Goal: Task Accomplishment & Management: Complete application form

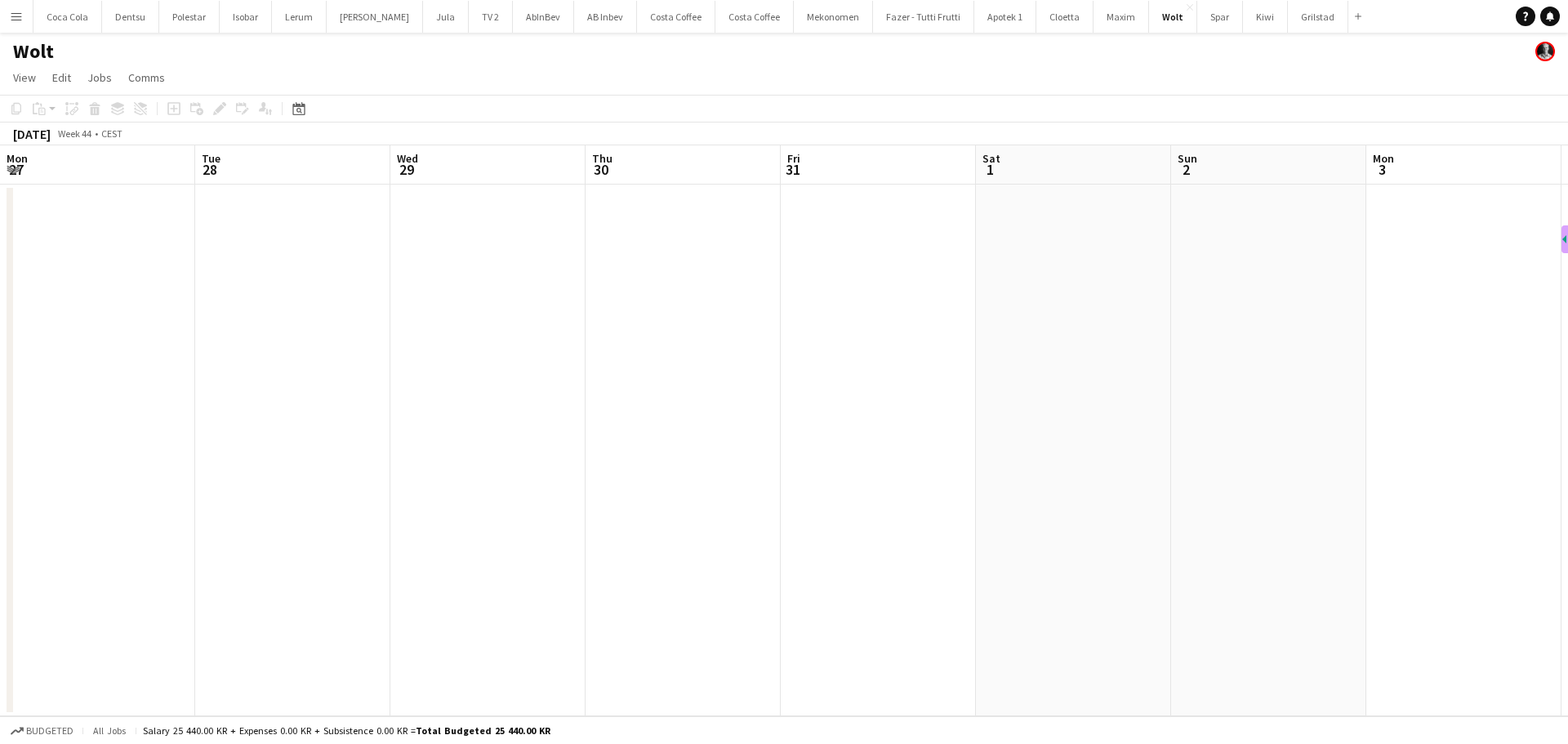
scroll to position [0, 464]
click at [835, 447] on app-calendar-viewport "Mon 27 Tue 28 Wed 29 Thu 30 Fri 31 Sat 1 Sun 2 Mon 3 Tue 4 Wed 5 Thu 6 Fri 7 Sa…" at bounding box center [784, 430] width 1568 height 571
drag, startPoint x: 188, startPoint y: 422, endPoint x: 853, endPoint y: 359, distance: 668.0
click at [853, 359] on app-calendar-viewport "Sun 26 Mon 27 Tue 28 Wed 29 Thu 30 Fri 31 Sat 1 Sun 2 Mon 3 Tue 4 Wed 5 Thu 6 F…" at bounding box center [784, 430] width 1568 height 571
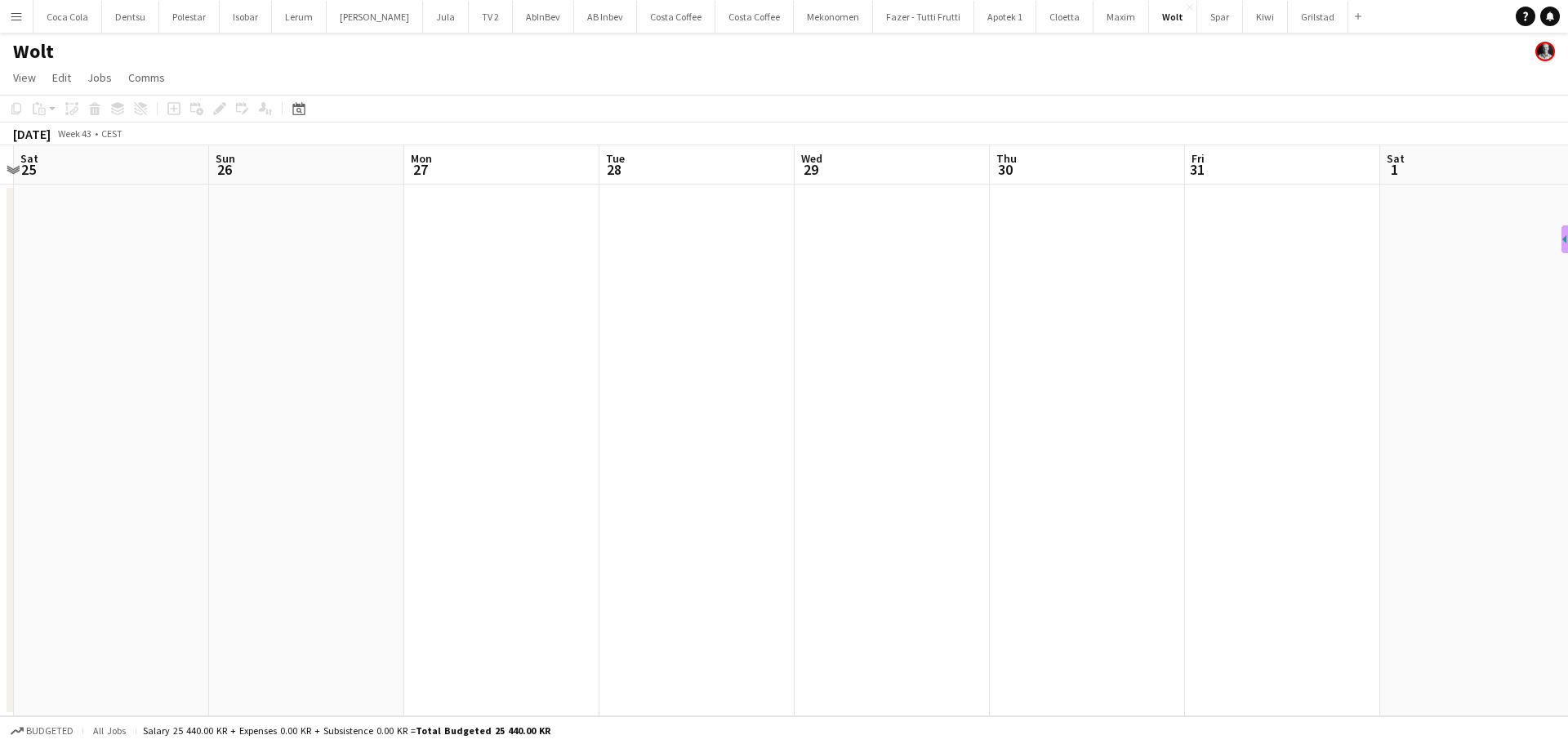
scroll to position [0, 485]
drag, startPoint x: 536, startPoint y: 445, endPoint x: 1208, endPoint y: 350, distance: 678.7
click at [1208, 350] on app-calendar-viewport "Sun 19 Mon 20 Tue 21 Wed 22 Thu 23 Fri 24 Sat 25 Sun 26 Mon 27 Tue 28 Wed 29 Th…" at bounding box center [784, 430] width 1568 height 571
drag, startPoint x: 1170, startPoint y: 373, endPoint x: 1135, endPoint y: 373, distance: 35.0
click at [1162, 373] on app-calendar-viewport "Sat 18 Sun 19 Mon 20 Tue 21 Wed 22 Thu 23 Fri 24 Sat 25 Sun 26 Mon 27 Tue 28 We…" at bounding box center [784, 430] width 1568 height 571
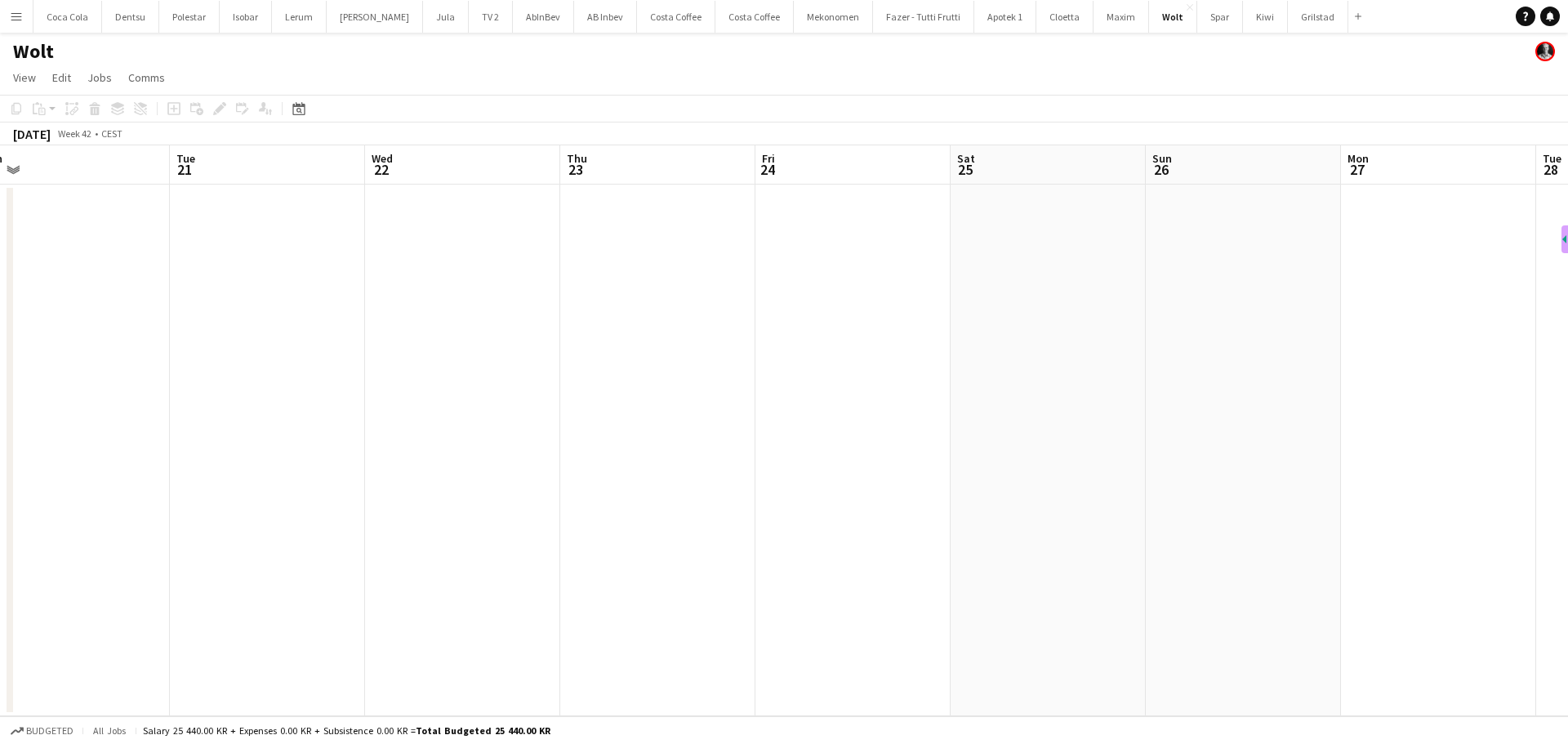
drag, startPoint x: 1256, startPoint y: 403, endPoint x: 1290, endPoint y: 401, distance: 34.1
click at [1291, 403] on app-calendar-viewport "Sat 18 Sun 19 Mon 20 Tue 21 Wed 22 Thu 23 Fri 24 Sat 25 Sun 26 Mon 27 Tue 28 We…" at bounding box center [784, 430] width 1568 height 571
drag, startPoint x: 845, startPoint y: 424, endPoint x: 1474, endPoint y: 402, distance: 629.4
click at [1479, 403] on app-calendar-viewport "Tue 14 Wed 15 Thu 16 Fri 17 Sat 18 Sun 19 Mon 20 Tue 21 Wed 22 Thu 23 Fri 24 Sa…" at bounding box center [784, 430] width 1568 height 571
drag, startPoint x: 1355, startPoint y: 425, endPoint x: 1367, endPoint y: 407, distance: 21.6
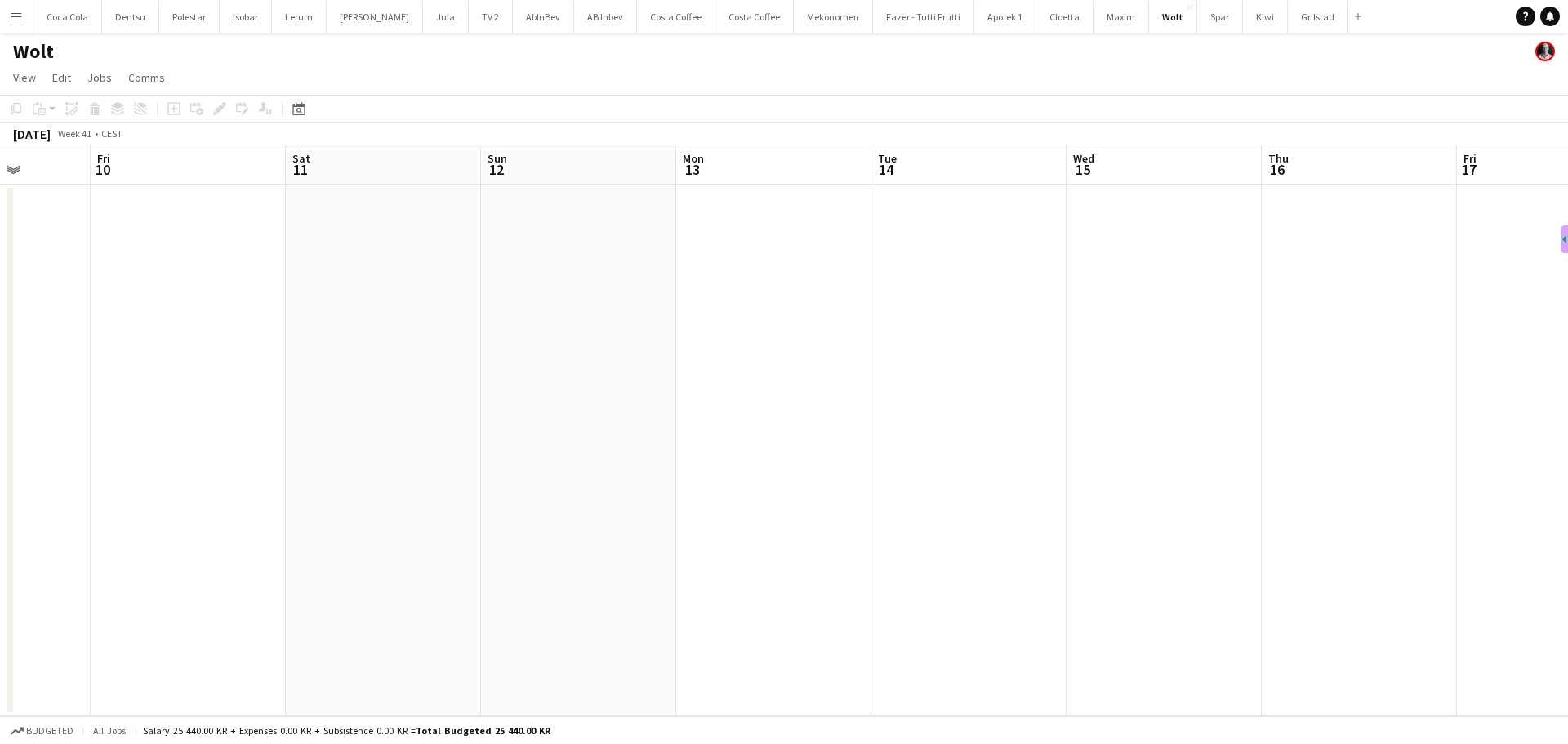
click at [1455, 422] on app-calendar-viewport "Tue 7 Wed 8 Thu 9 Fri 10 Sat 11 Sun 12 Mon 13 Tue 14 Wed 15 Thu 16 Fri 17 Sat 1…" at bounding box center [784, 430] width 1568 height 571
drag, startPoint x: 1222, startPoint y: 416, endPoint x: 1509, endPoint y: 406, distance: 287.2
click at [1509, 406] on app-calendar-viewport "Fri 3 Sat 4 Sun 5 Mon 6 Tue 7 Wed 8 Thu 9 Fri 10 Sat 11 Sun 12 Mon 13 Tue 14 We…" at bounding box center [784, 430] width 1568 height 571
drag, startPoint x: 885, startPoint y: 447, endPoint x: 1380, endPoint y: 320, distance: 511.0
click at [1347, 324] on app-calendar-viewport "Fri 3 Sat 4 Sun 5 Mon 6 Tue 7 Wed 8 Thu 9 Fri 10 Sat 11 Sun 12 Mon 13 Tue 14 We…" at bounding box center [784, 430] width 1568 height 571
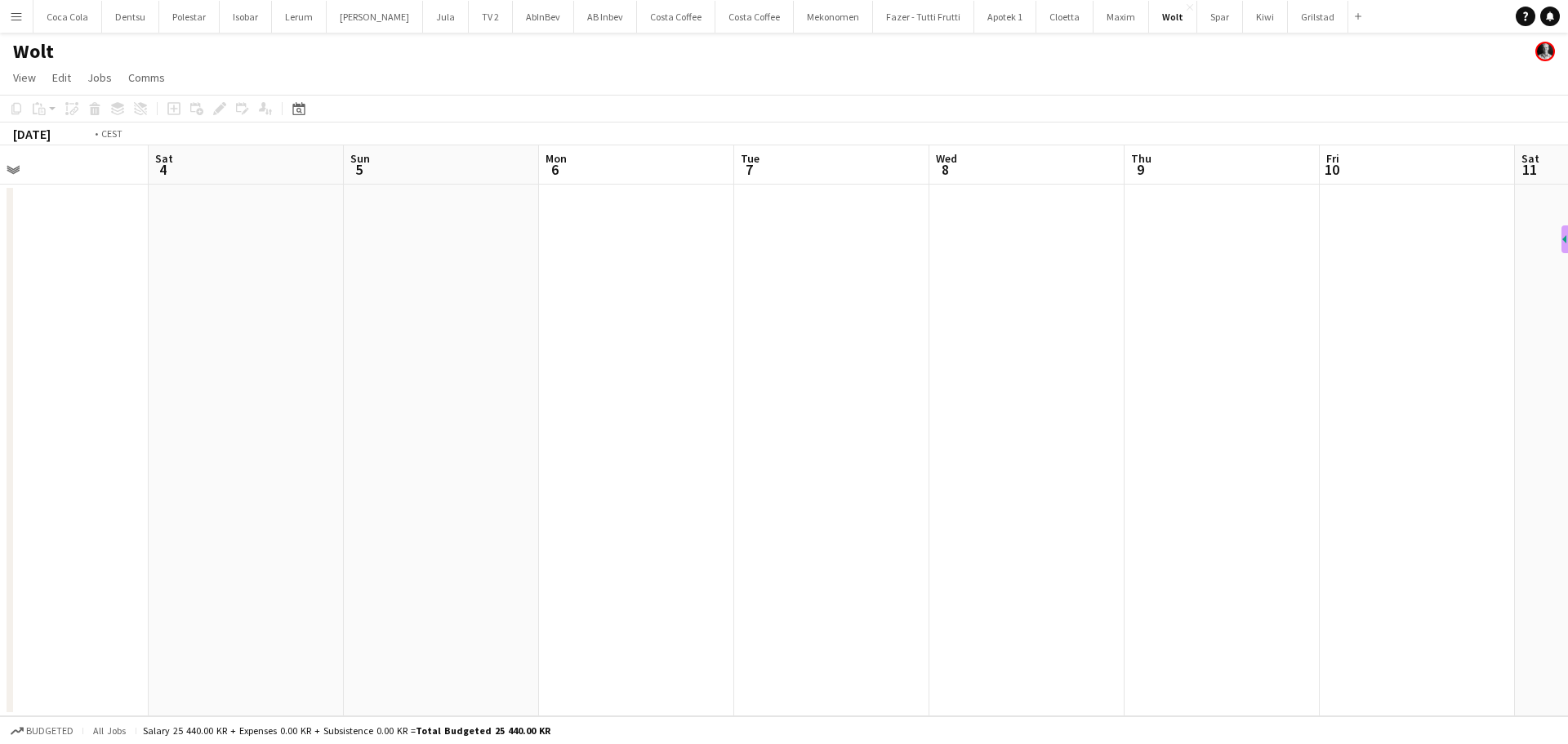
drag, startPoint x: 682, startPoint y: 443, endPoint x: 1388, endPoint y: 333, distance: 714.5
click at [1565, 340] on app-calendar-viewport "Wed 1 Thu 2 Fri 3 Sat 4 Sun 5 Mon 6 Tue 7 Wed 8 Thu 9 Fri 10 Sat 11 Sun 12 Mon …" at bounding box center [784, 430] width 1568 height 571
drag, startPoint x: 601, startPoint y: 444, endPoint x: 1119, endPoint y: 368, distance: 523.5
click at [1474, 337] on app-calendar-viewport "Mon 22 Tue 23 Wed 24 Thu 25 Fri 26 Sat 27 Sun 28 Mon 29 Tue 30 Wed 1 Thu 2 Fri …" at bounding box center [784, 430] width 1568 height 571
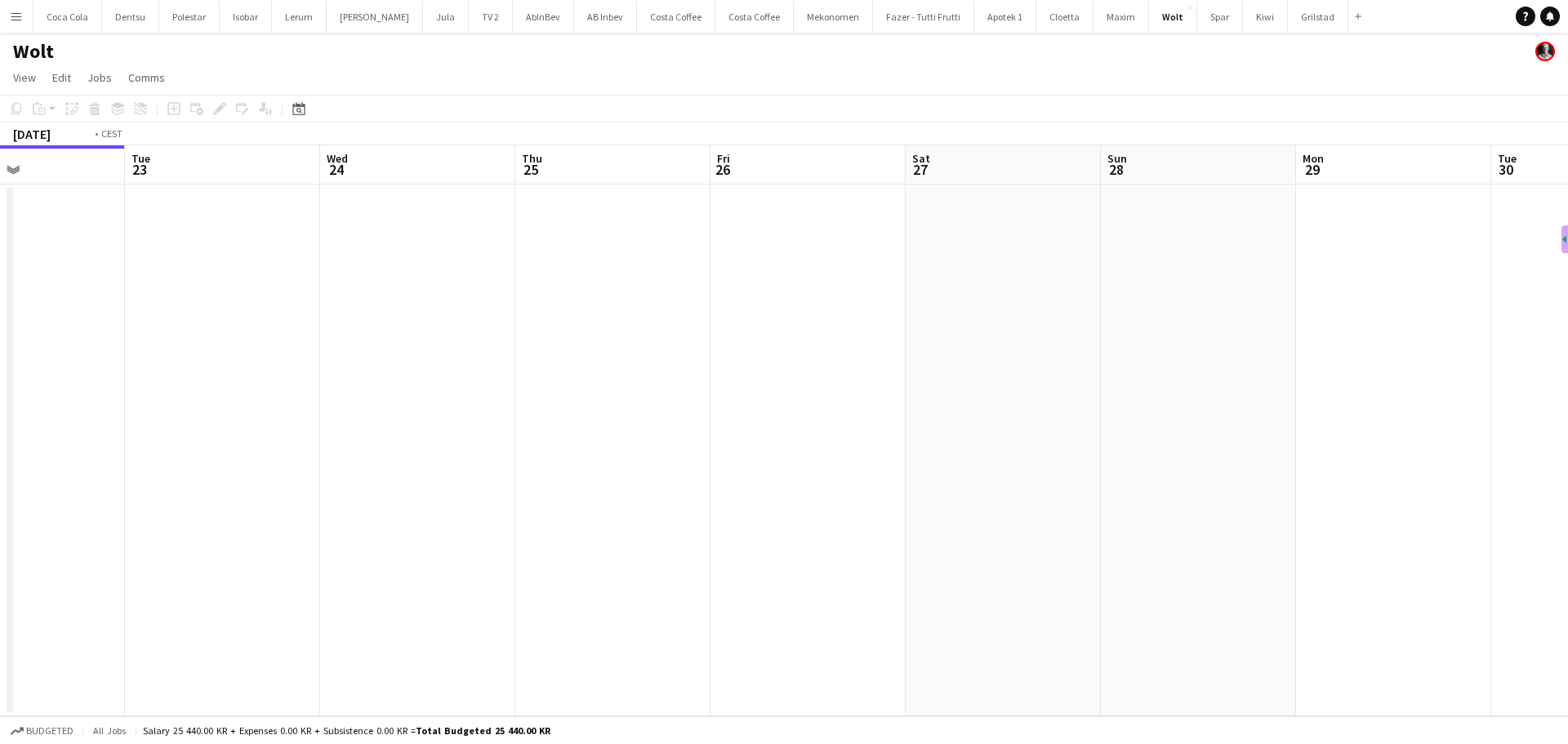
drag, startPoint x: 780, startPoint y: 435, endPoint x: 1327, endPoint y: 328, distance: 557.4
click at [1408, 336] on app-calendar-viewport "Sun 21 Mon 22 Tue 23 Wed 24 Thu 25 Fri 26 Sat 27 Sun 28 Mon 29 Tue 30 Wed 1 Thu…" at bounding box center [784, 430] width 1568 height 571
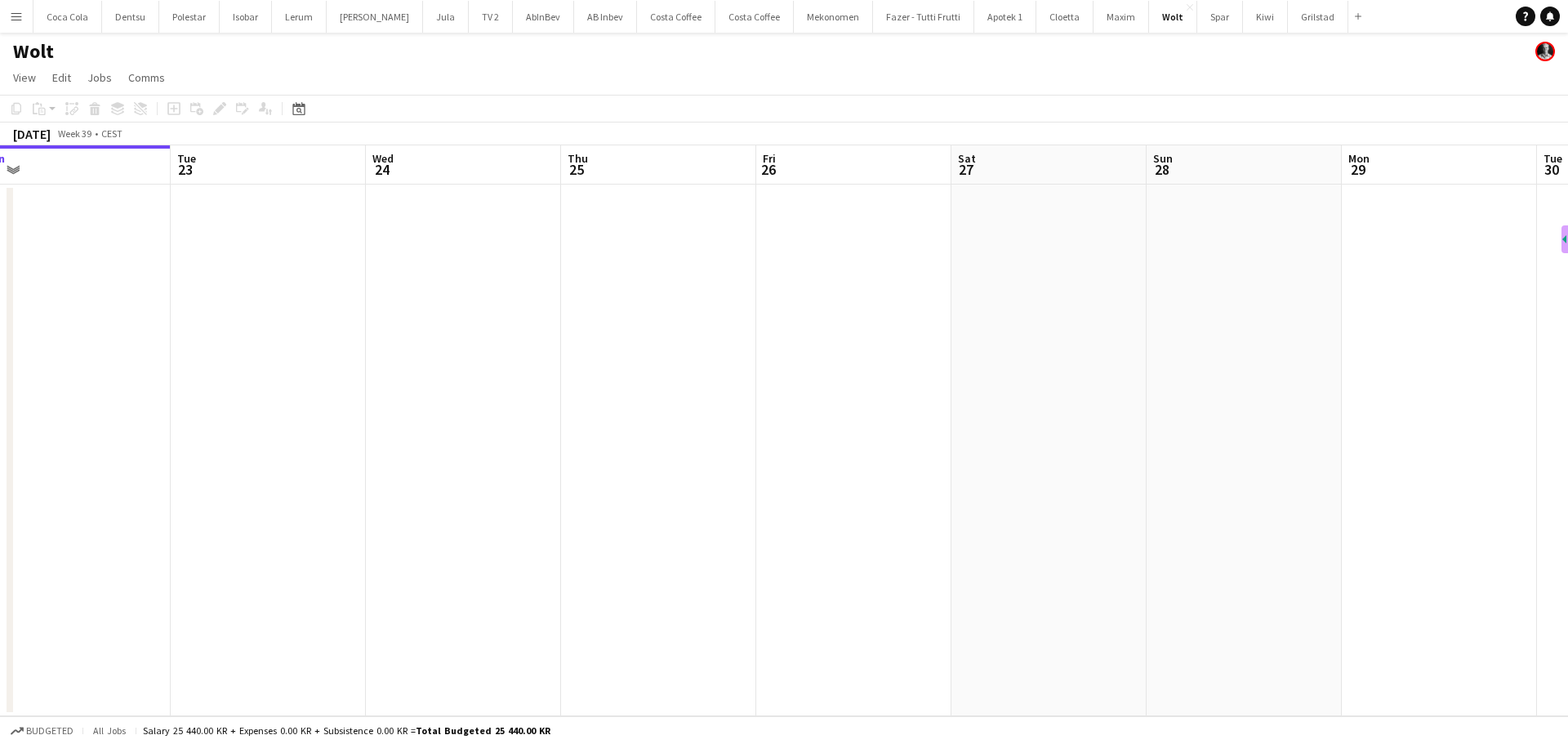
drag, startPoint x: 745, startPoint y: 408, endPoint x: 443, endPoint y: 455, distance: 305.6
click at [443, 455] on app-calendar-viewport "Fri 19 Sat 20 Sun 21 Mon 22 Tue 23 Wed 24 Thu 25 Fri 26 Sat 27 Sun 28 Mon 29 Tu…" at bounding box center [784, 430] width 1568 height 571
drag, startPoint x: 463, startPoint y: 445, endPoint x: 412, endPoint y: 454, distance: 51.8
click at [421, 453] on app-calendar-viewport "Fri 19 Sat 20 Sun 21 Mon 22 Tue 23 Wed 24 Thu 25 Fri 26 Sat 27 Sun 28 Mon 29 Tu…" at bounding box center [784, 430] width 1568 height 571
drag, startPoint x: 1216, startPoint y: 387, endPoint x: 438, endPoint y: 474, distance: 782.8
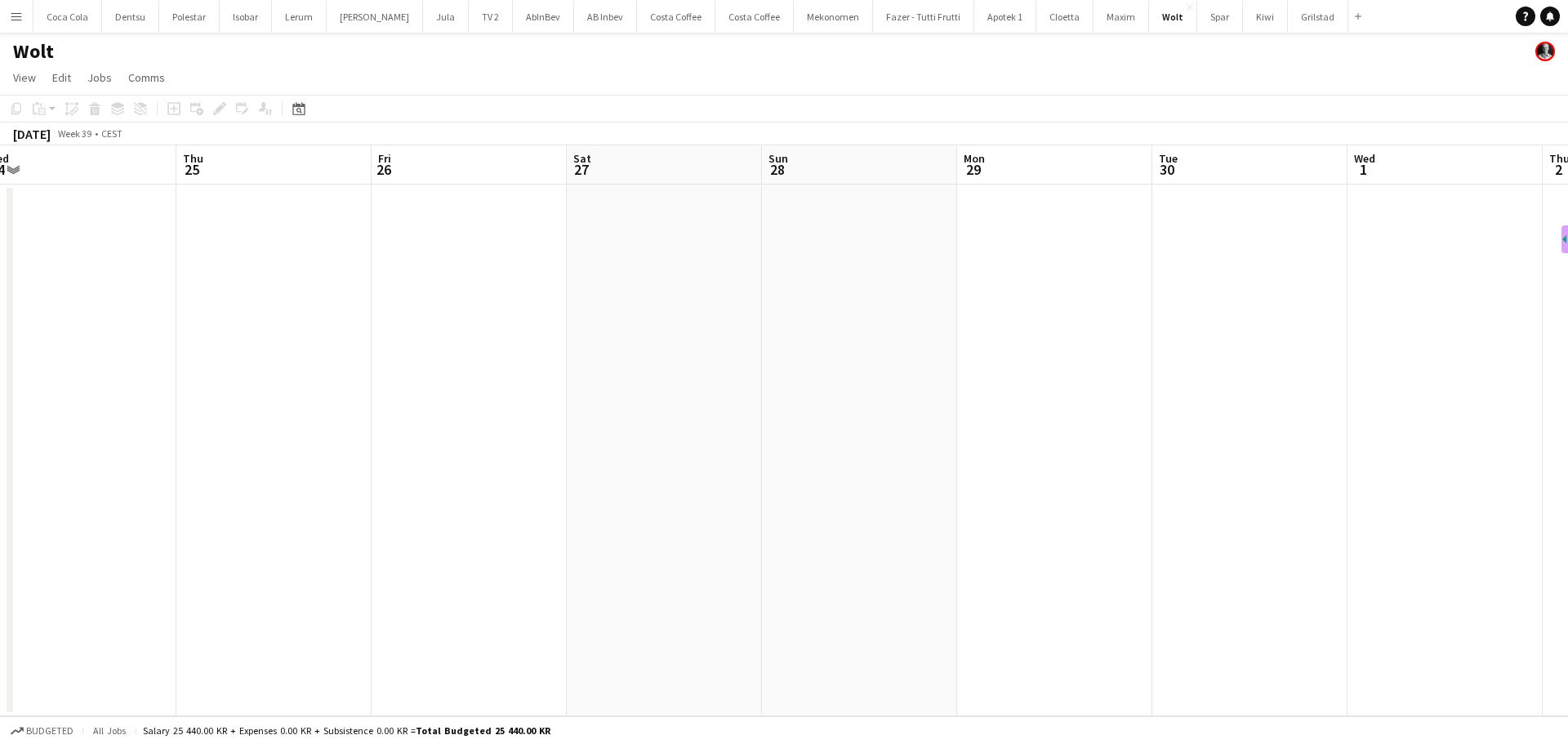
click at [442, 474] on app-calendar-viewport "Mon 22 Tue 23 Wed 24 Thu 25 Fri 26 Sat 27 Sun 28 Mon 29 Tue 30 Wed 1 Thu 2 Fri …" at bounding box center [784, 430] width 1568 height 571
drag, startPoint x: 1425, startPoint y: 401, endPoint x: 263, endPoint y: 505, distance: 1166.6
click at [390, 509] on app-calendar-viewport "Fri 26 Sat 27 Sun 28 Mon 29 Tue 30 Wed 1 Thu 2 Fri 3 Sat 4 Sun 5 Mon 6 Tue 7 We…" at bounding box center [784, 430] width 1568 height 571
drag, startPoint x: 1311, startPoint y: 455, endPoint x: 443, endPoint y: 454, distance: 868.0
click at [433, 455] on app-calendar-viewport "Thu 2 Fri 3 Sat 4 Sun 5 Mon 6 Tue 7 Wed 8 Thu 9 Fri 10 Sat 11 Sun 12 Mon 13 Tue…" at bounding box center [784, 430] width 1568 height 571
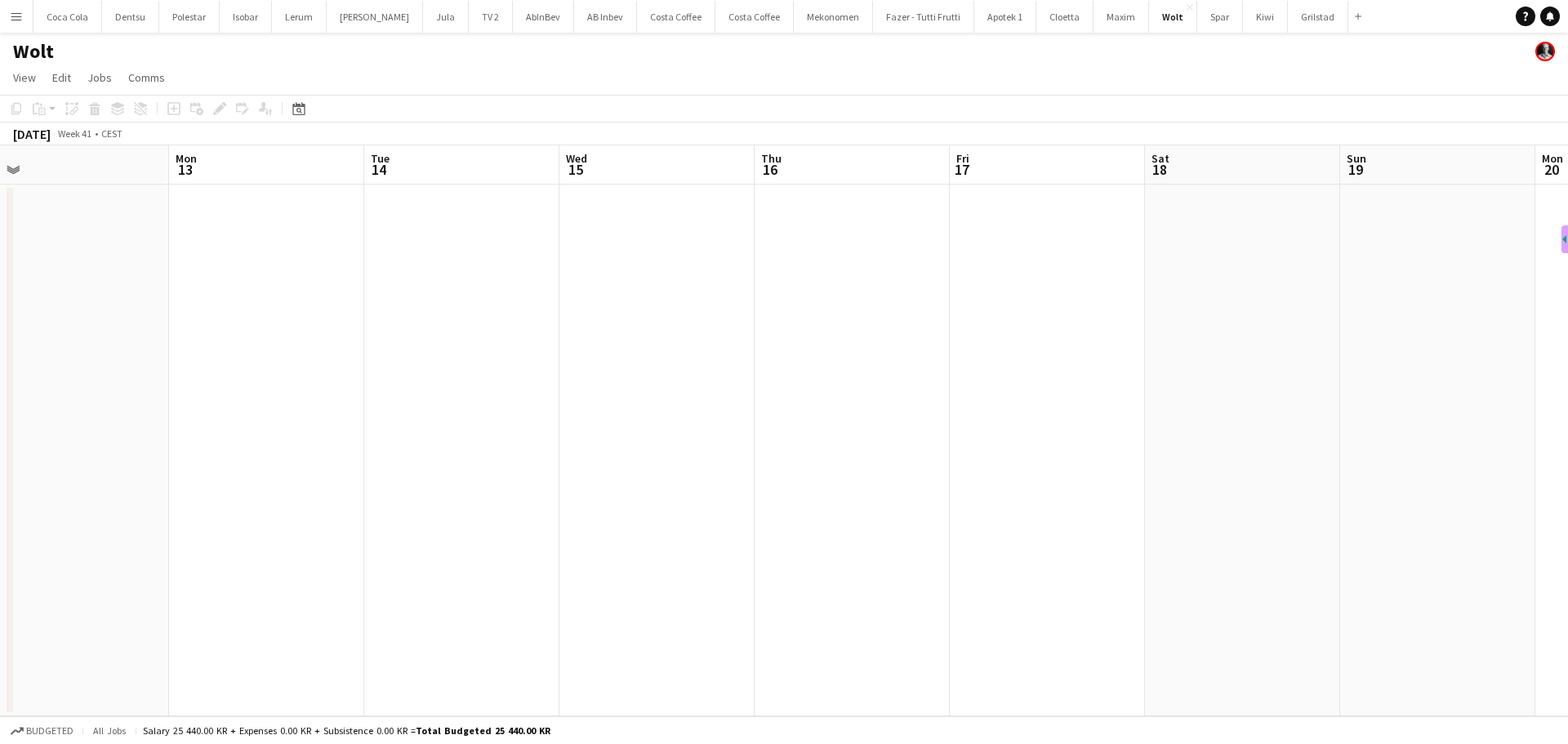
drag, startPoint x: 1173, startPoint y: 469, endPoint x: 558, endPoint y: 341, distance: 628.2
click at [501, 369] on app-calendar-viewport "Thu 9 Fri 10 Sat 11 Sun 12 Mon 13 Tue 14 Wed 15 Thu 16 Fri 17 Sat 18 Sun 19 Mon…" at bounding box center [784, 430] width 1568 height 571
drag, startPoint x: 537, startPoint y: 351, endPoint x: 399, endPoint y: 356, distance: 138.1
click at [399, 356] on app-calendar-viewport "Fri 10 Sat 11 Sun 12 Mon 13 Tue 14 Wed 15 Thu 16 Fri 17 Sat 18 Sun 19 Mon 20 Tu…" at bounding box center [784, 430] width 1568 height 571
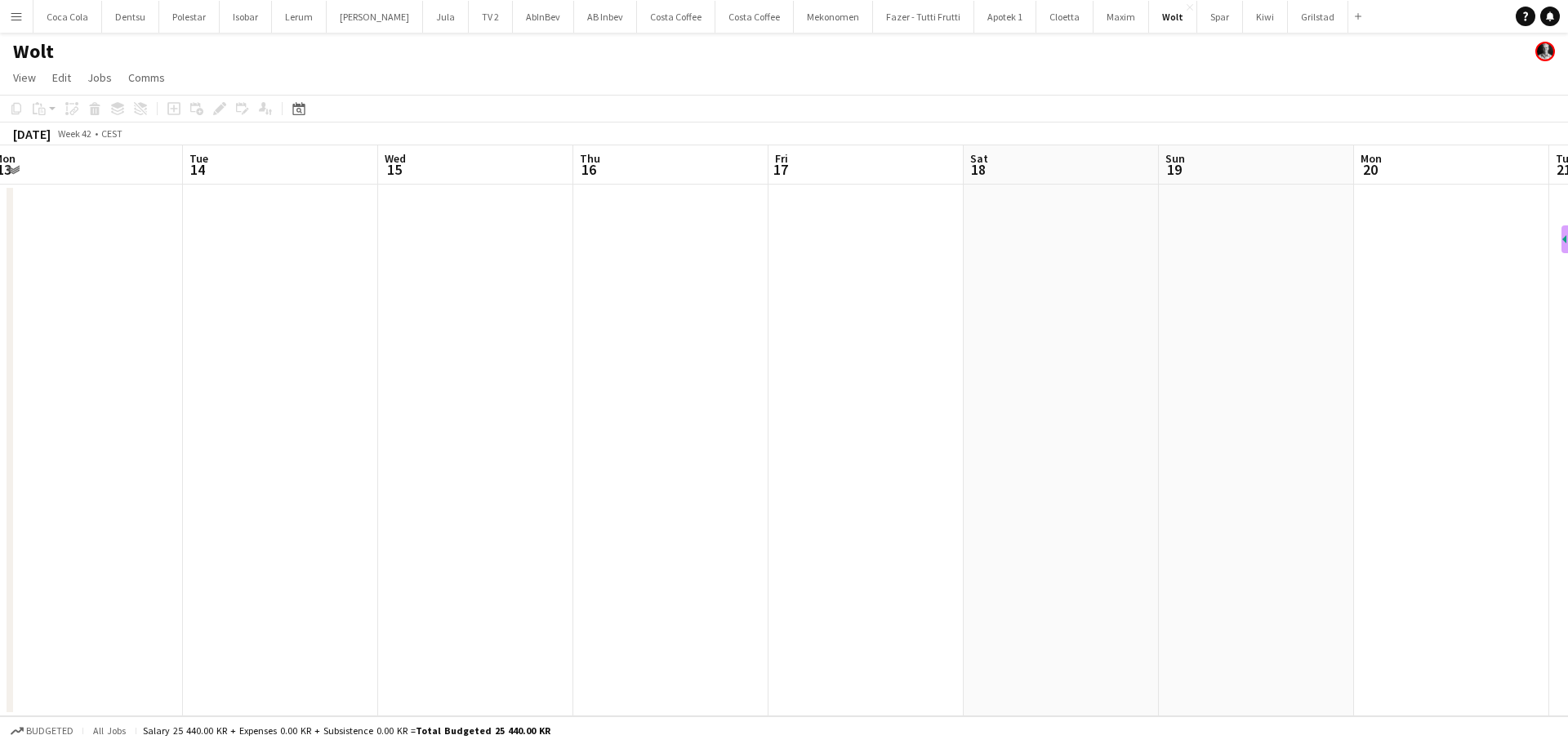
click at [610, 228] on app-date-cell at bounding box center [670, 450] width 195 height 532
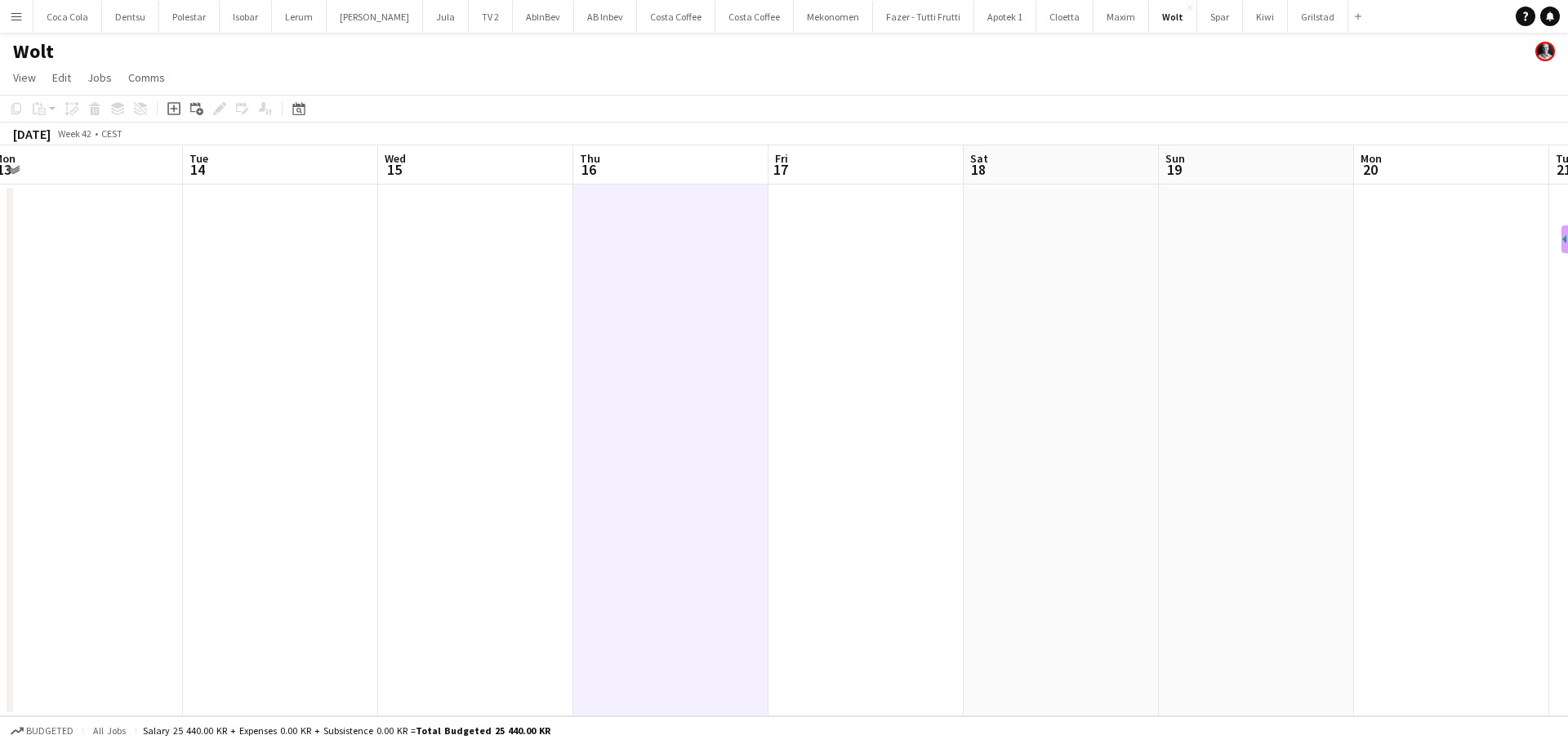
click at [612, 244] on app-date-cell at bounding box center [670, 450] width 195 height 532
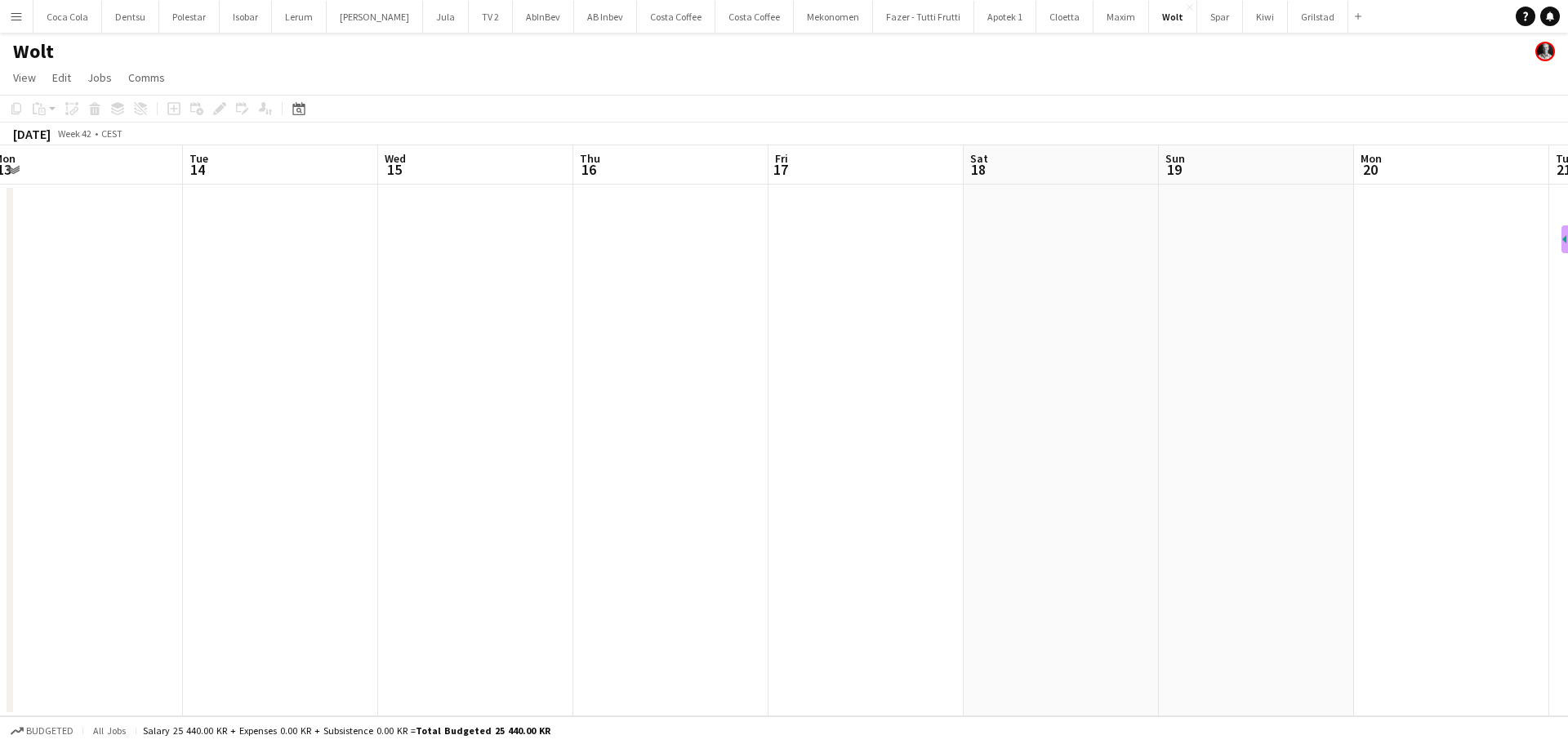
click at [652, 217] on app-date-cell at bounding box center [670, 450] width 195 height 532
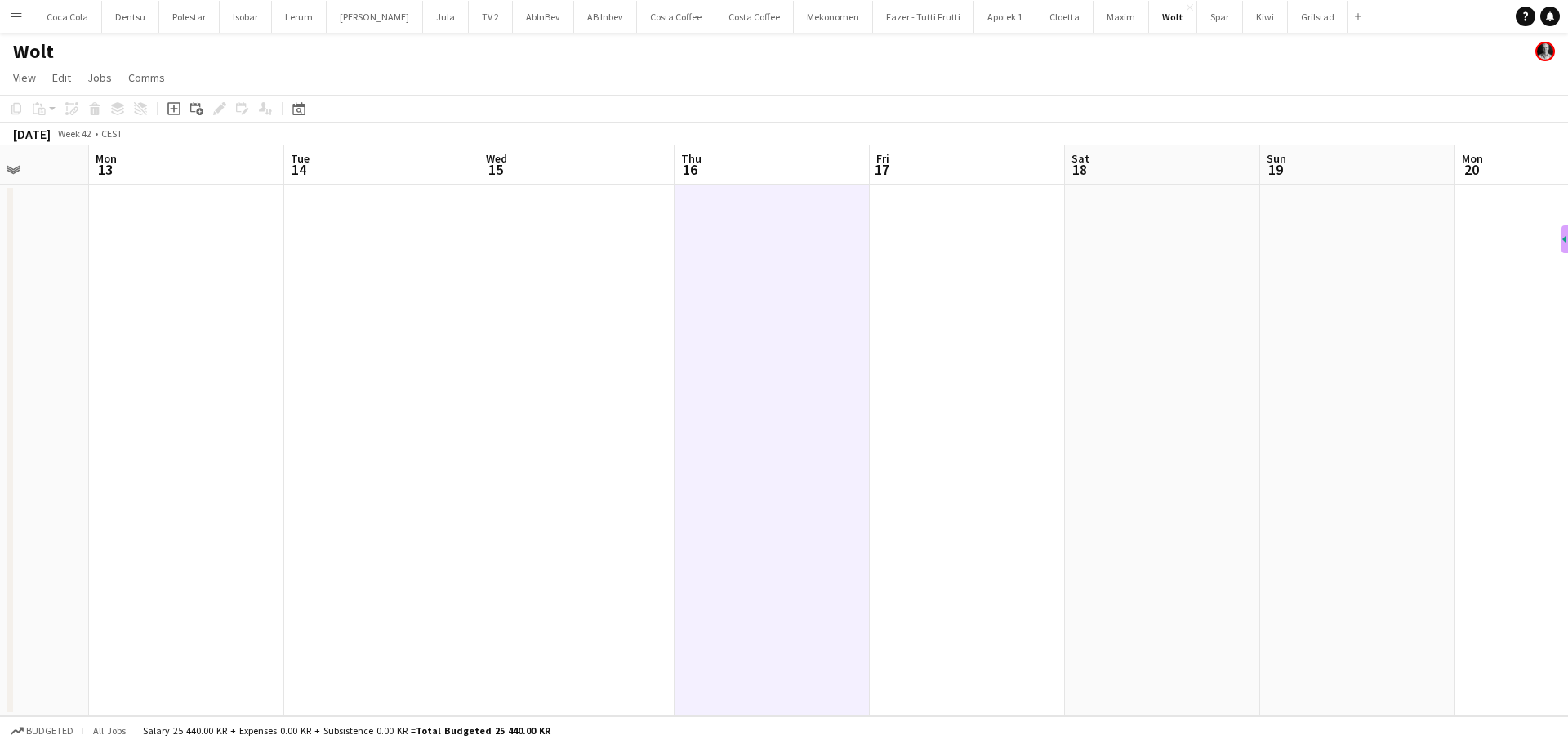
scroll to position [0, 524]
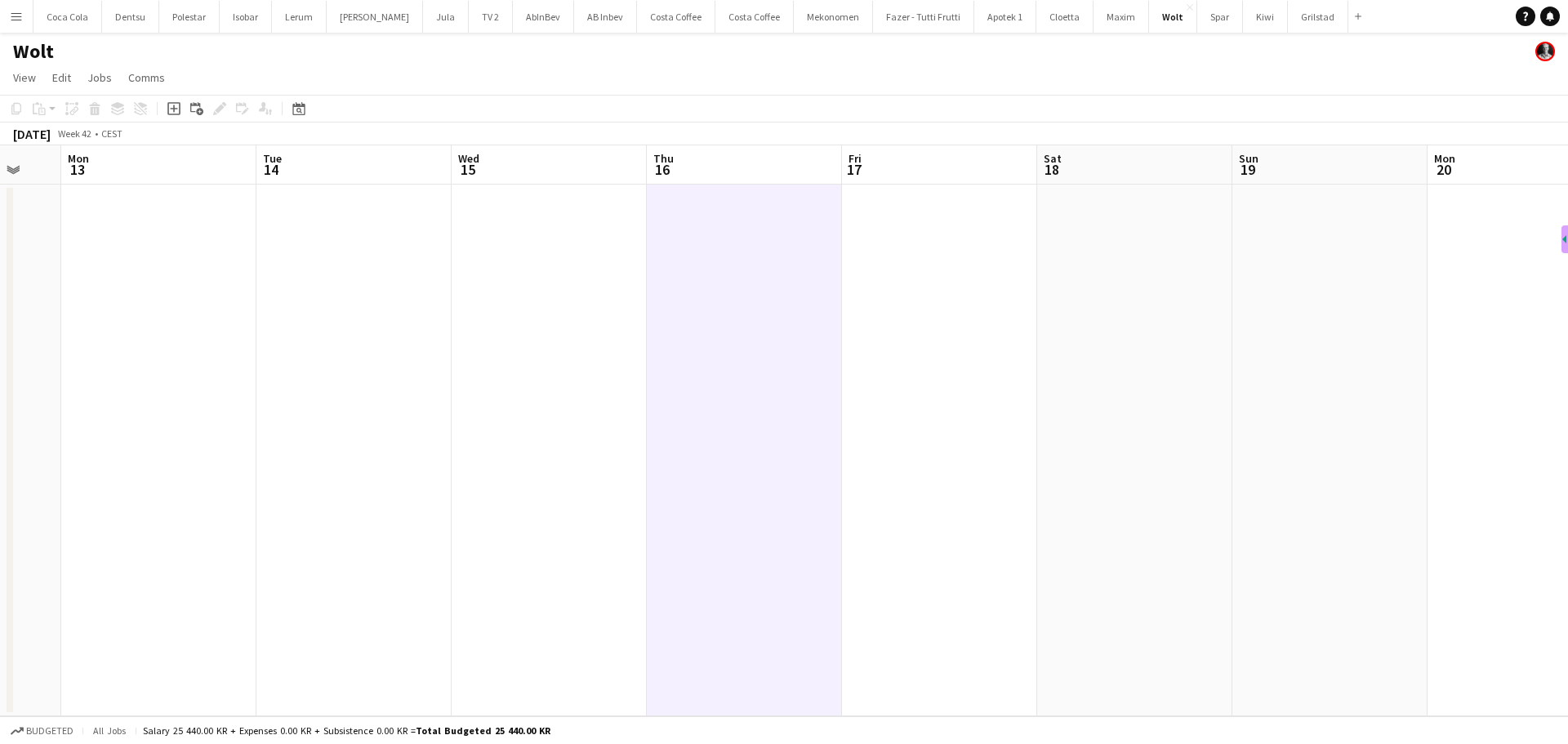
drag, startPoint x: 651, startPoint y: 230, endPoint x: 529, endPoint y: 253, distance: 124.1
click at [529, 253] on app-calendar-viewport "Fri 10 Sat 11 Sun 12 Mon 13 Tue 14 Wed 15 Thu 16 Fri 17 Sat 18 Sun 19 Mon 20 Tu…" at bounding box center [784, 430] width 1568 height 571
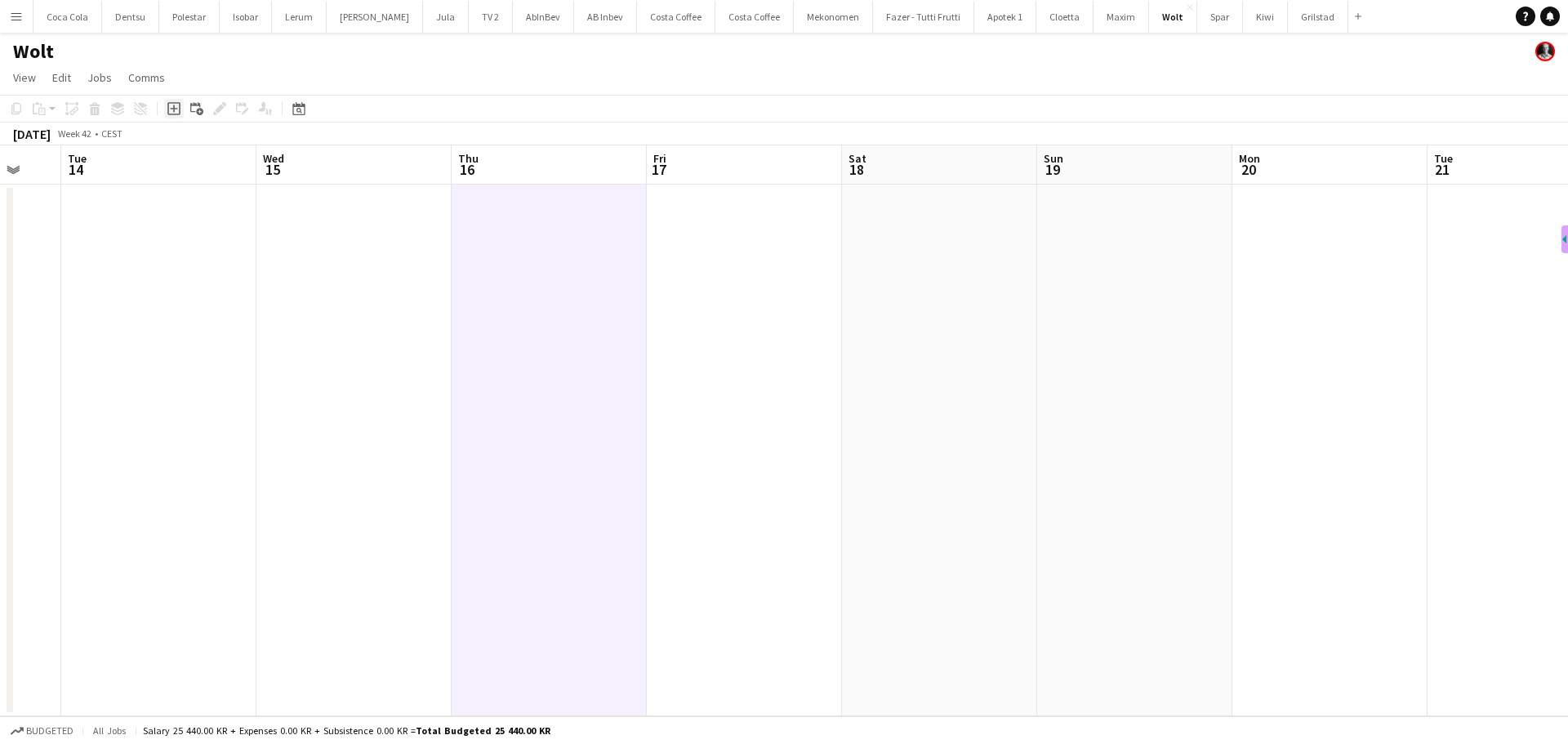
click at [171, 110] on icon at bounding box center [173, 109] width 7 height 7
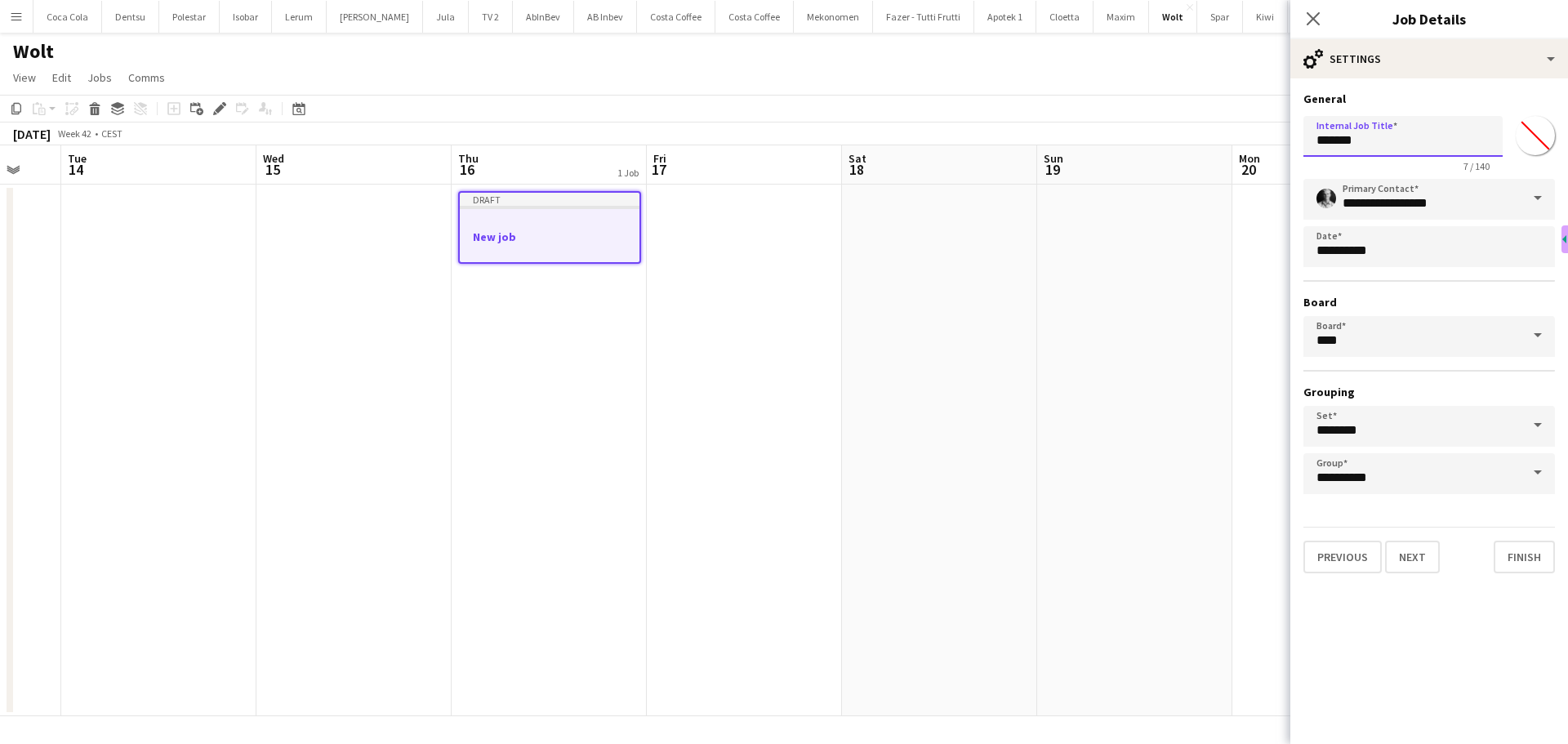
drag, startPoint x: 1388, startPoint y: 142, endPoint x: 1150, endPoint y: 146, distance: 238.0
click at [1155, 146] on body "Menu Boards Boards Boards All jobs Status Workforce Workforce My Workforce Recr…" at bounding box center [784, 372] width 1568 height 744
type input "*"
type input "**********"
click at [1405, 566] on button "Next" at bounding box center [1412, 557] width 54 height 33
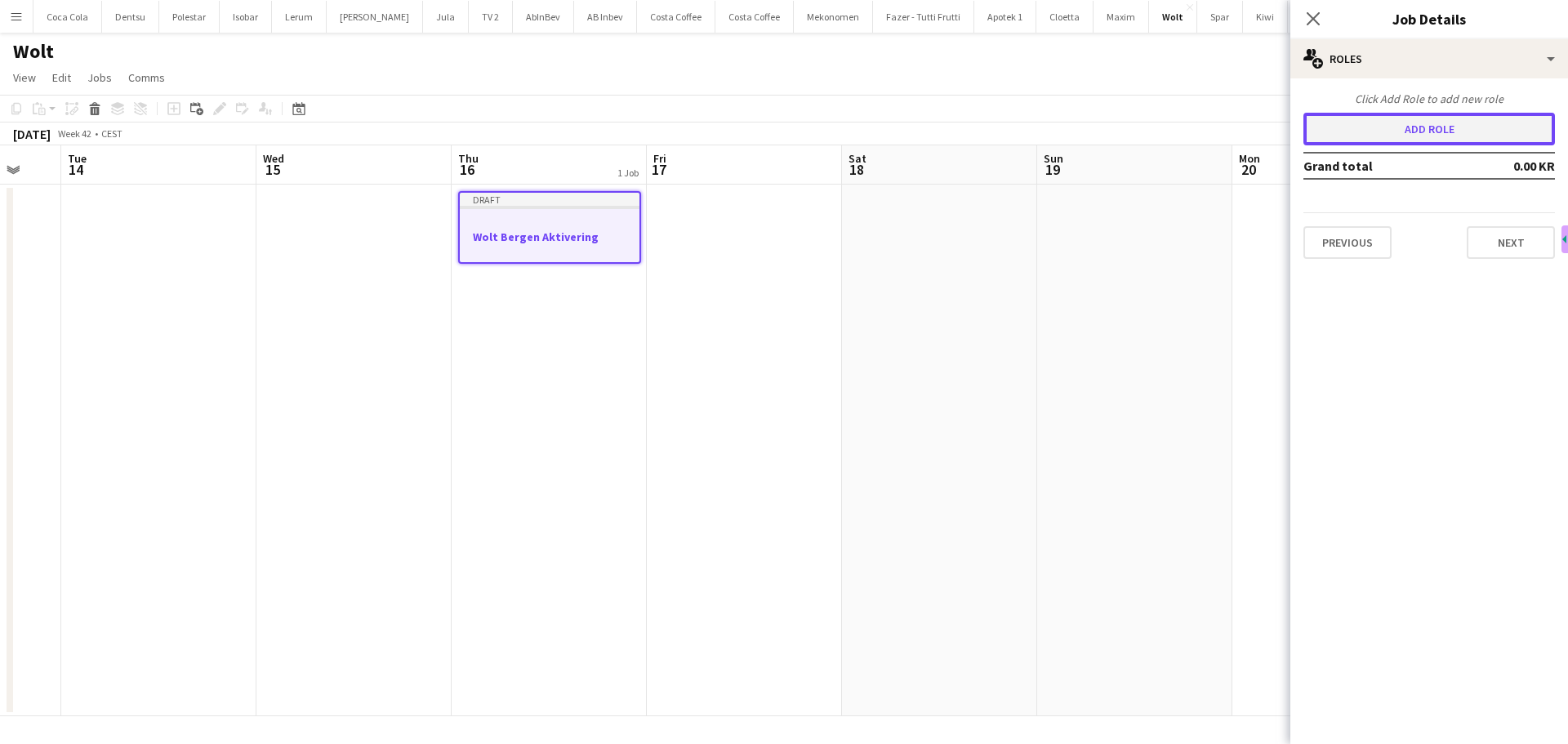
click at [1408, 138] on button "Add role" at bounding box center [1428, 129] width 251 height 33
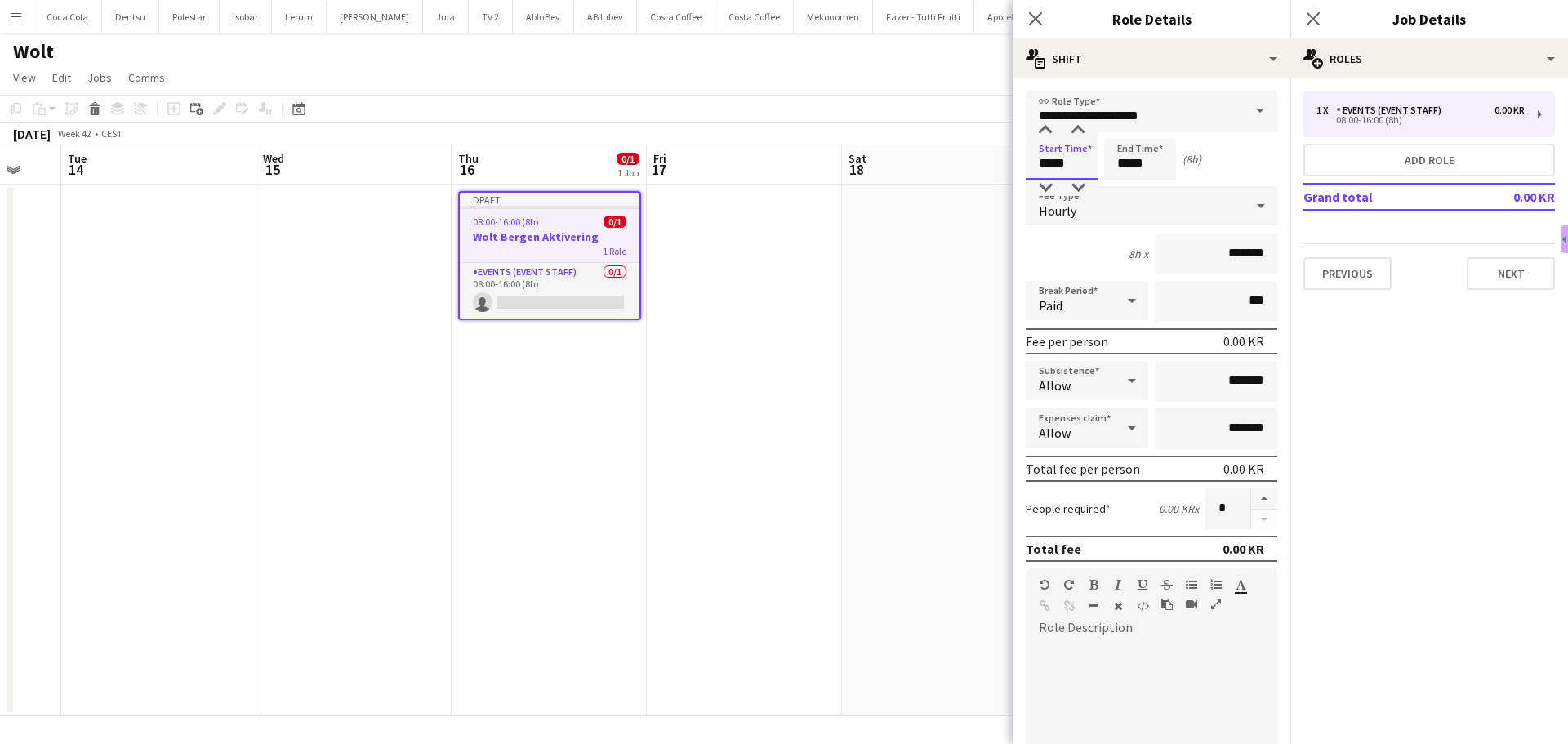
click at [1078, 164] on input "*****" at bounding box center [1061, 159] width 72 height 41
type input "*****"
click at [1157, 165] on input "*****" at bounding box center [1139, 159] width 72 height 41
type input "*****"
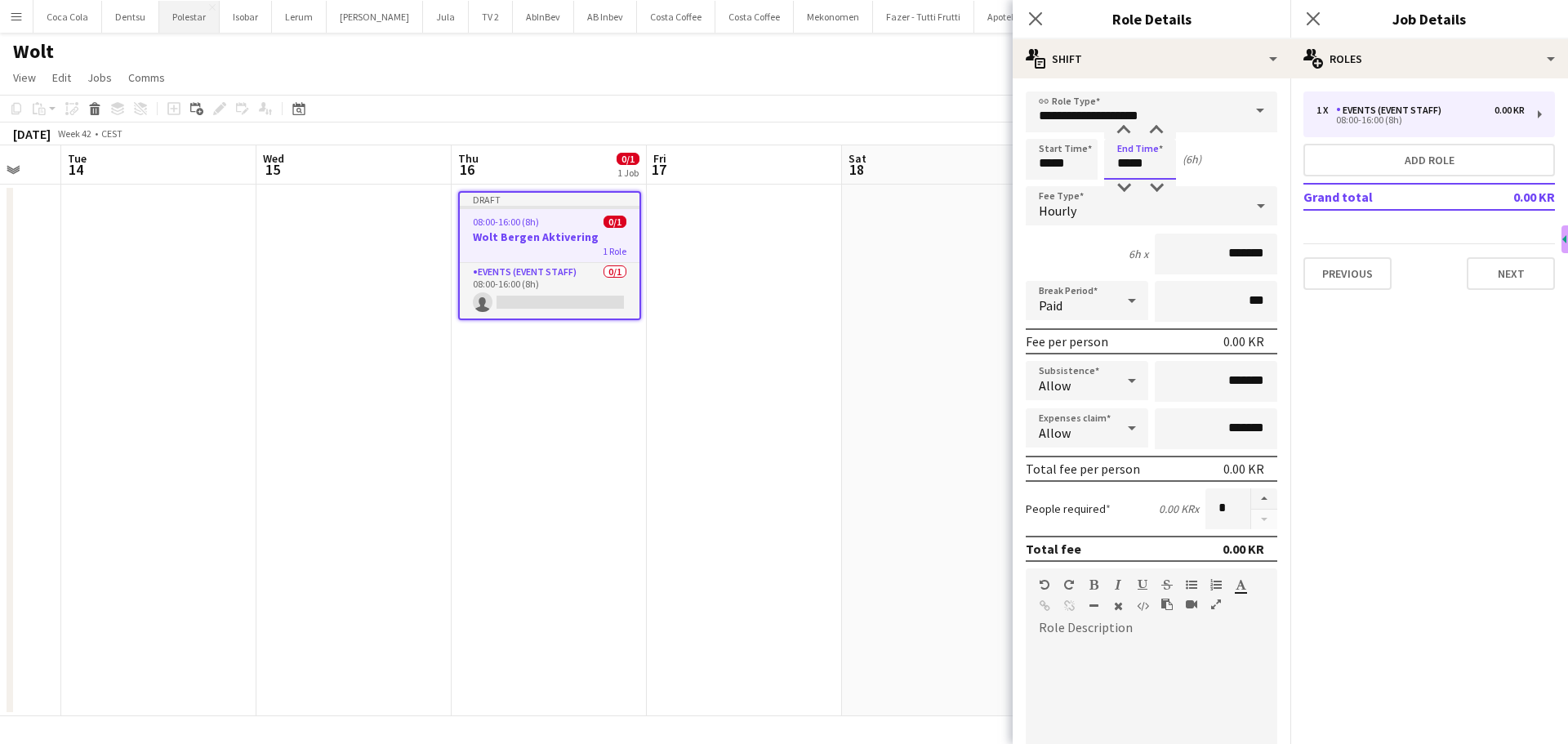
type input "*****"
click at [1233, 255] on input "*******" at bounding box center [1215, 253] width 122 height 41
type input "****"
type input "******"
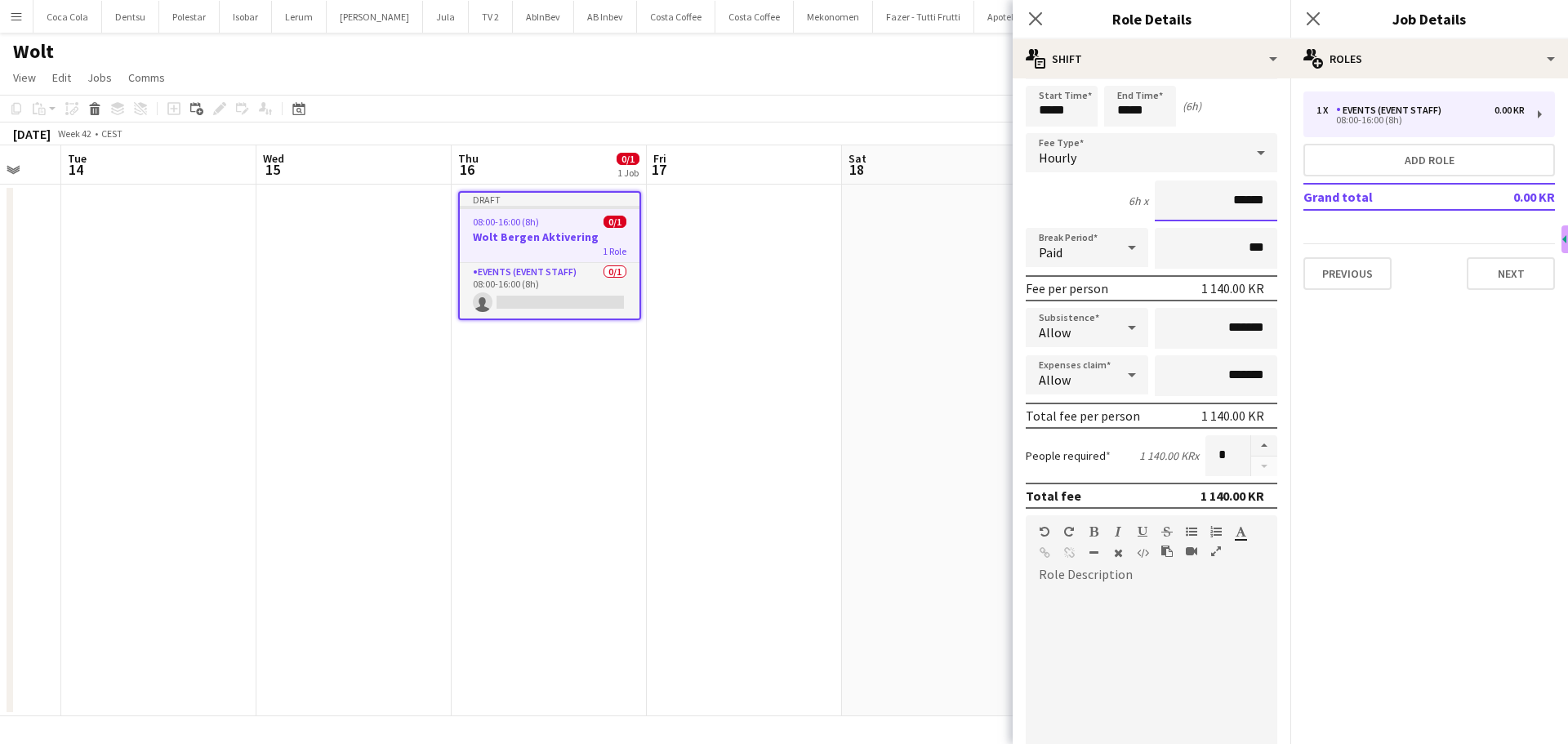
scroll to position [82, 0]
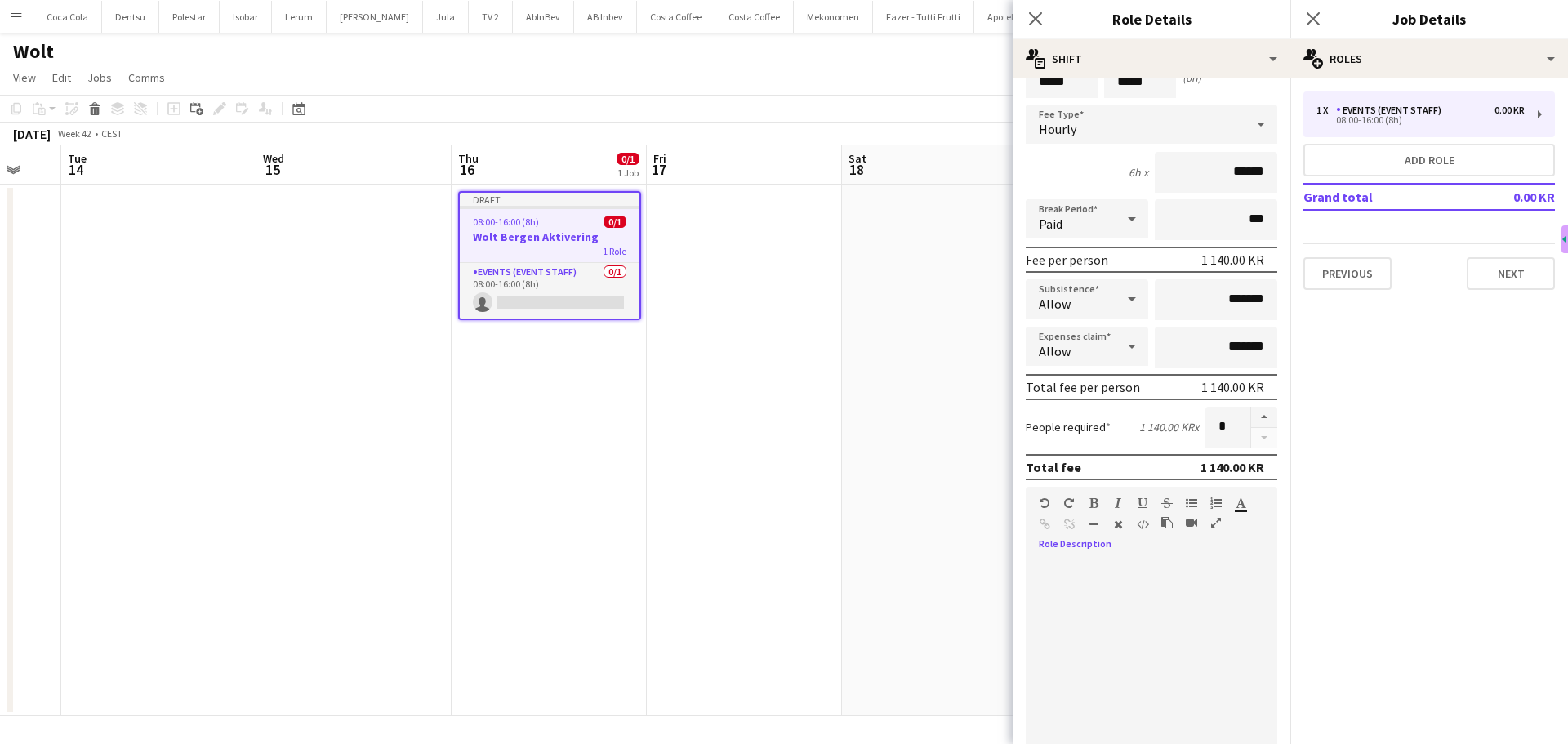
click at [1086, 547] on div "default Heading 1 Heading 2 Heading 3 Heading 4 Heading 5 Heading 6 Heading 7 P…" at bounding box center [1151, 518] width 251 height 62
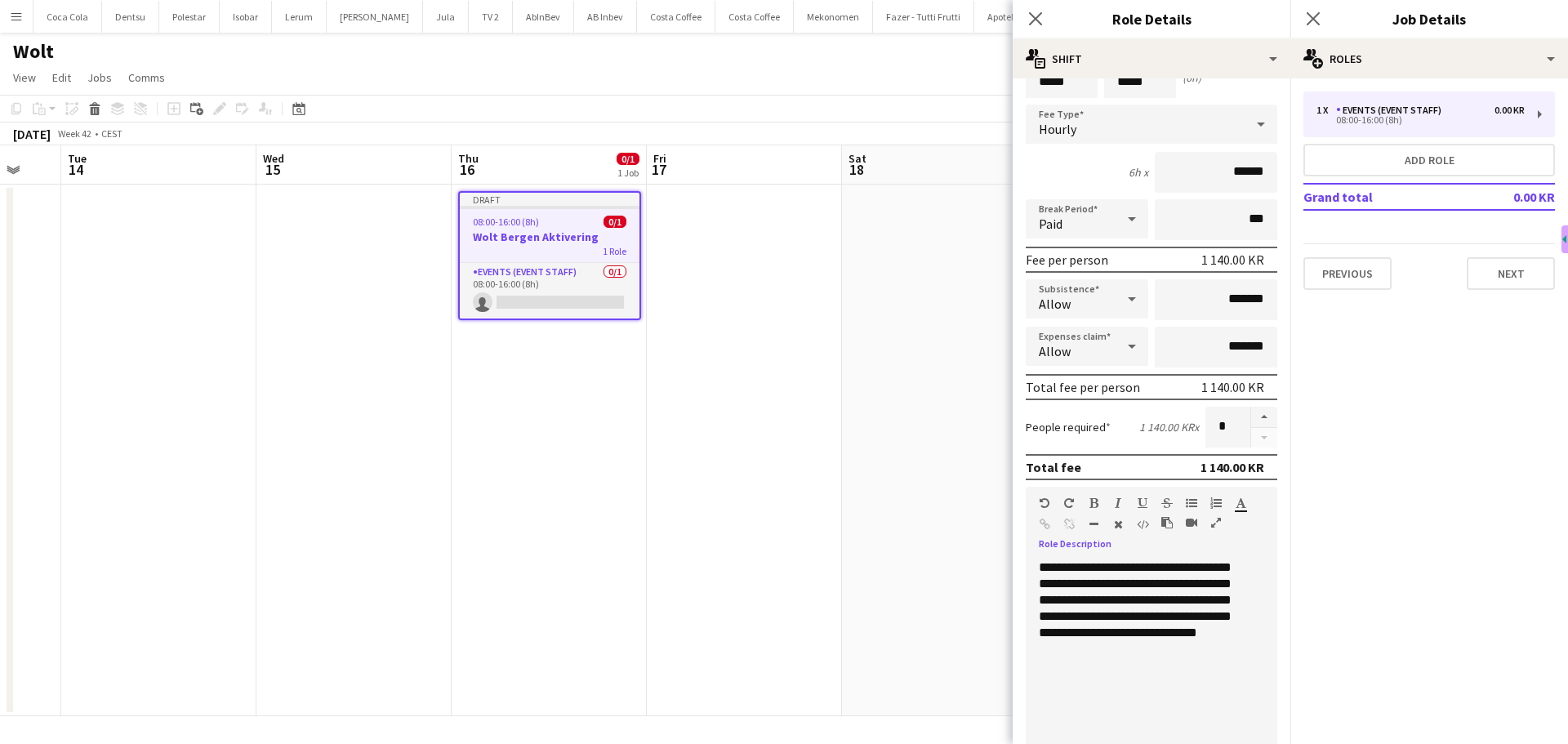
click at [1131, 567] on div "**********" at bounding box center [1145, 658] width 239 height 196
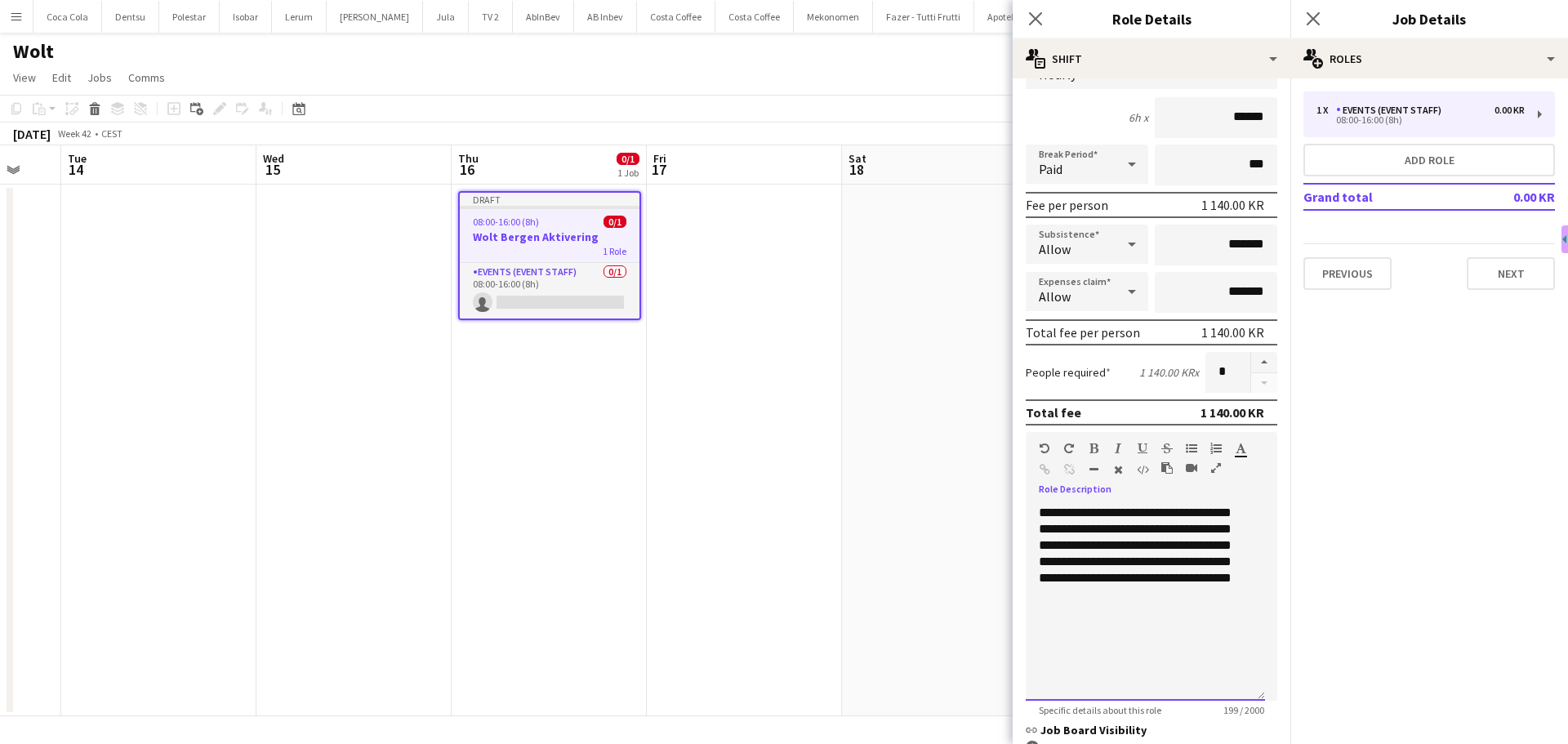
scroll to position [163, 0]
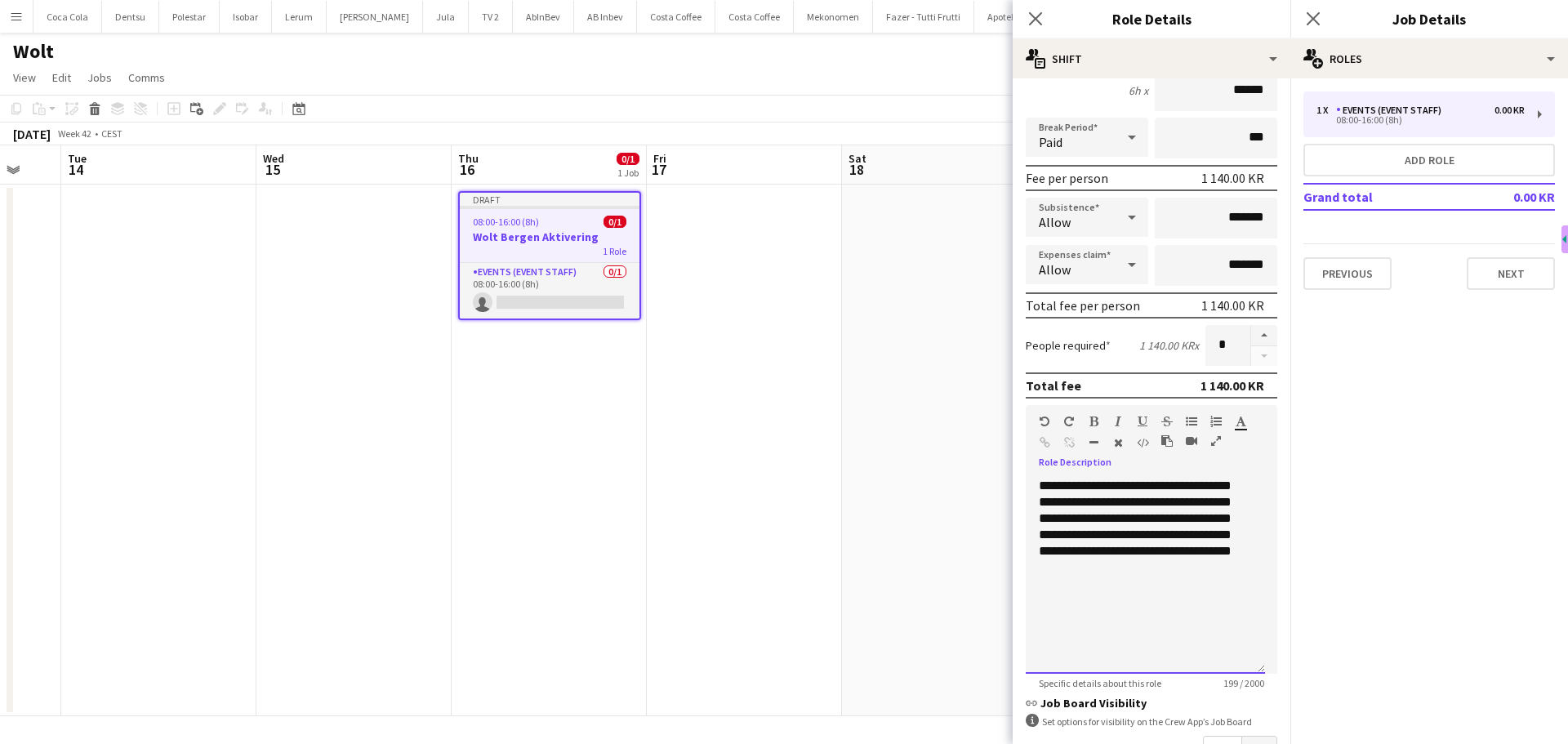
click at [1088, 585] on div "**********" at bounding box center [1145, 576] width 239 height 196
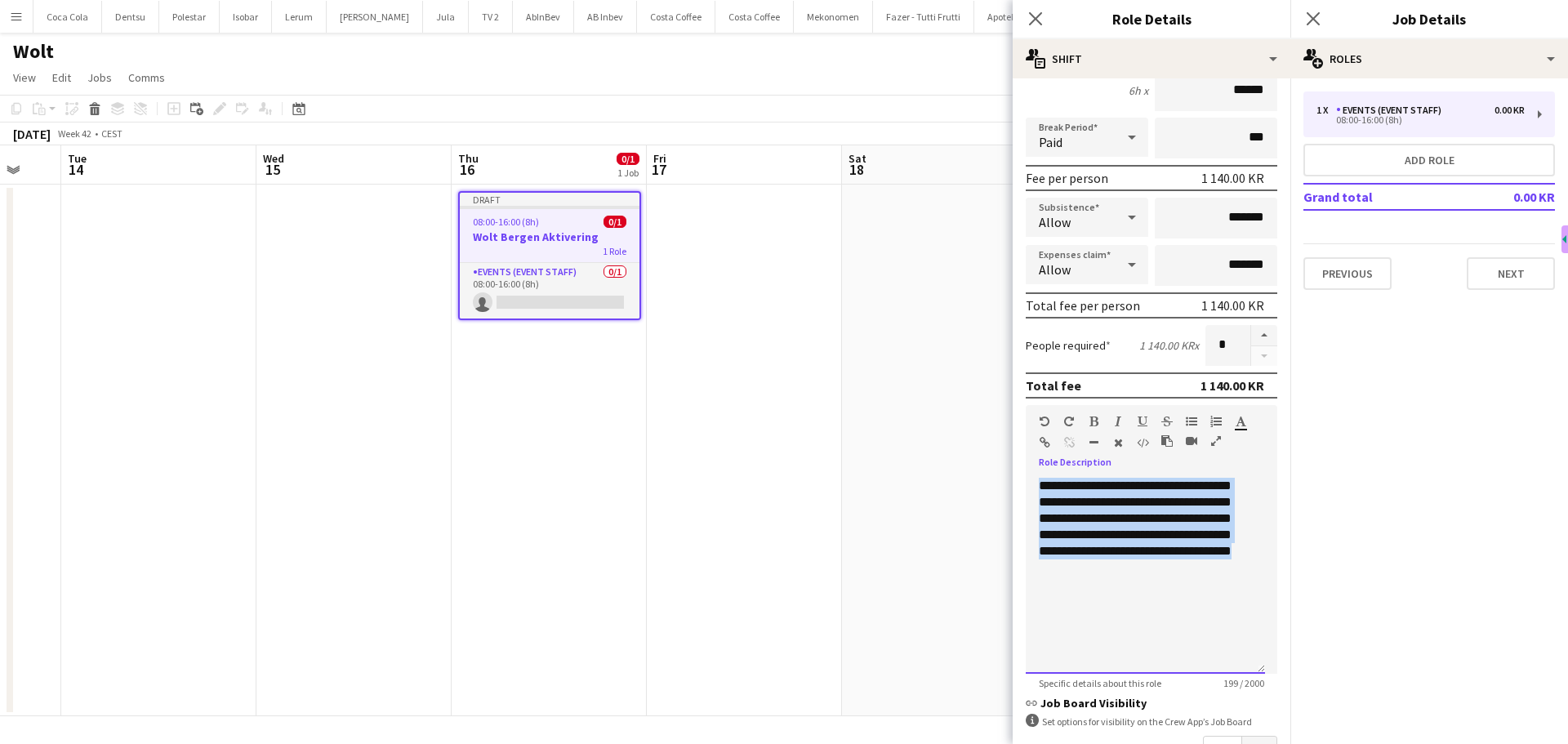
drag, startPoint x: 1079, startPoint y: 585, endPoint x: 1011, endPoint y: 485, distance: 120.9
click at [1011, 485] on body "Menu Boards Boards Boards All jobs Status Workforce Workforce My Workforce Recr…" at bounding box center [784, 372] width 1568 height 744
copy div "**********"
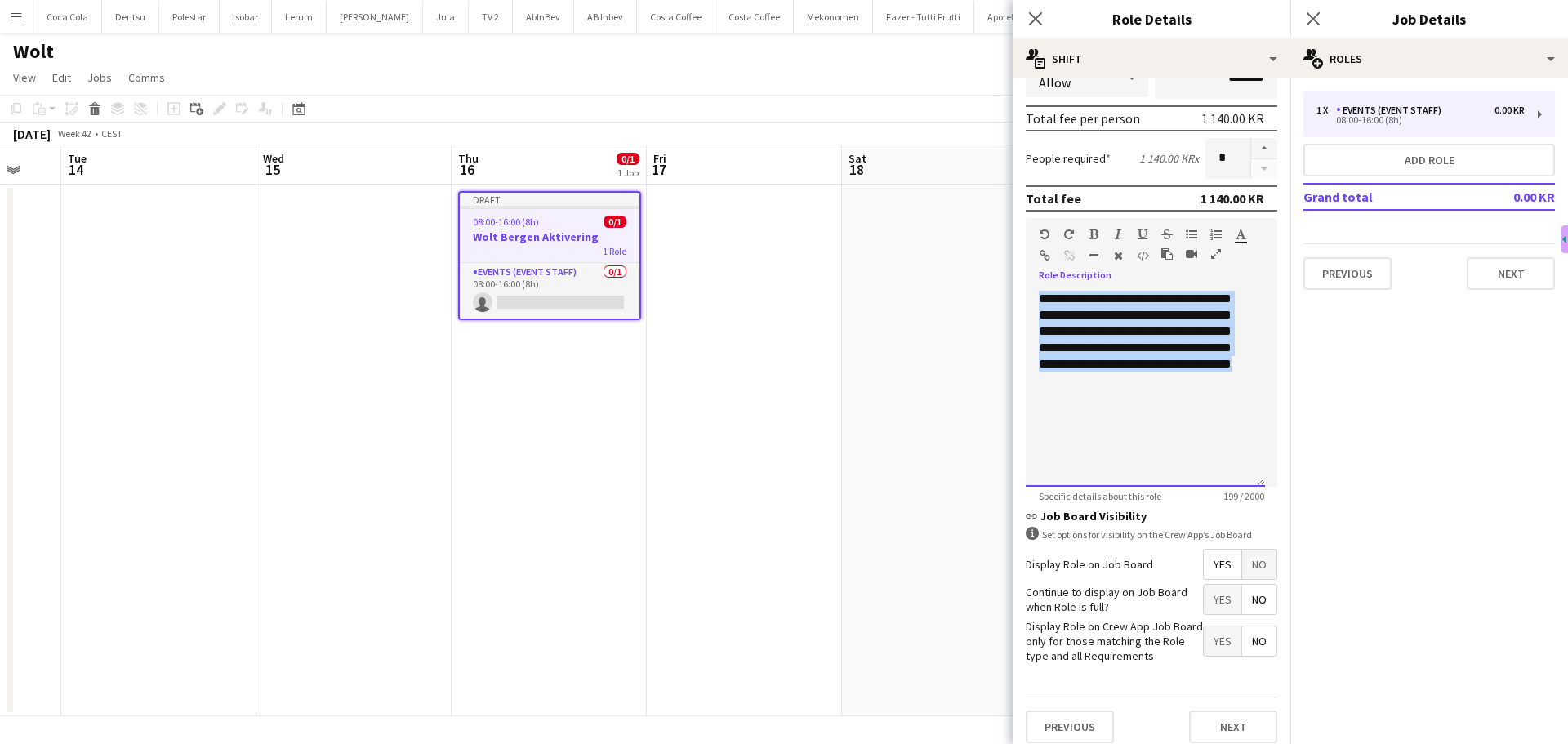
scroll to position [363, 0]
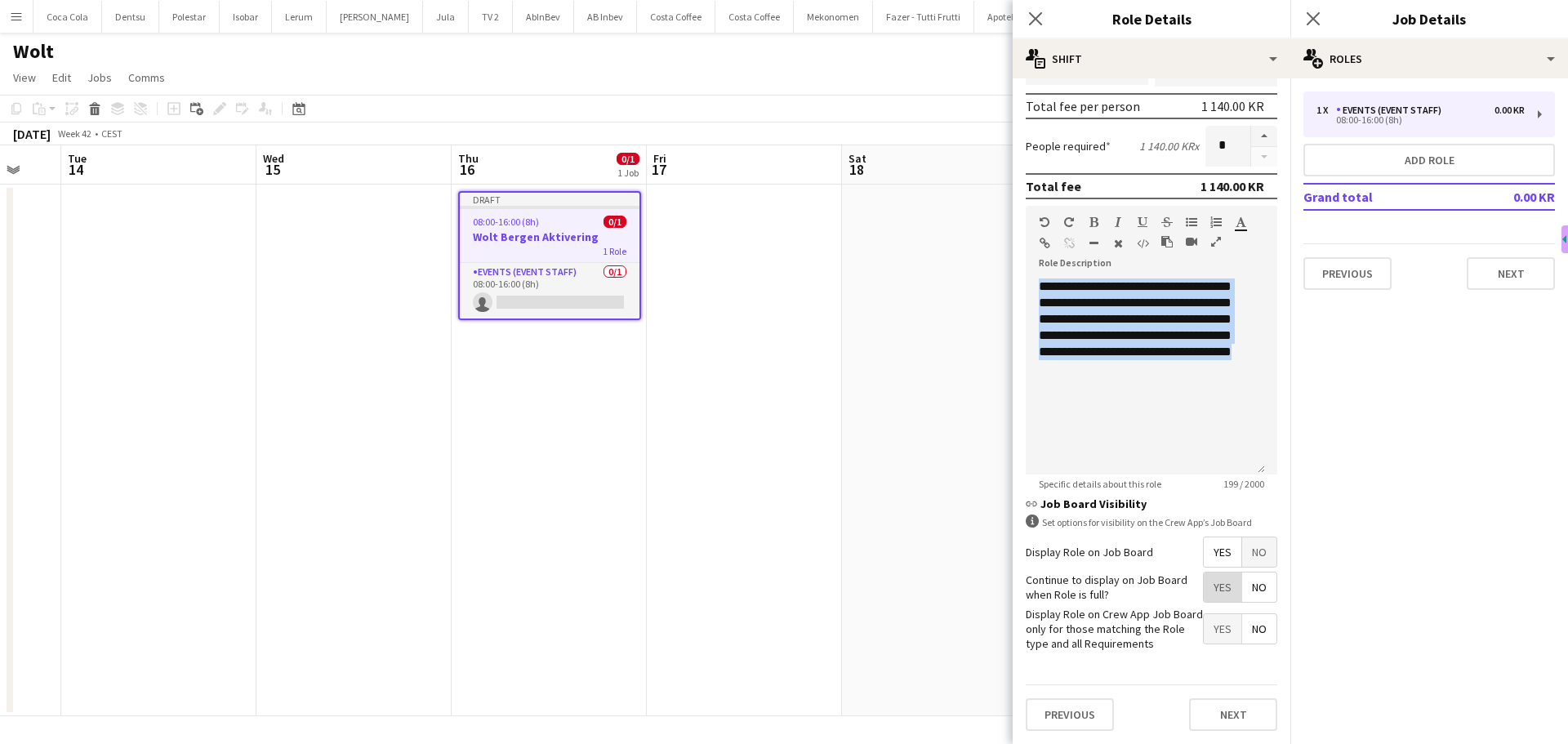
click at [1216, 585] on span "Yes" at bounding box center [1222, 587] width 37 height 29
click at [1218, 714] on button "Next" at bounding box center [1232, 715] width 88 height 33
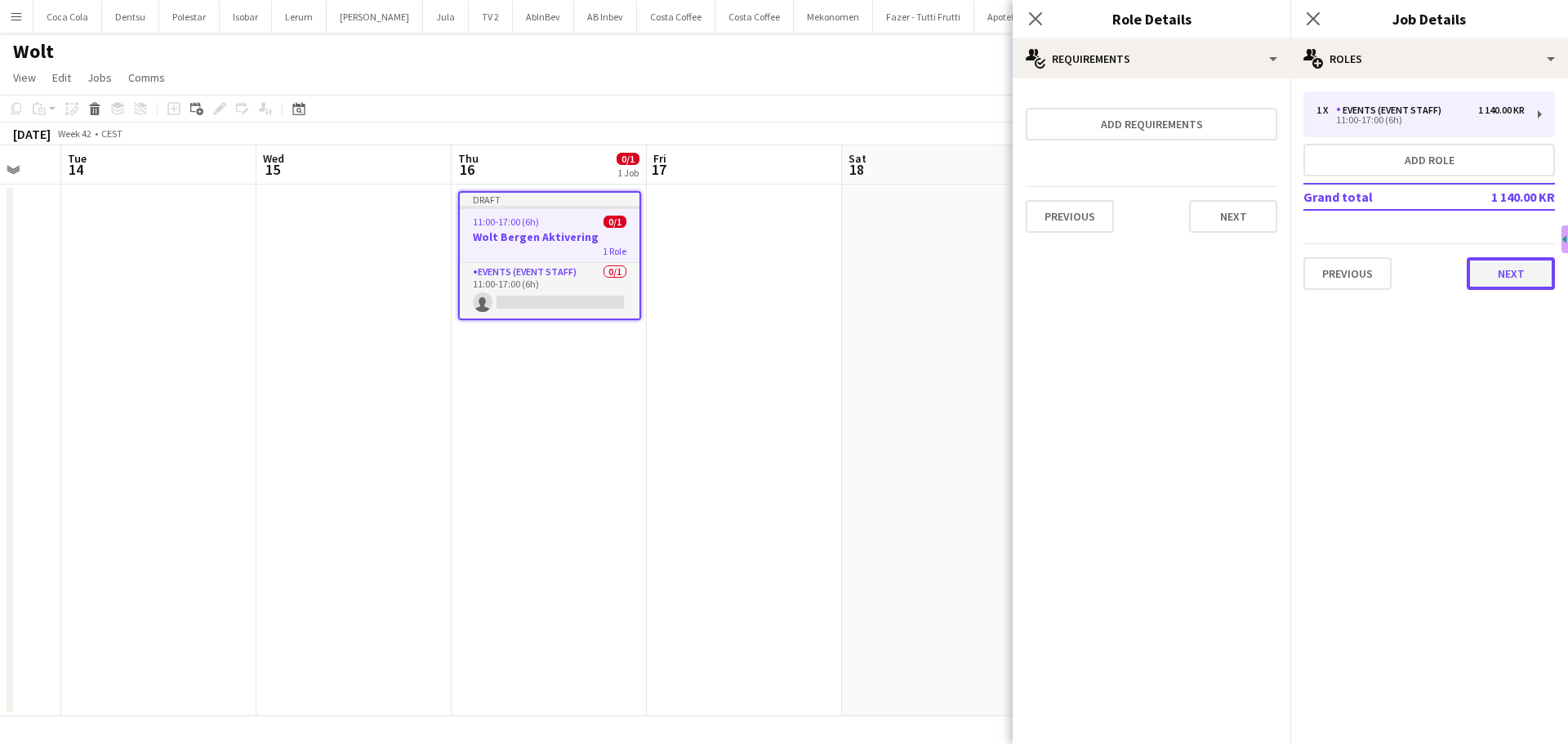
click at [1485, 268] on button "Next" at bounding box center [1510, 274] width 88 height 33
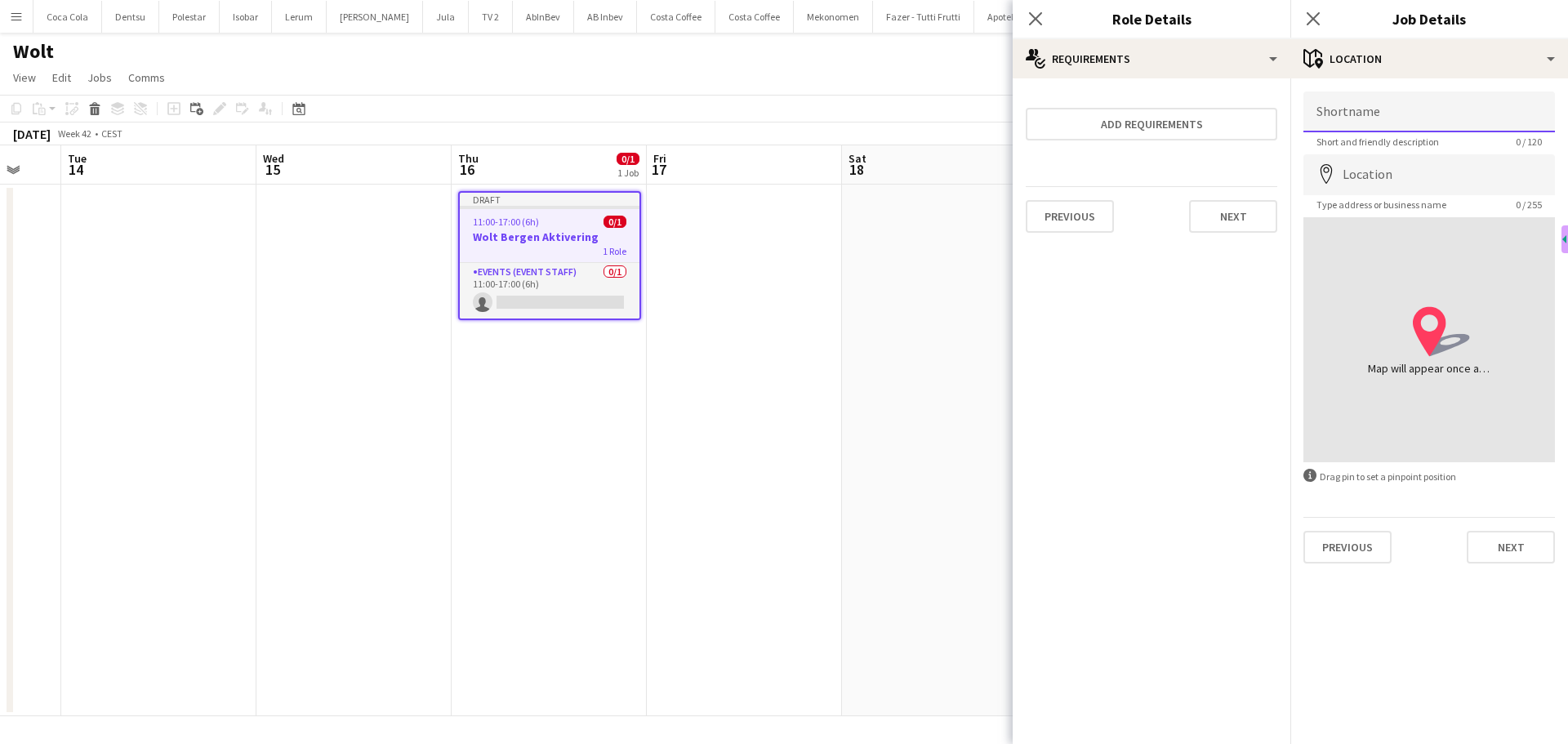
click at [1372, 122] on input "Shortname" at bounding box center [1428, 112] width 251 height 41
type input "******"
click at [1504, 553] on button "Next" at bounding box center [1510, 547] width 88 height 33
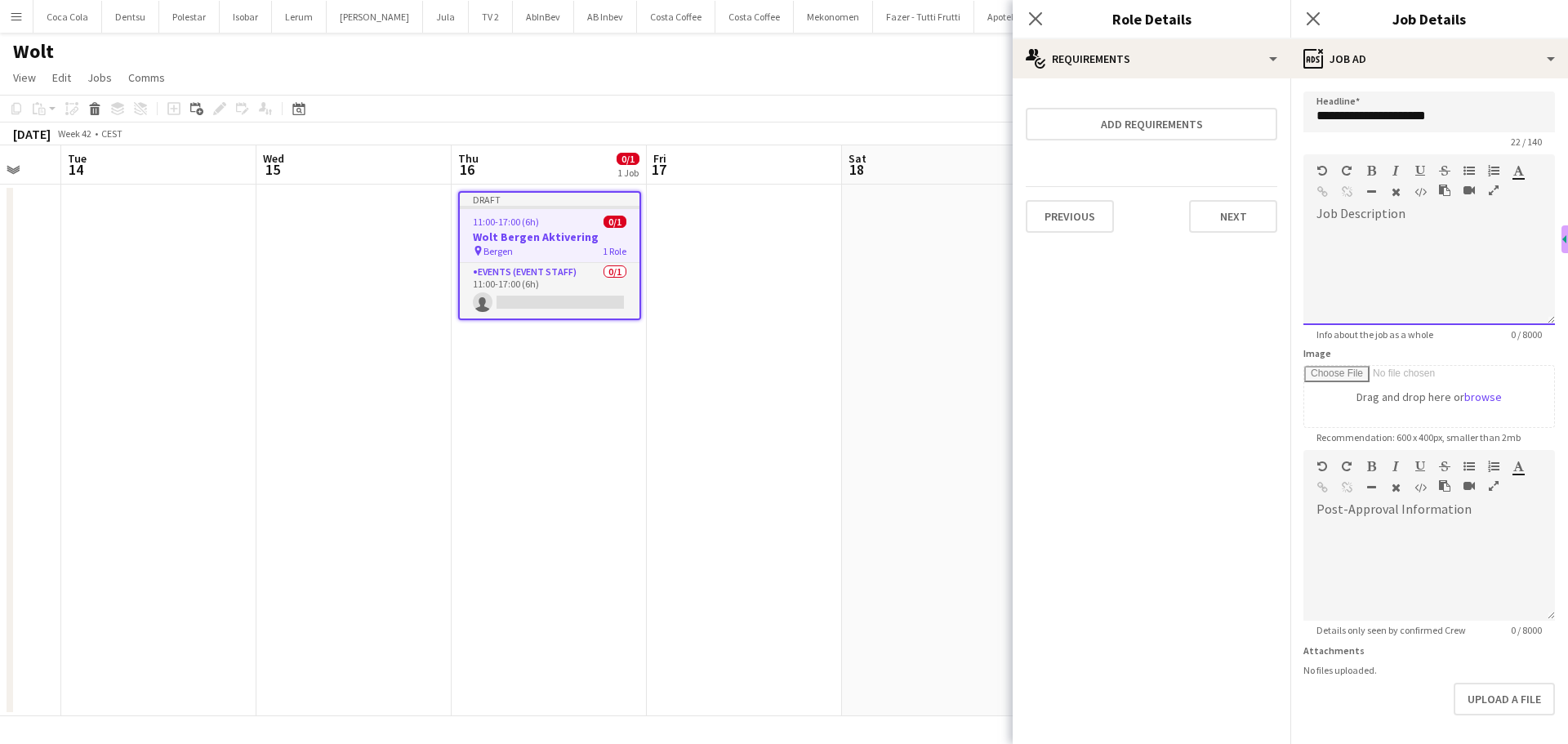
click at [1348, 247] on div at bounding box center [1428, 276] width 251 height 98
paste div
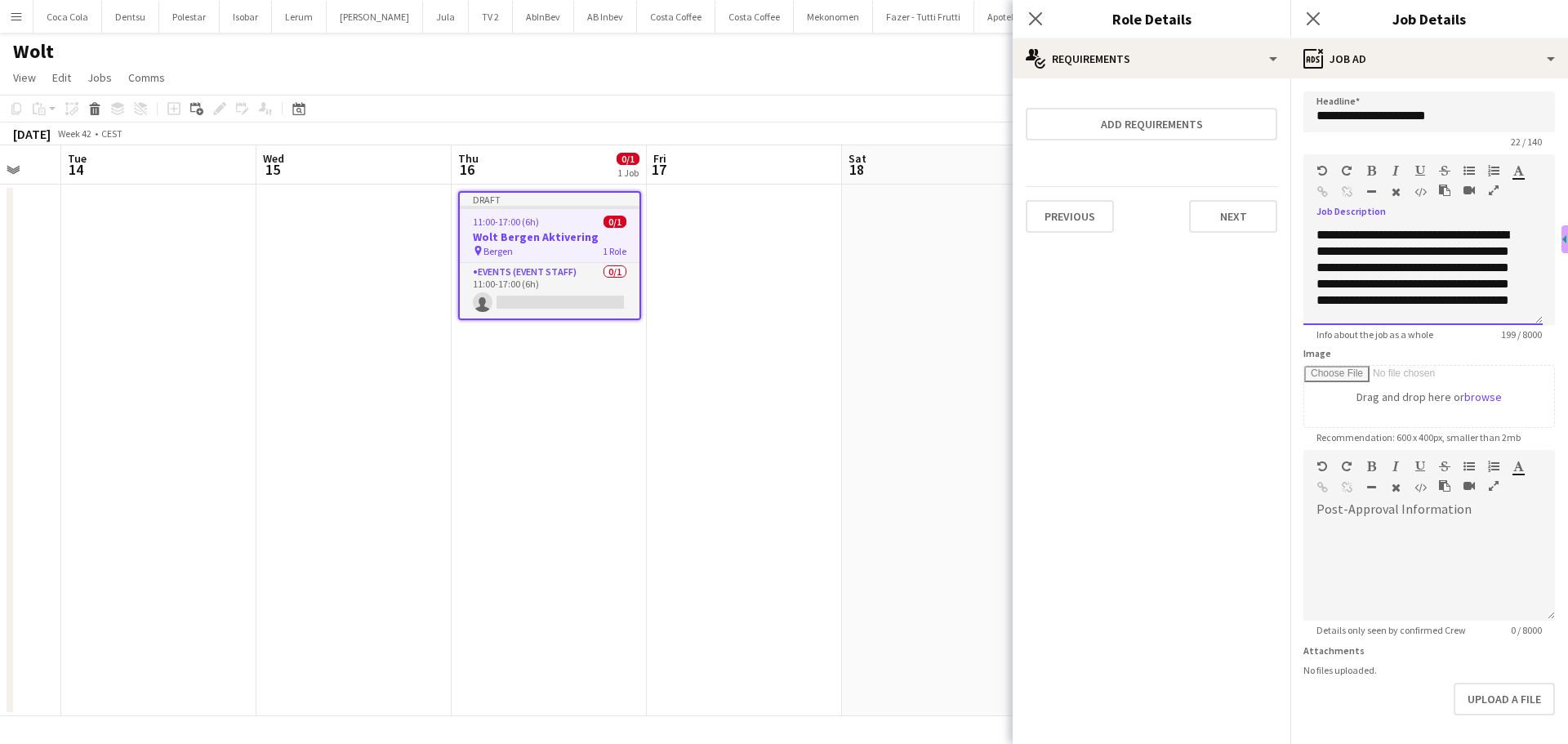
scroll to position [64, 0]
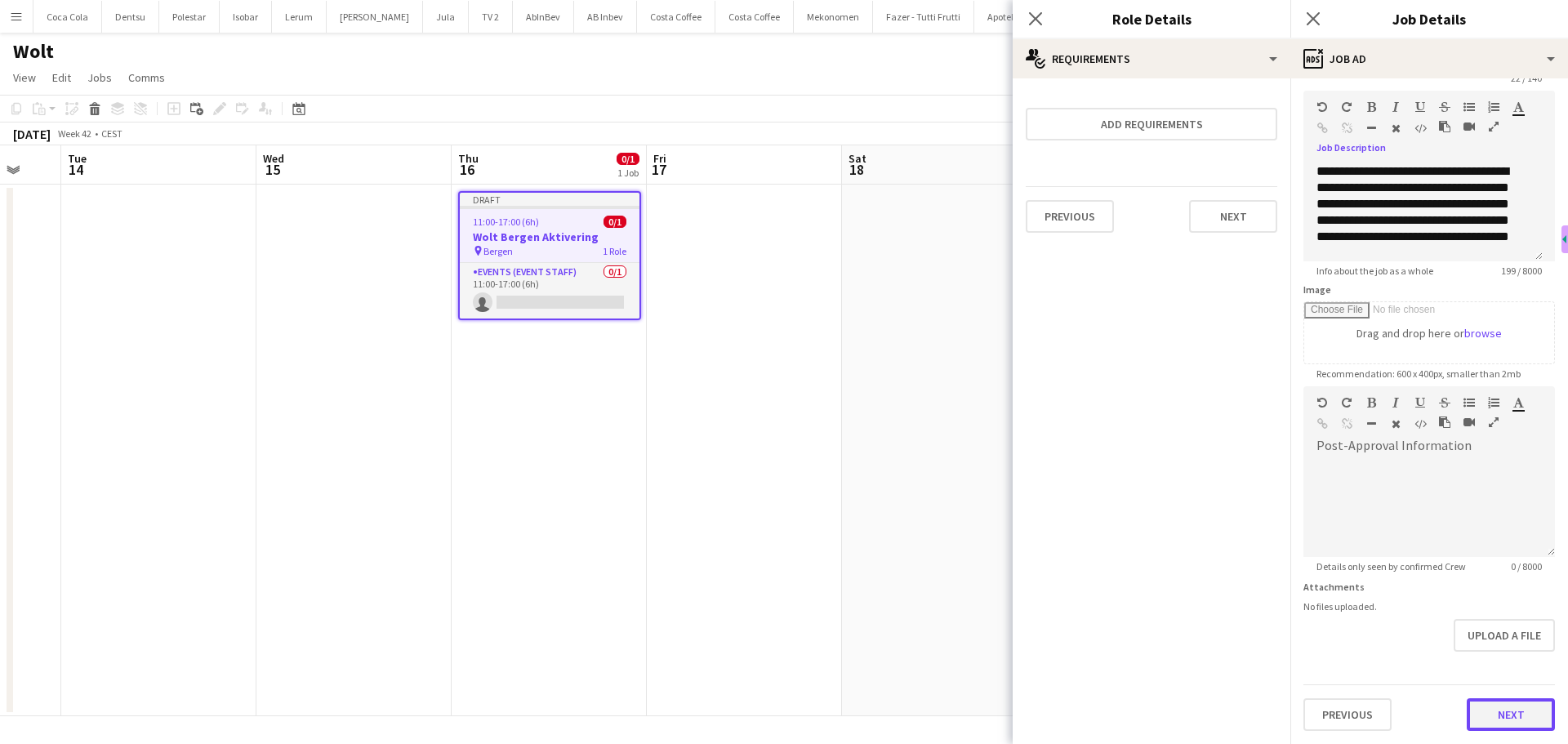
click at [1494, 706] on button "Next" at bounding box center [1510, 715] width 88 height 33
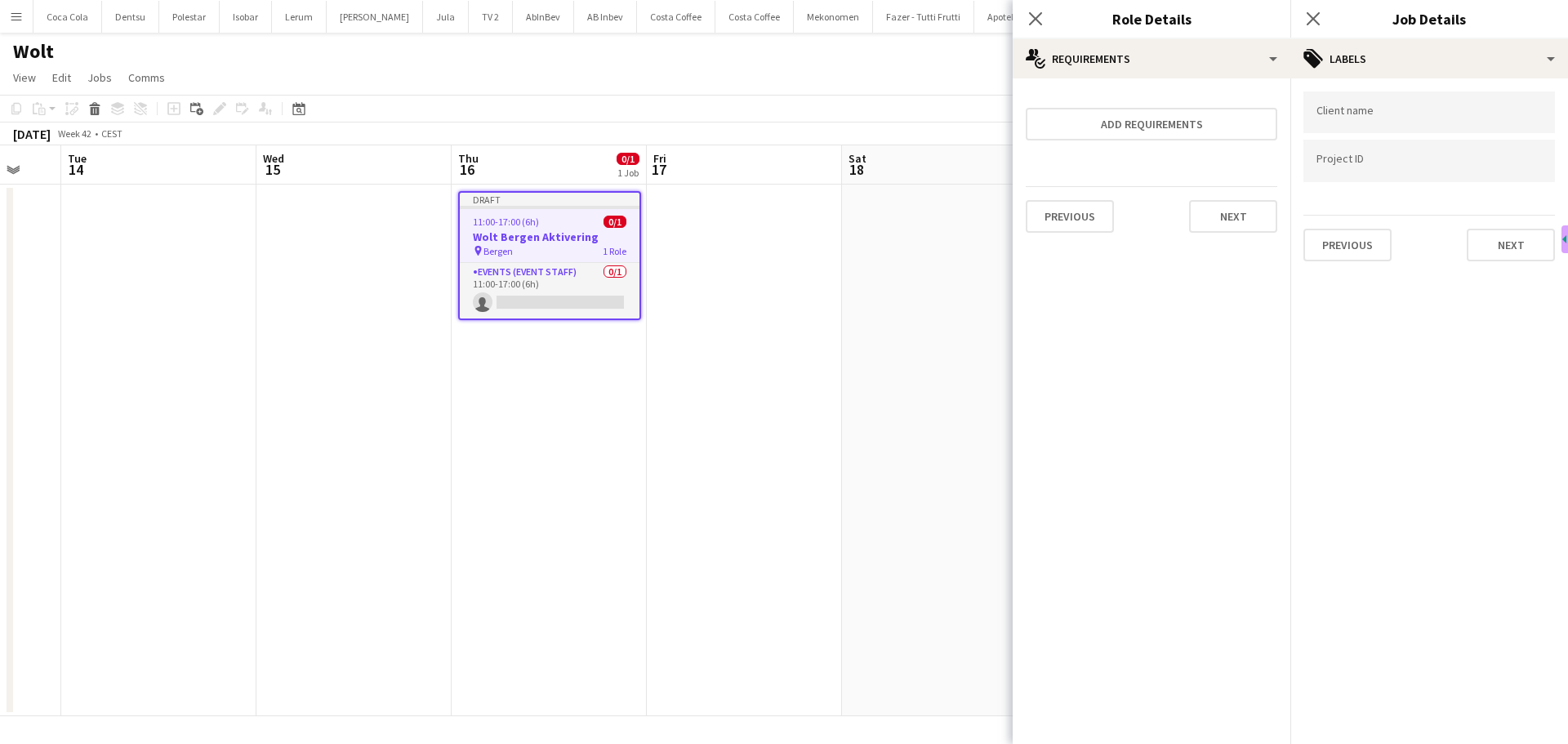
scroll to position [0, 0]
click at [1372, 119] on input "Type to search client labels..." at bounding box center [1428, 113] width 225 height 15
type input "***"
click at [1364, 174] on div "cloetta" at bounding box center [1428, 162] width 251 height 39
drag, startPoint x: 1348, startPoint y: 184, endPoint x: 1347, endPoint y: 176, distance: 8.1
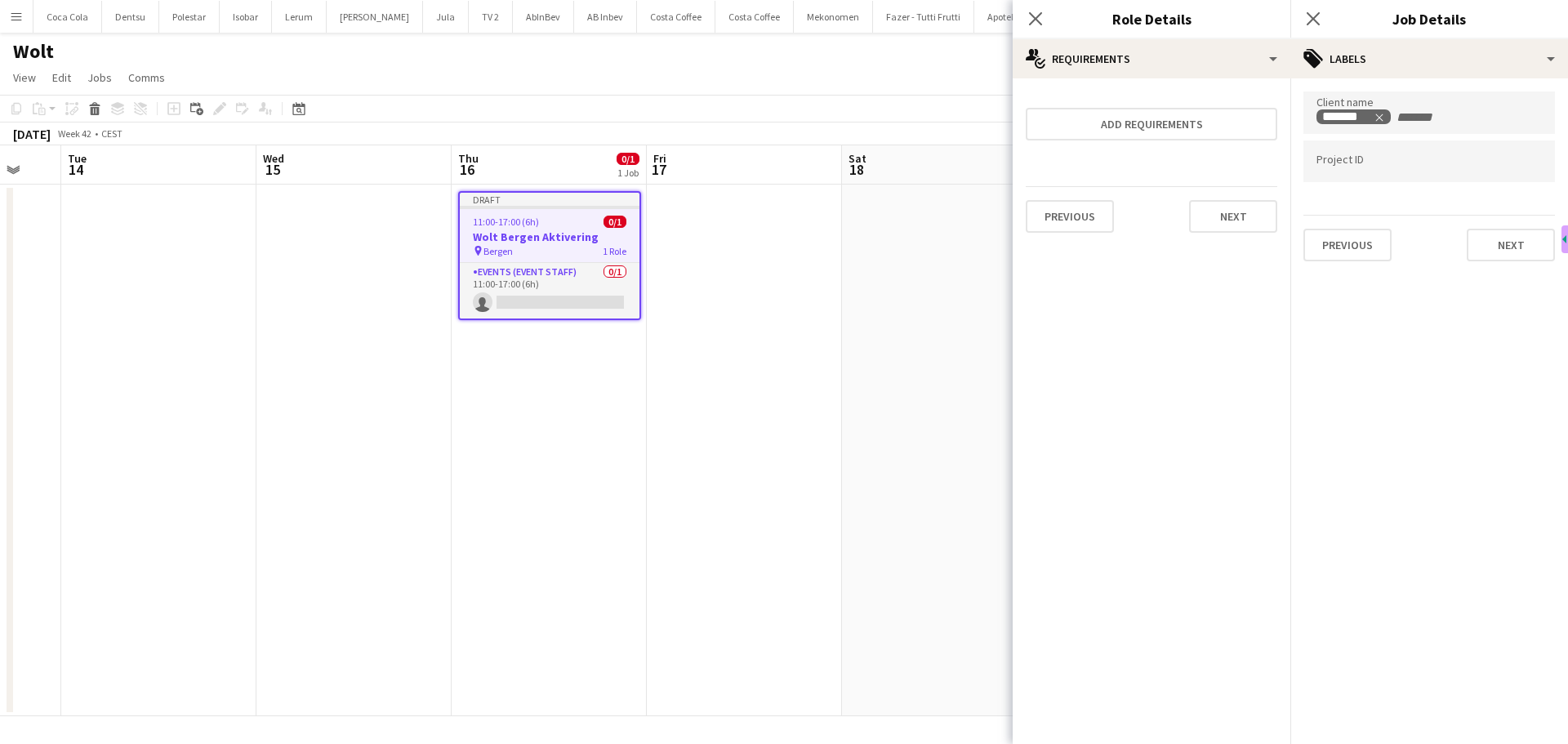
click at [1348, 183] on div at bounding box center [1428, 187] width 251 height 10
click at [1347, 172] on div at bounding box center [1428, 162] width 251 height 42
type input "****"
click at [1379, 283] on div "CLNC 0007" at bounding box center [1428, 289] width 251 height 39
click at [1487, 246] on button "Next" at bounding box center [1510, 245] width 88 height 33
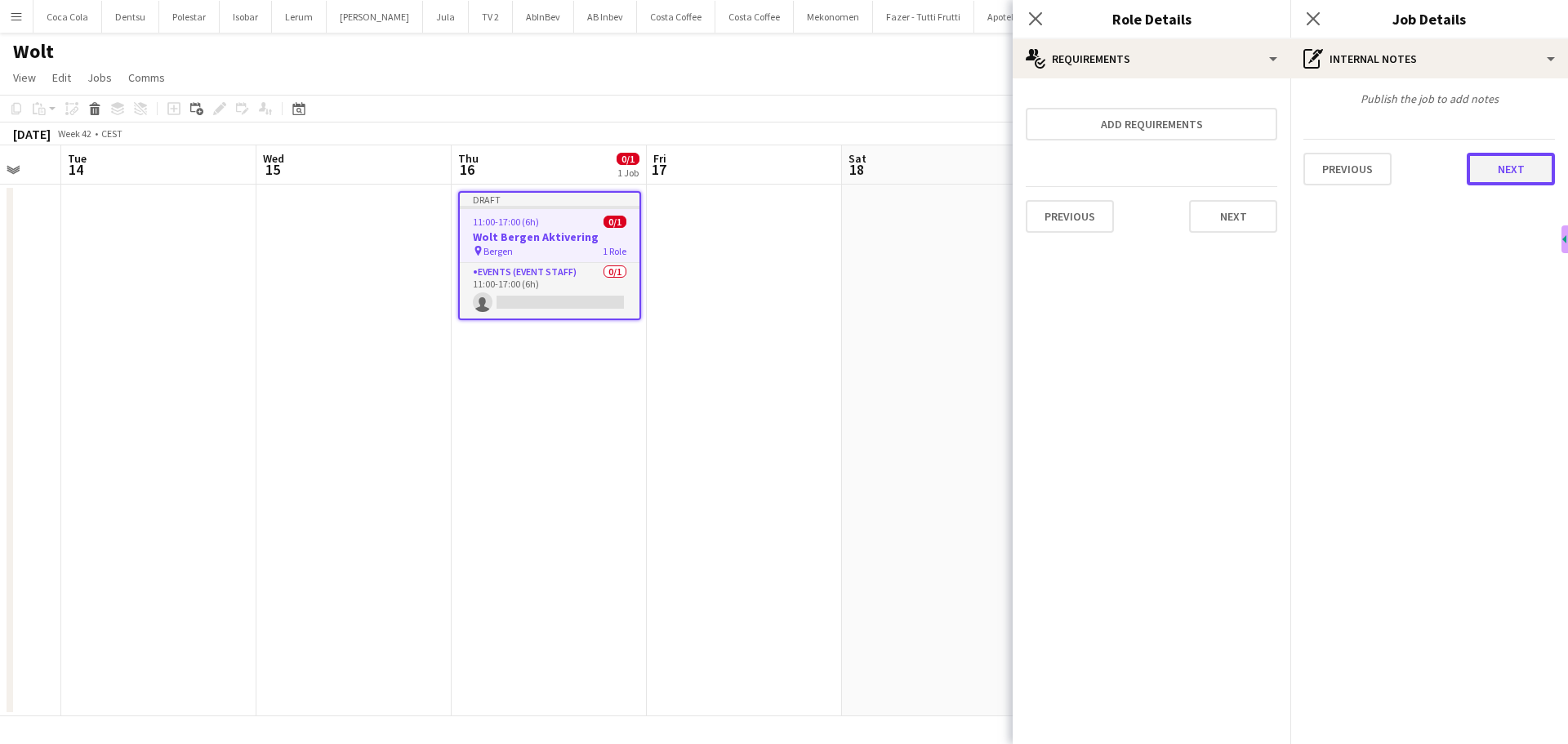
click at [1509, 170] on button "Next" at bounding box center [1510, 169] width 88 height 33
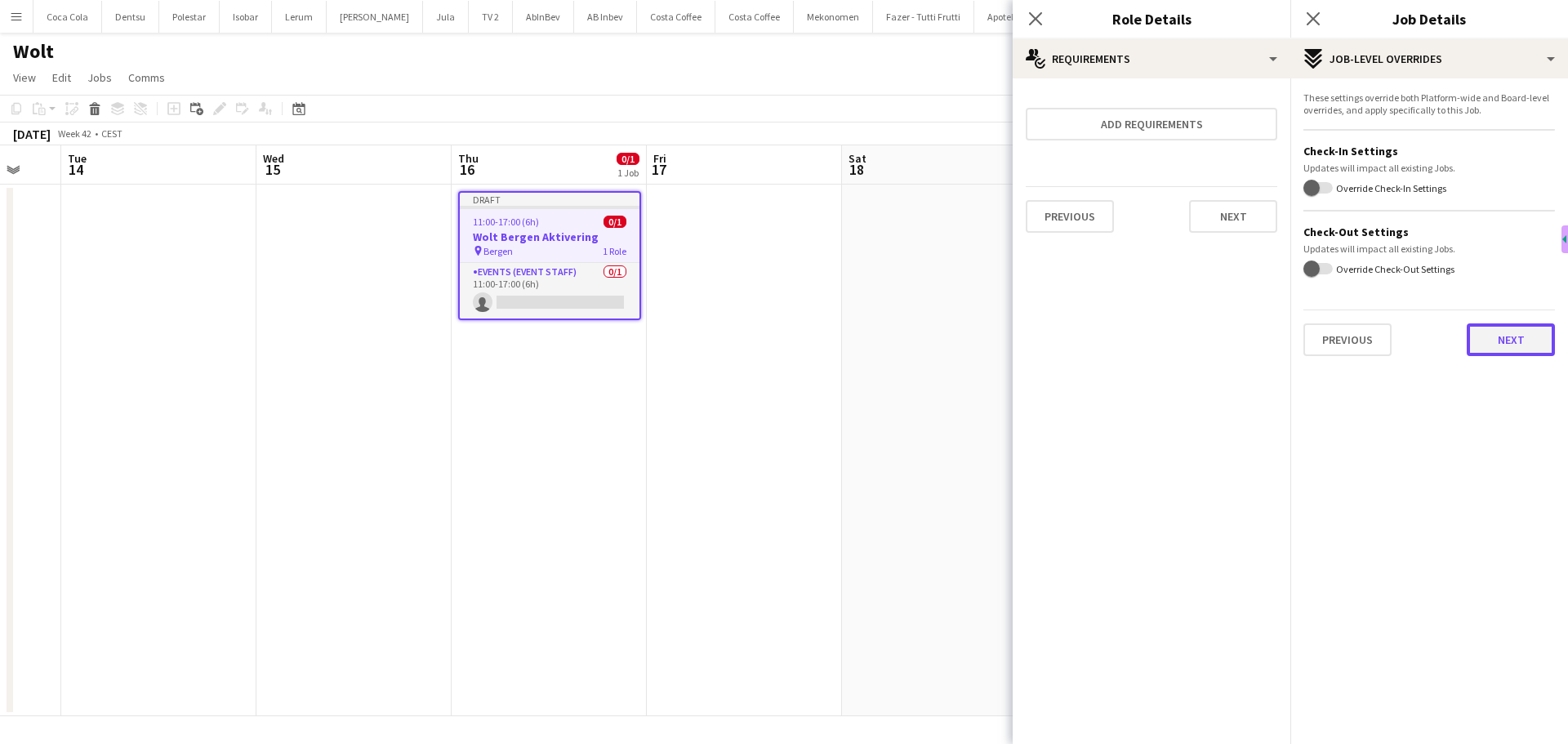
click at [1539, 343] on button "Next" at bounding box center [1510, 340] width 88 height 33
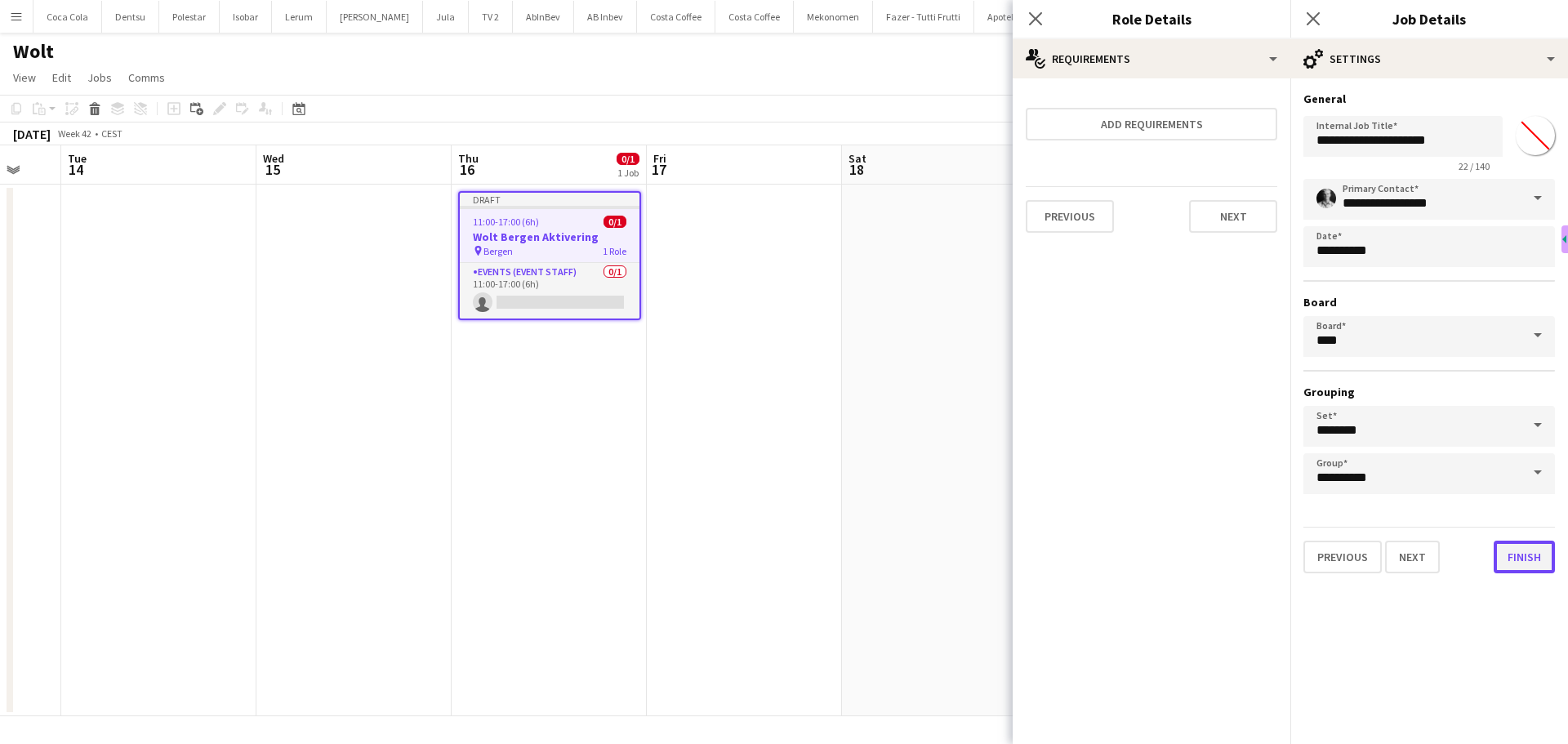
click at [1530, 558] on button "Finish" at bounding box center [1524, 557] width 62 height 33
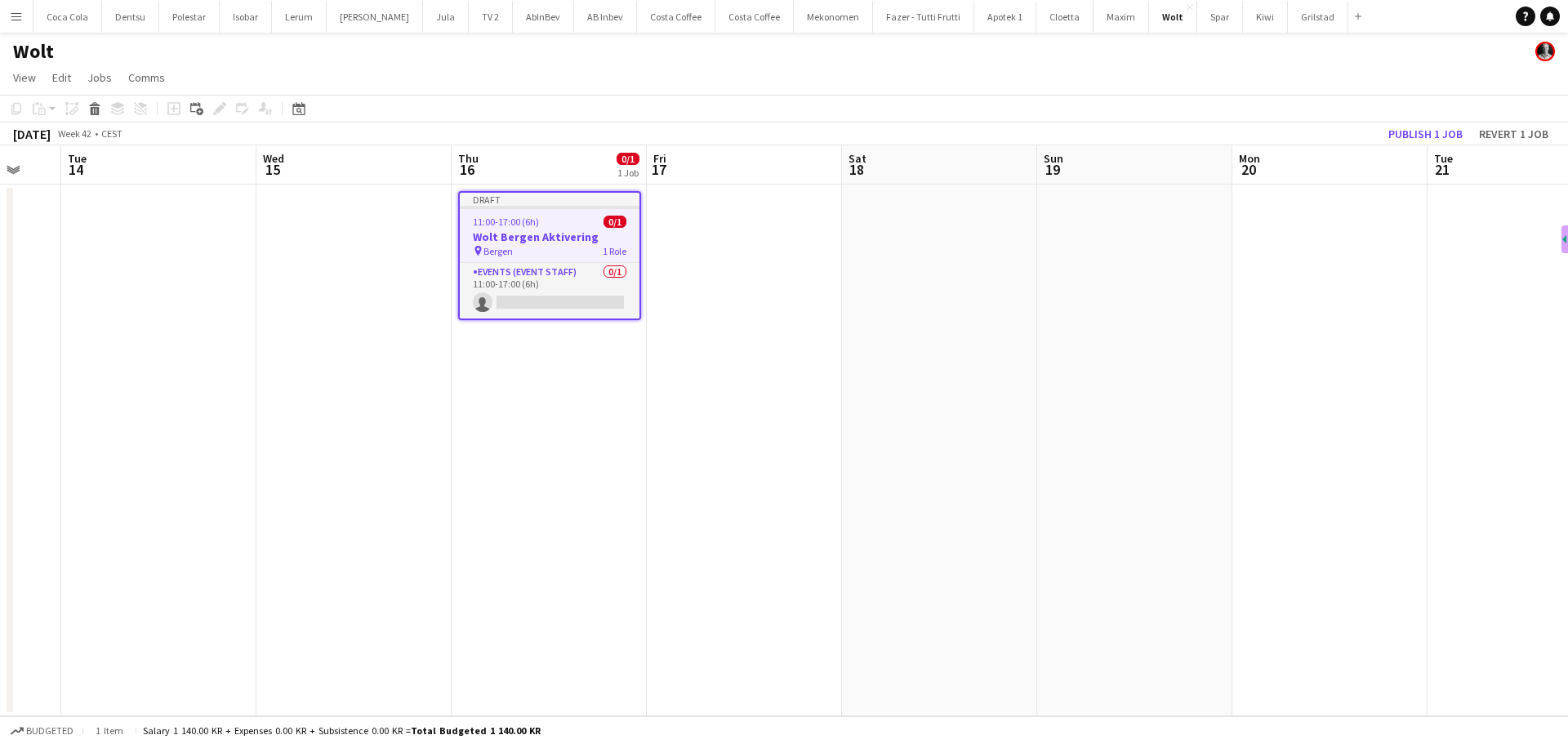
click at [521, 240] on h3 "Wolt Bergen Aktivering" at bounding box center [550, 237] width 180 height 15
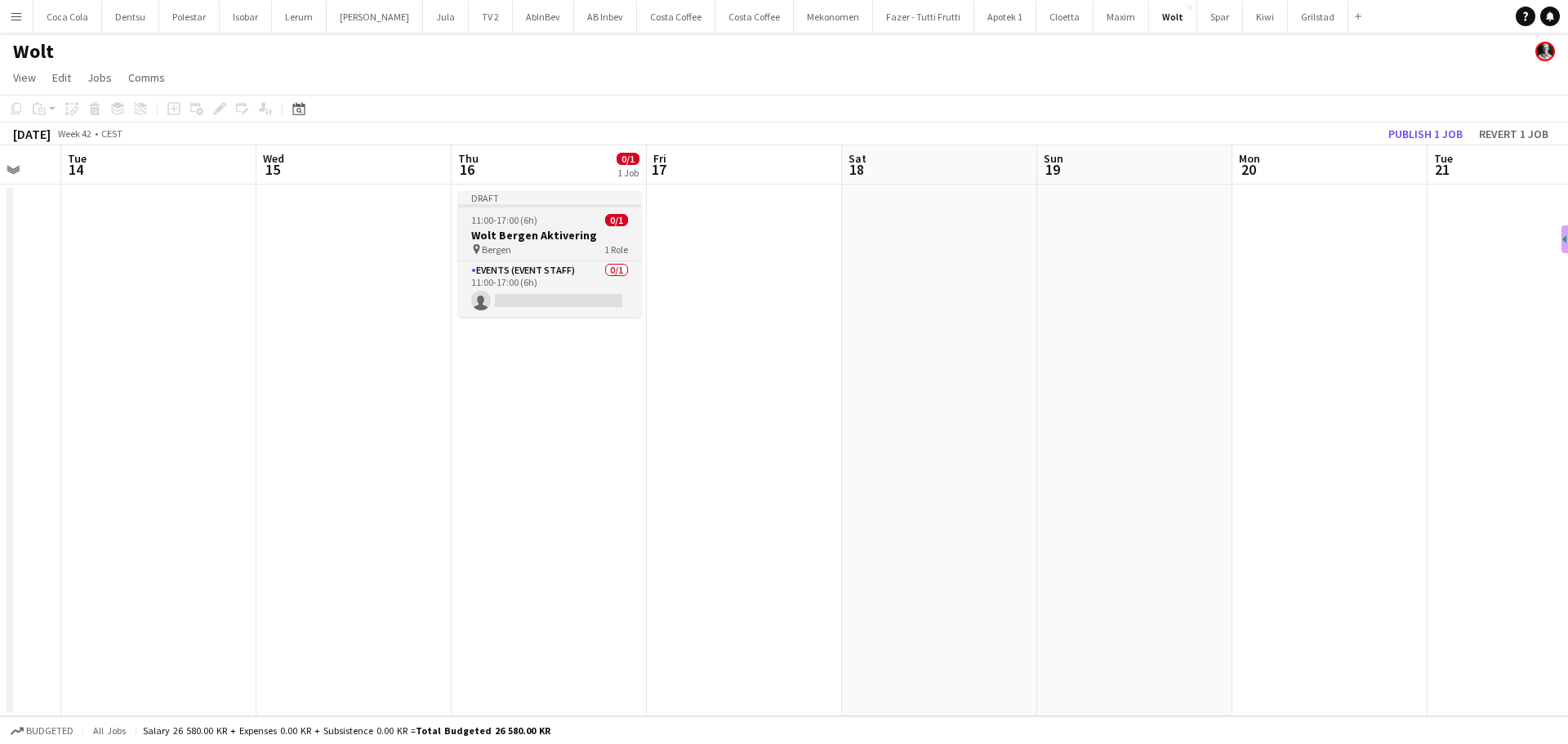
click at [532, 238] on h3 "Wolt Bergen Aktivering" at bounding box center [550, 235] width 183 height 15
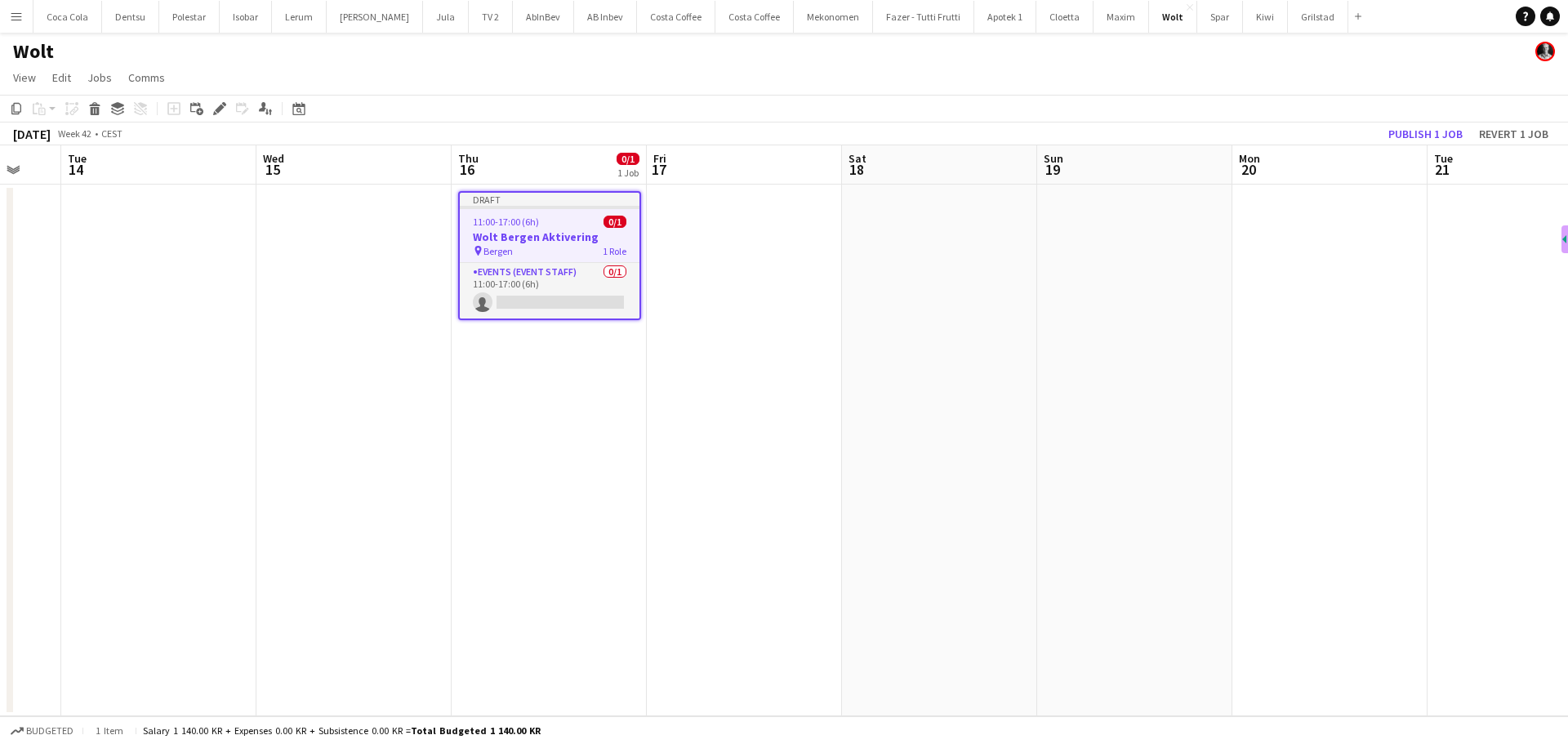
click at [678, 221] on app-date-cell at bounding box center [744, 450] width 195 height 532
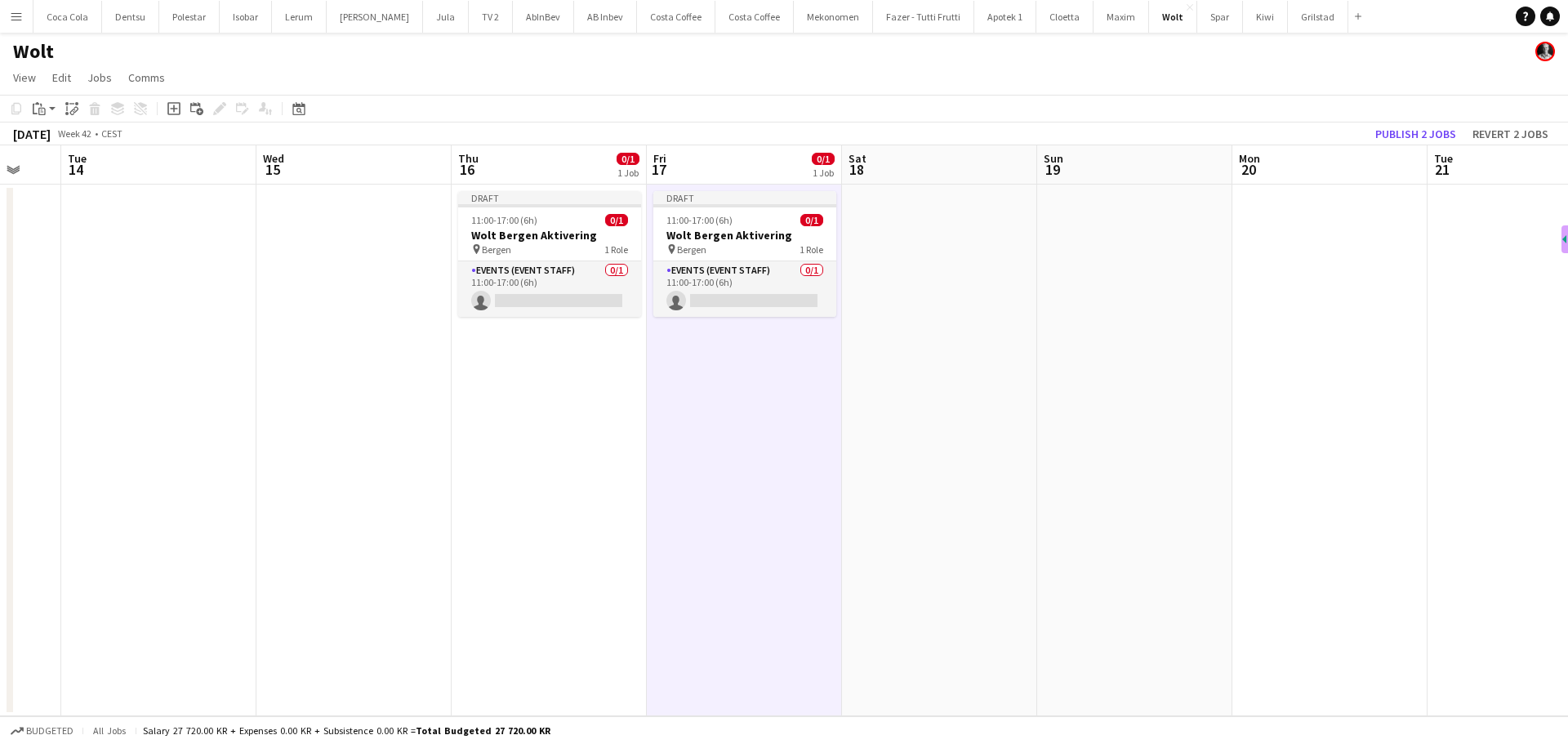
click at [891, 224] on app-date-cell at bounding box center [939, 450] width 195 height 532
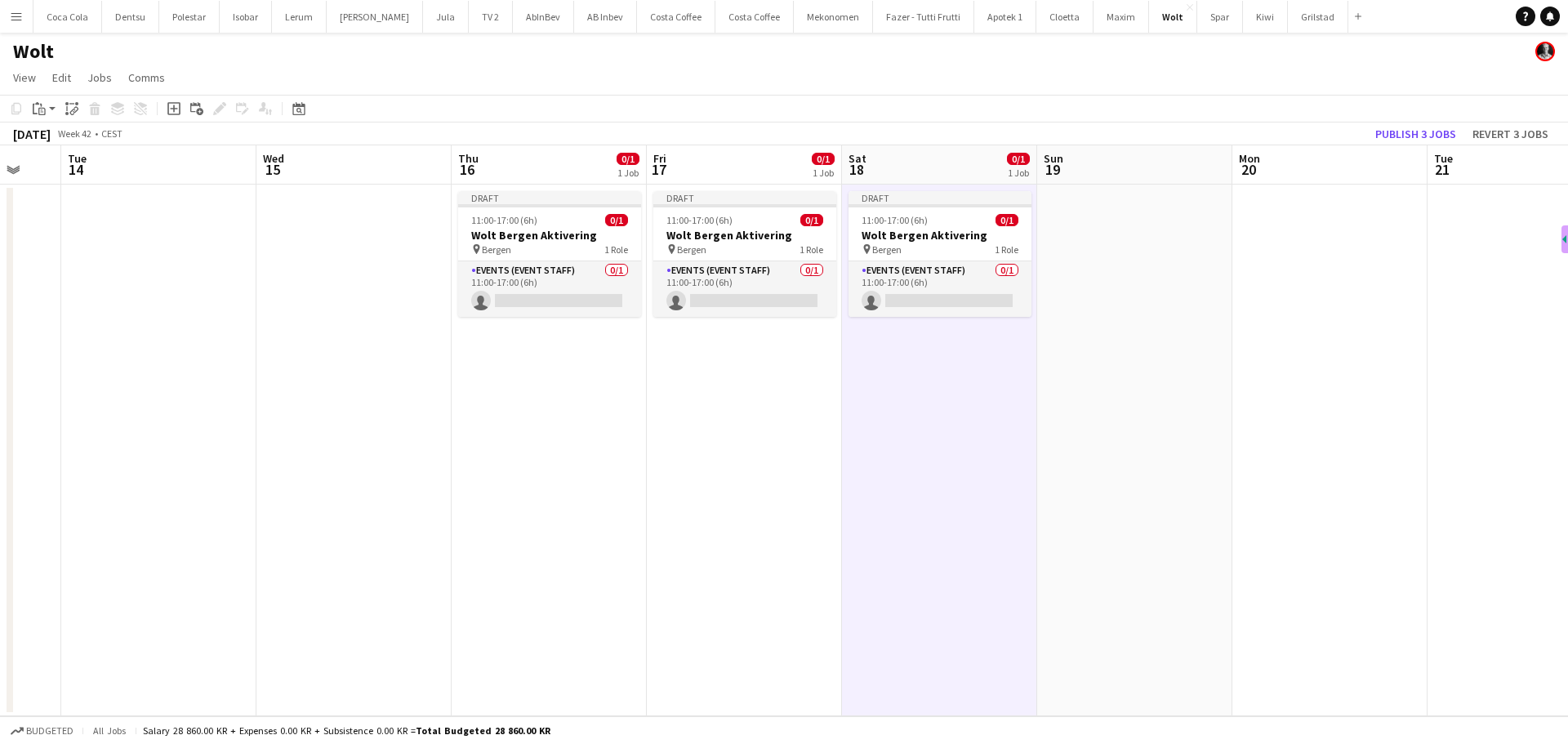
click at [1075, 208] on app-date-cell at bounding box center [1134, 450] width 195 height 532
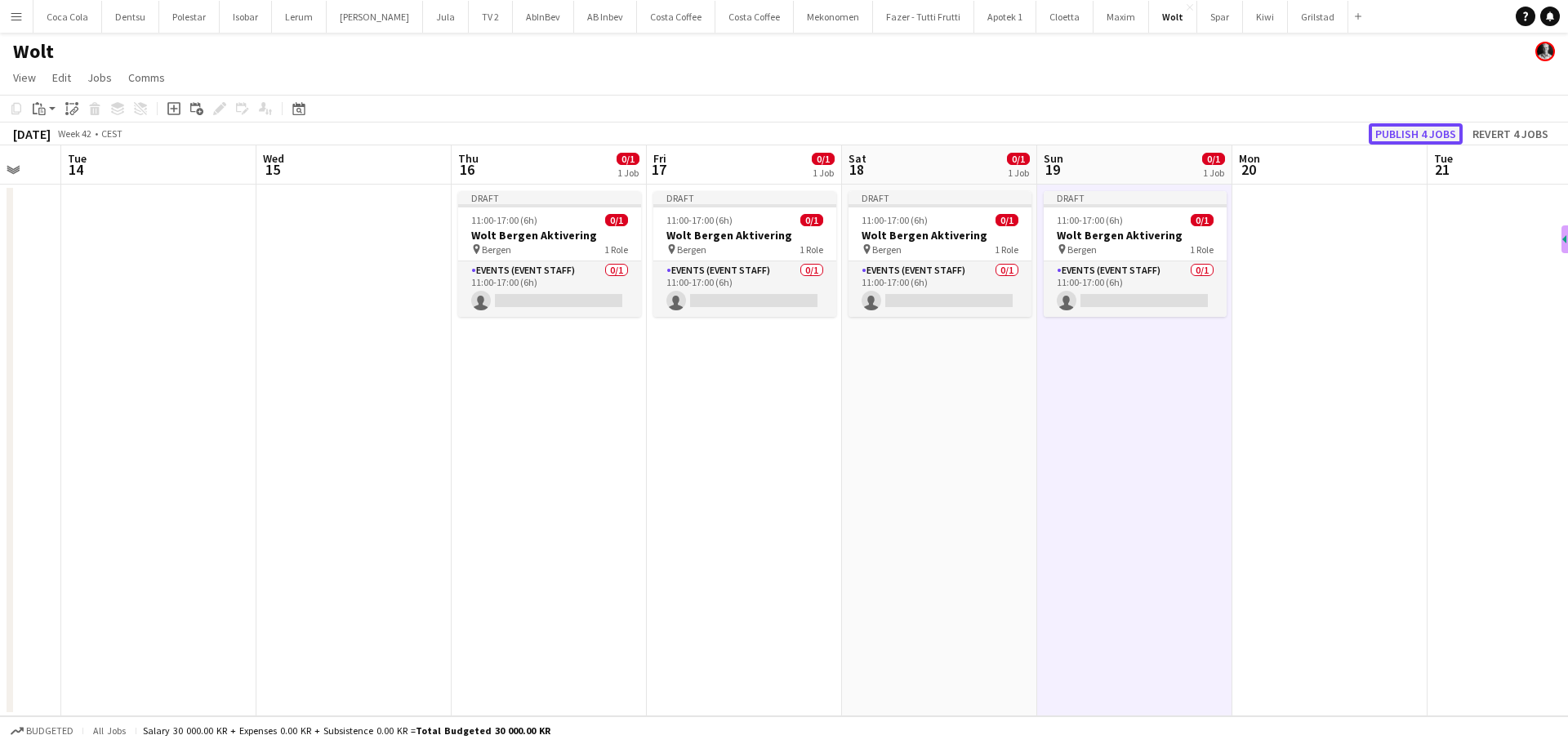
click at [1423, 127] on button "Publish 4 jobs" at bounding box center [1416, 133] width 94 height 21
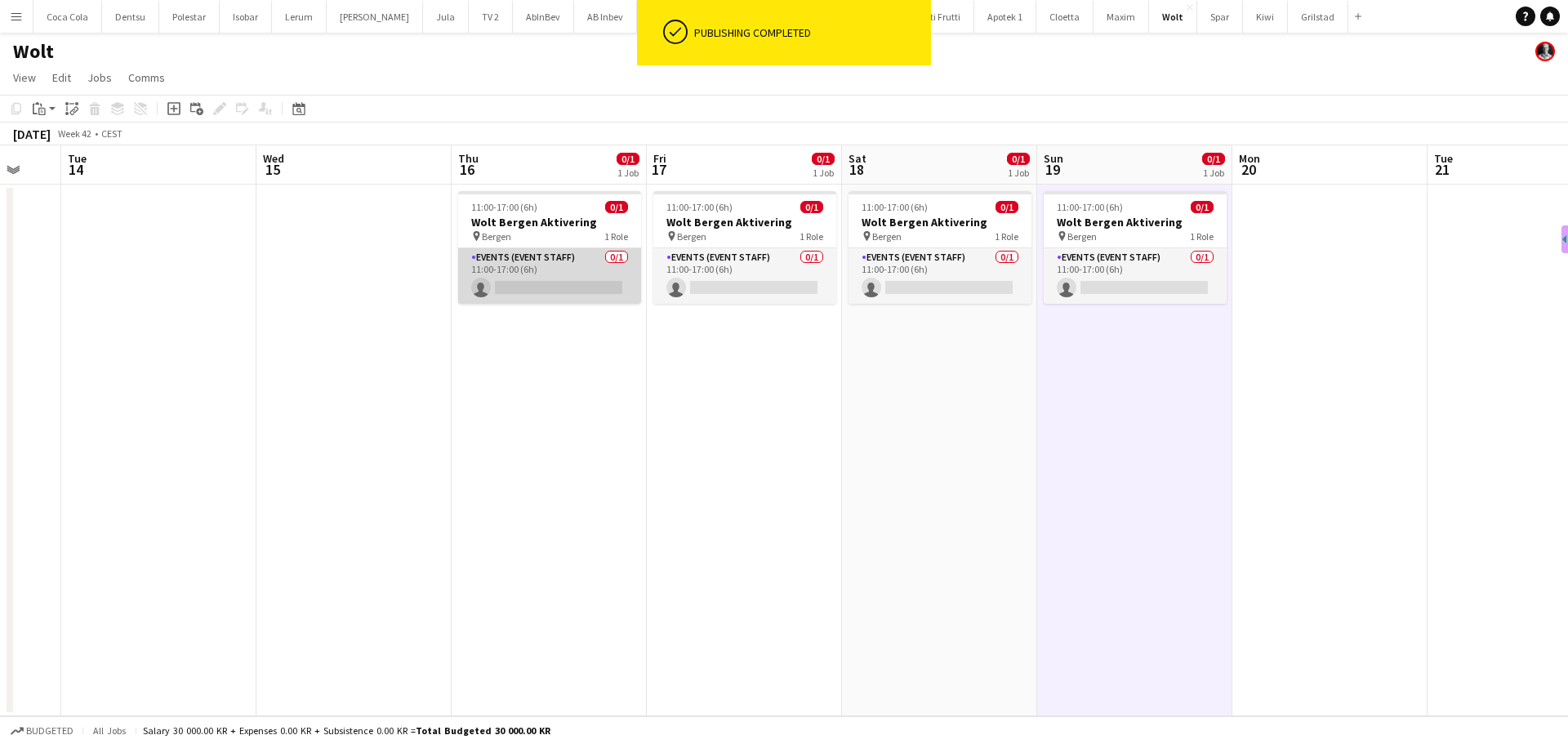
click at [567, 289] on app-card-role "Events (Event Staff) 0/1 11:00-17:00 (6h) single-neutral-actions" at bounding box center [550, 276] width 183 height 55
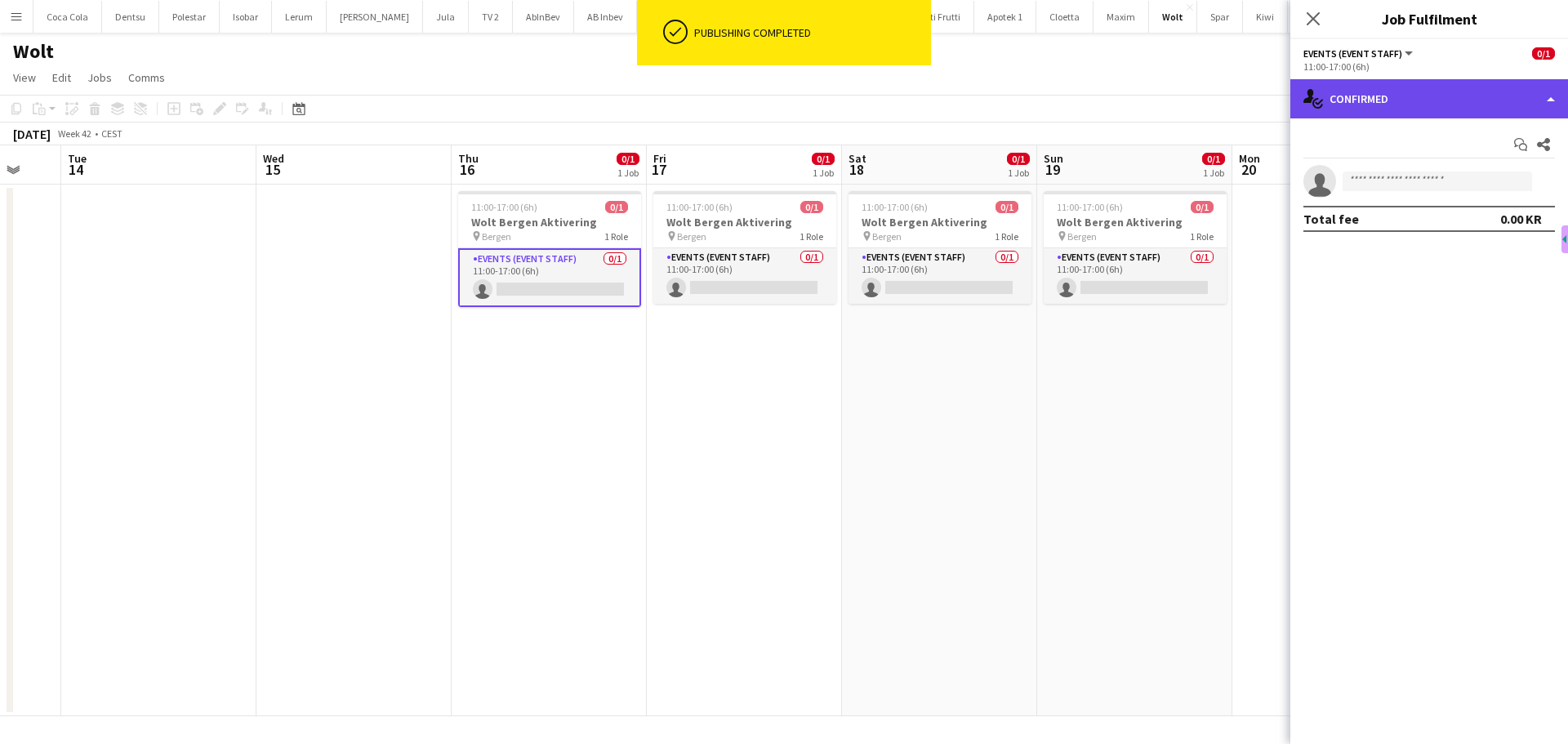
click at [1419, 83] on div "single-neutral-actions-check-2 Confirmed" at bounding box center [1429, 98] width 278 height 39
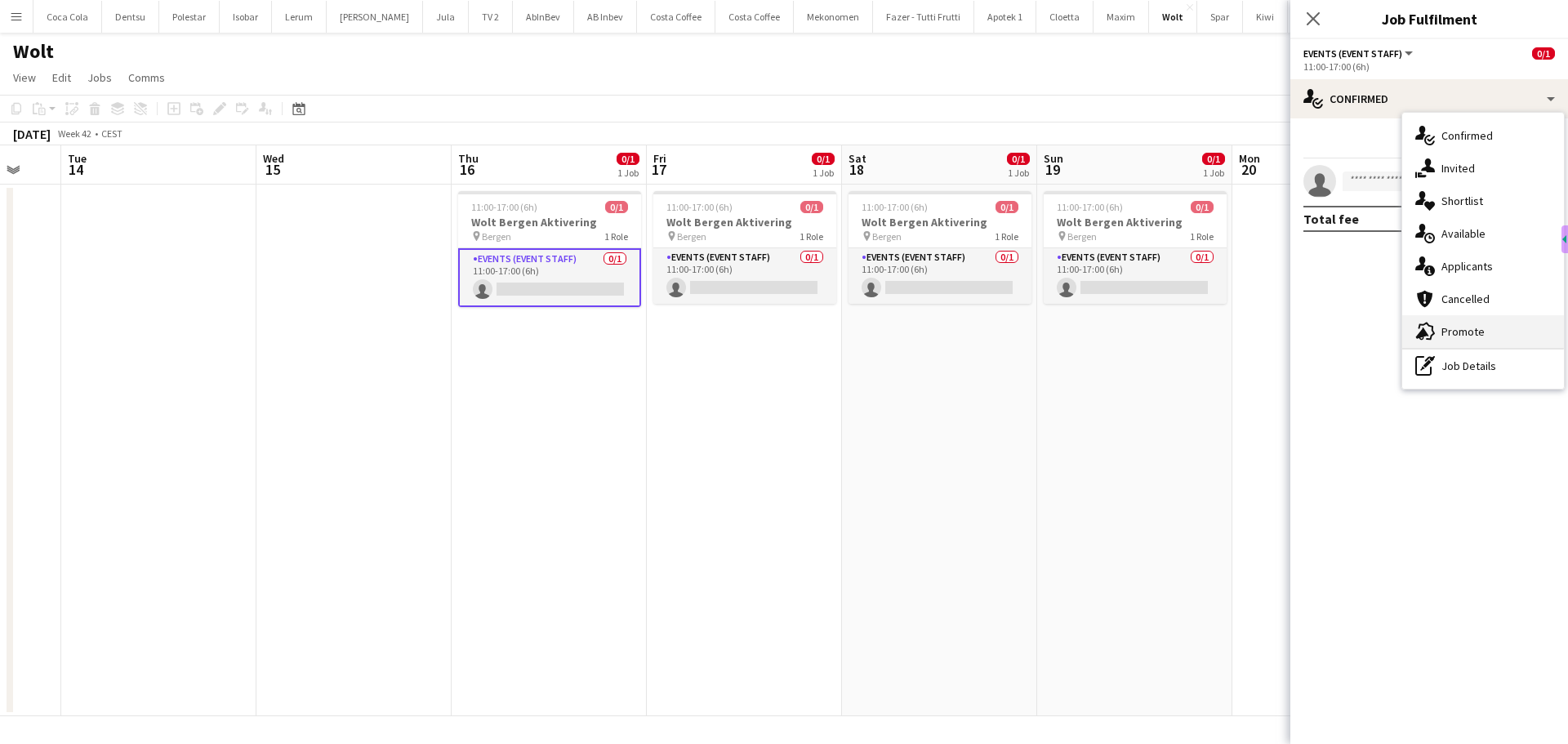
click at [1505, 323] on div "advertising-megaphone Promote" at bounding box center [1483, 332] width 161 height 33
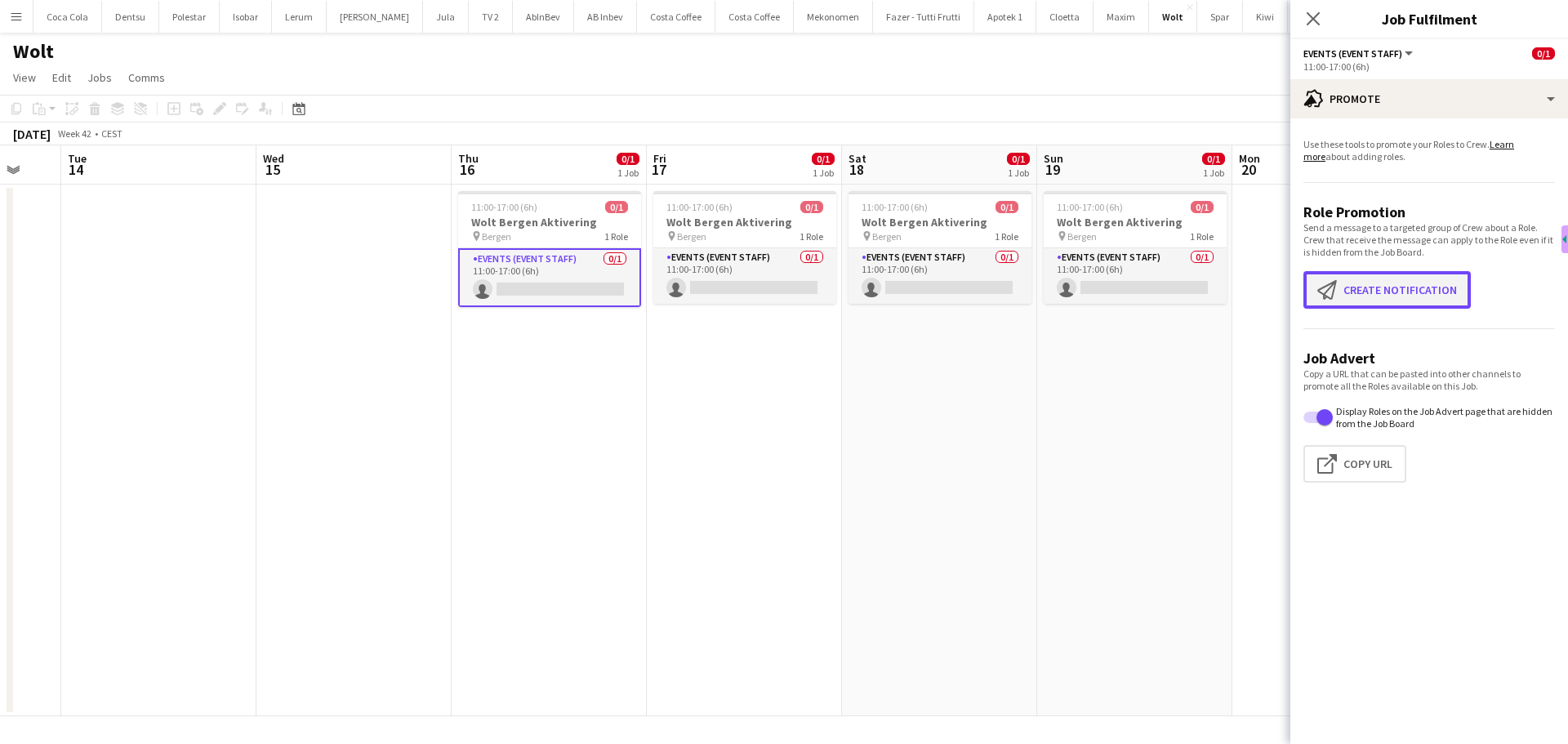
click at [1409, 288] on button "Create notification Create notification" at bounding box center [1387, 289] width 168 height 37
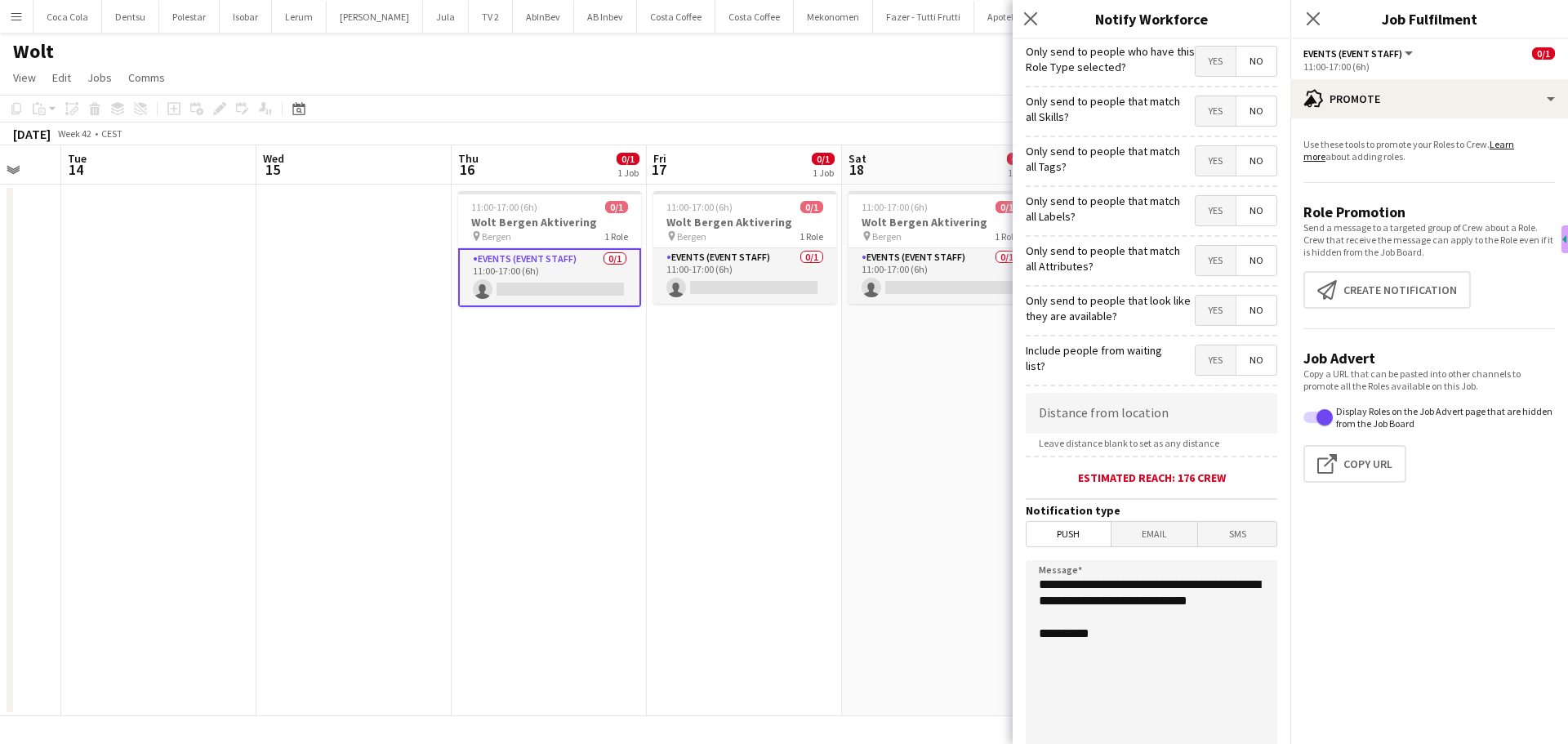
click at [1149, 537] on span "Email" at bounding box center [1154, 534] width 86 height 24
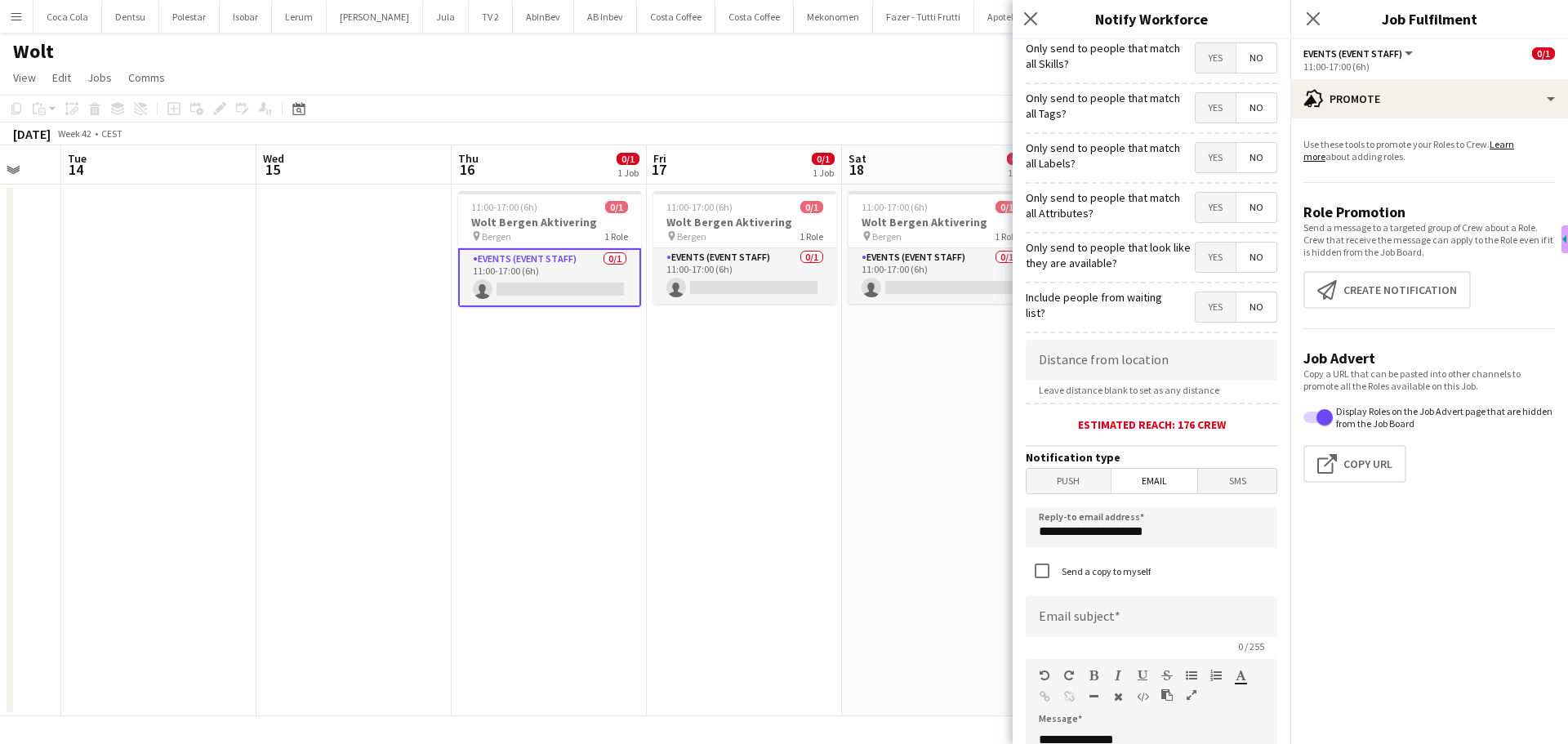
scroll to position [82, 0]
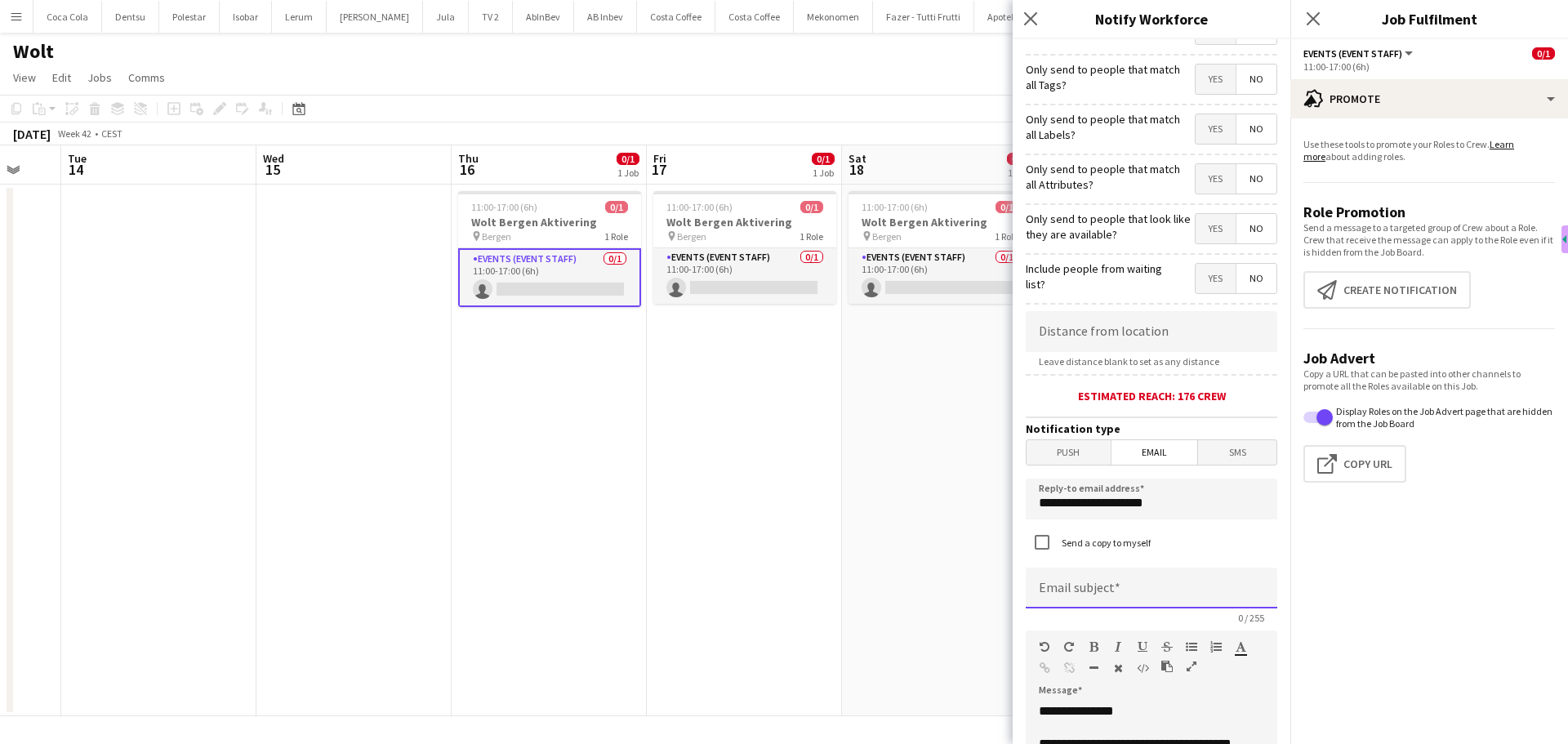
click at [1099, 598] on input at bounding box center [1151, 588] width 251 height 41
type input "*"
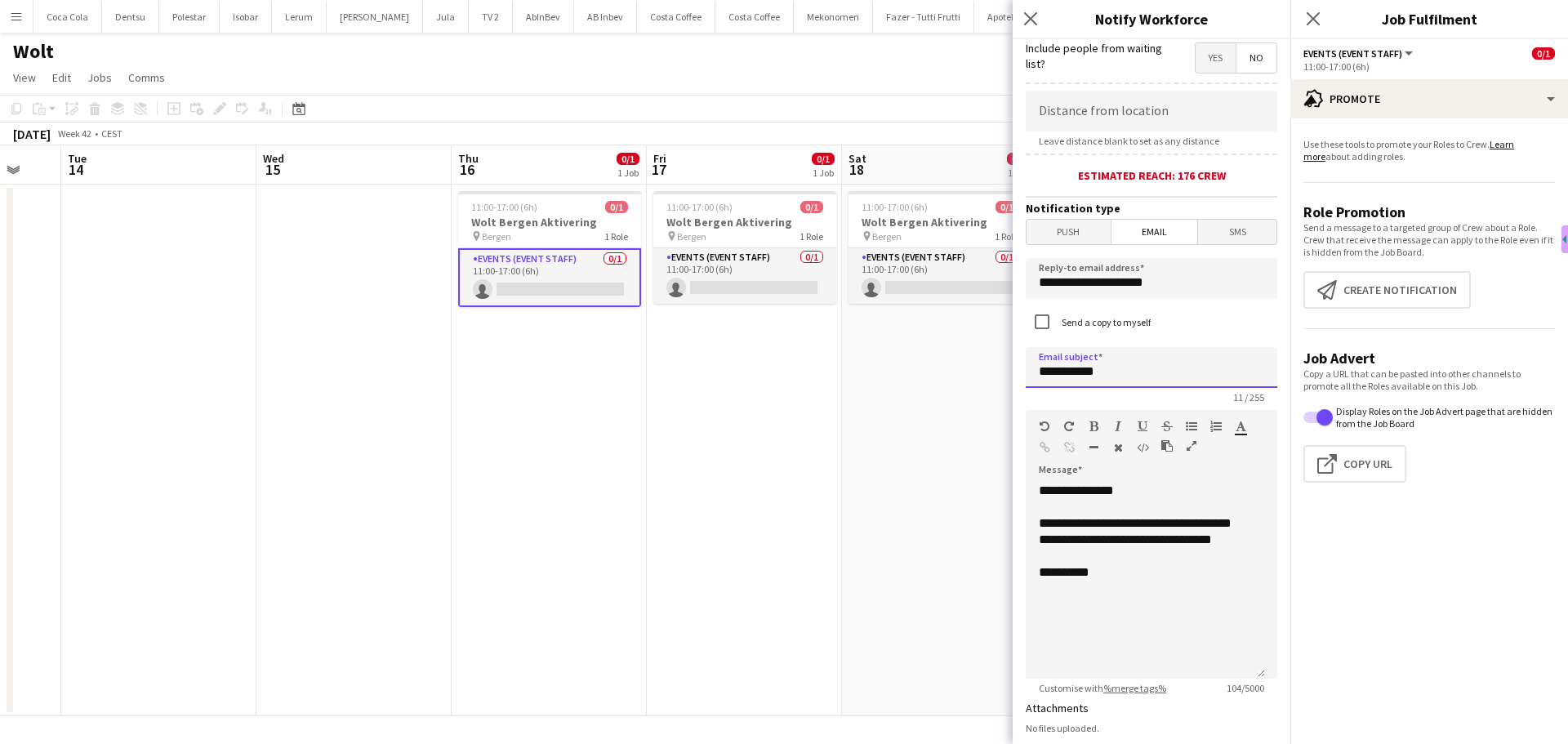
scroll to position [327, 0]
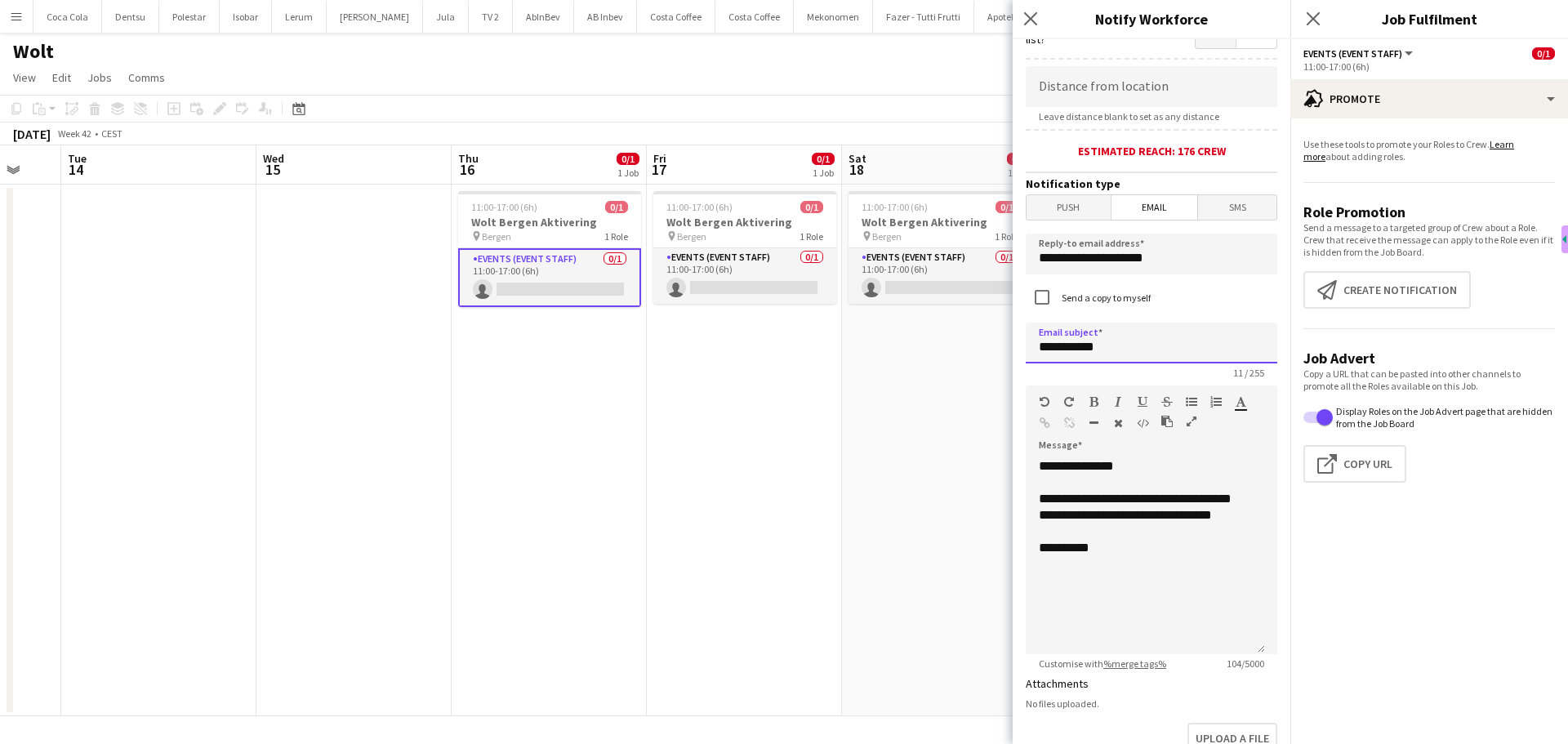
type input "**********"
drag, startPoint x: 1121, startPoint y: 567, endPoint x: 1027, endPoint y: 472, distance: 133.6
click at [1027, 472] on div "**********" at bounding box center [1145, 556] width 239 height 196
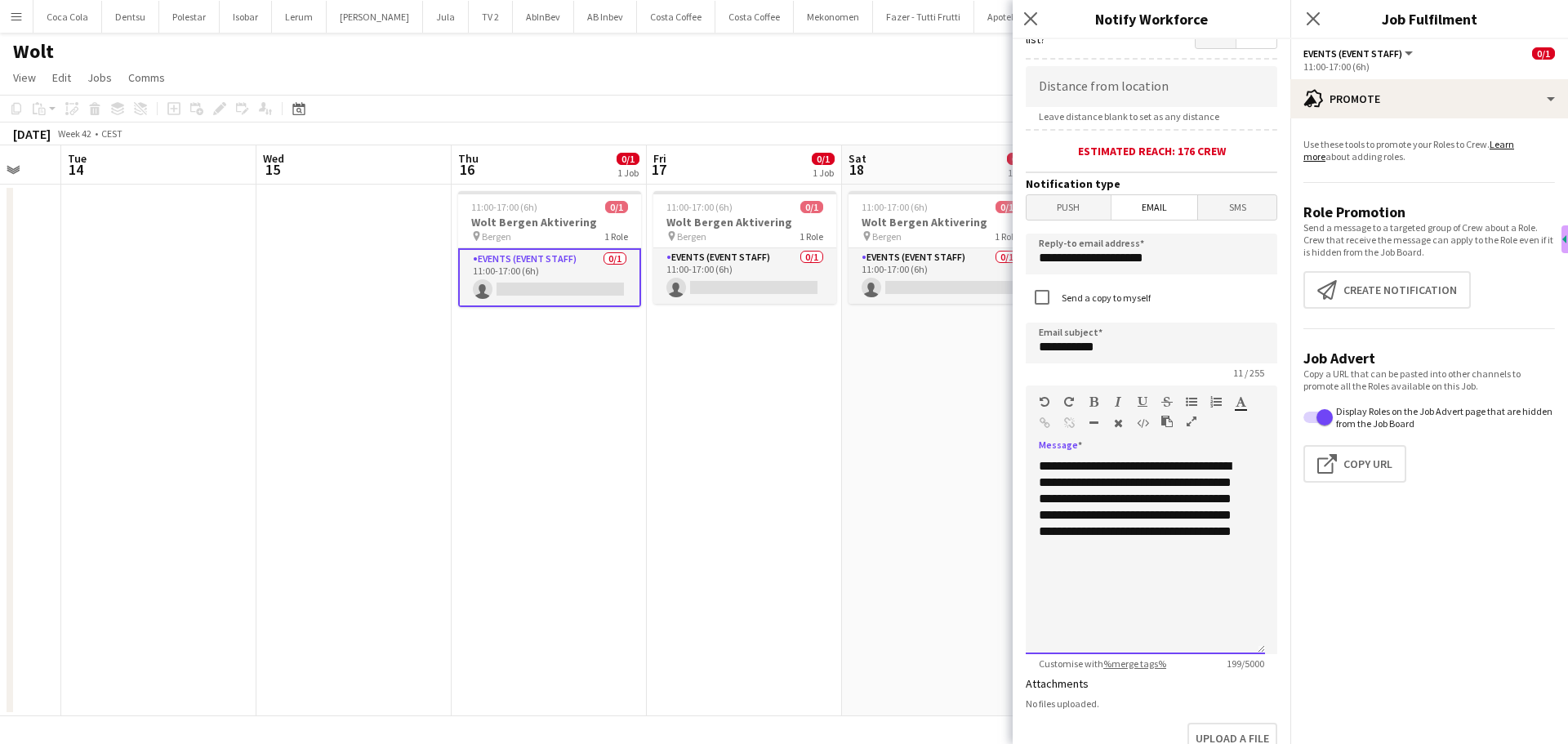
click at [1039, 467] on span "**********" at bounding box center [1135, 499] width 192 height 78
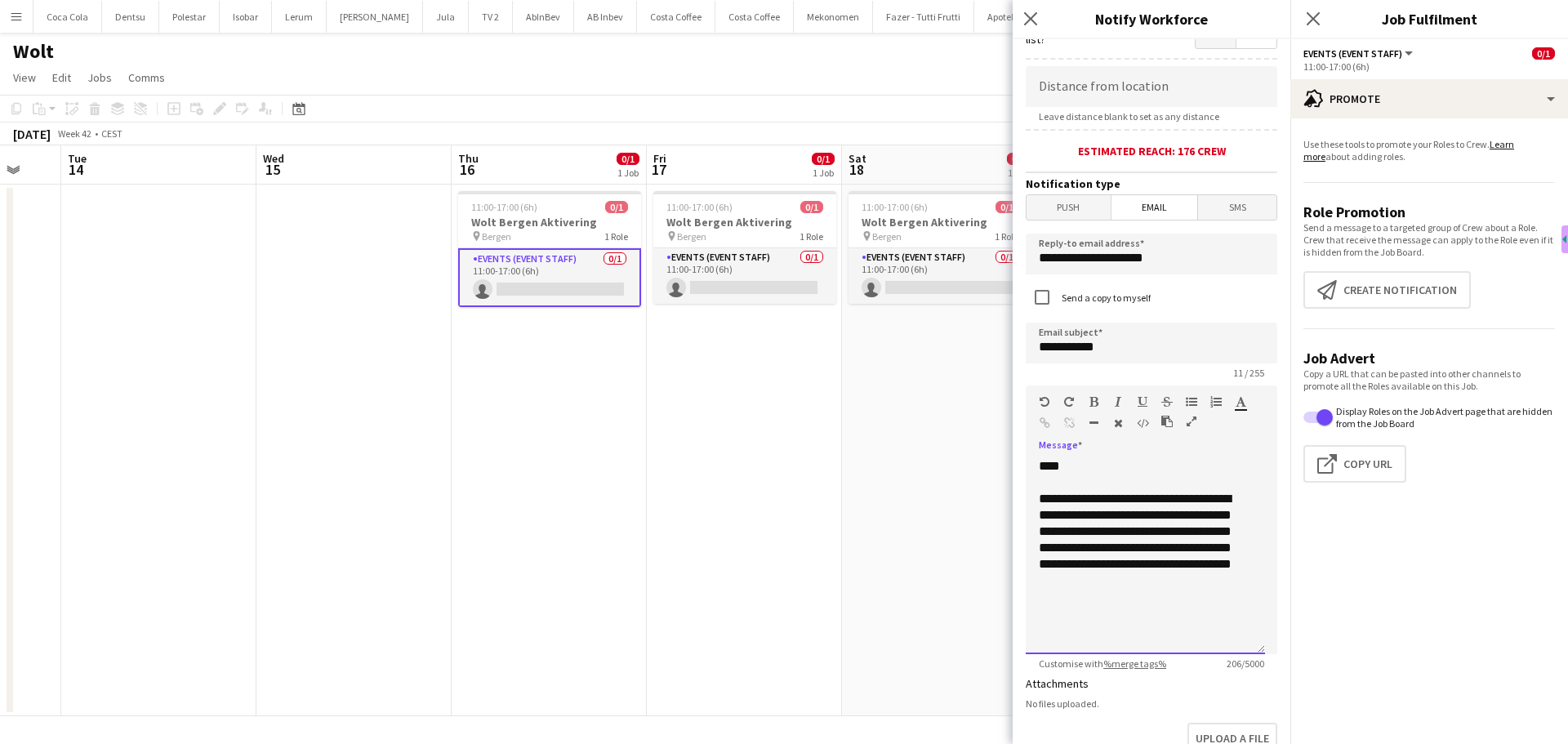
click at [1204, 531] on span "**********" at bounding box center [1135, 532] width 192 height 78
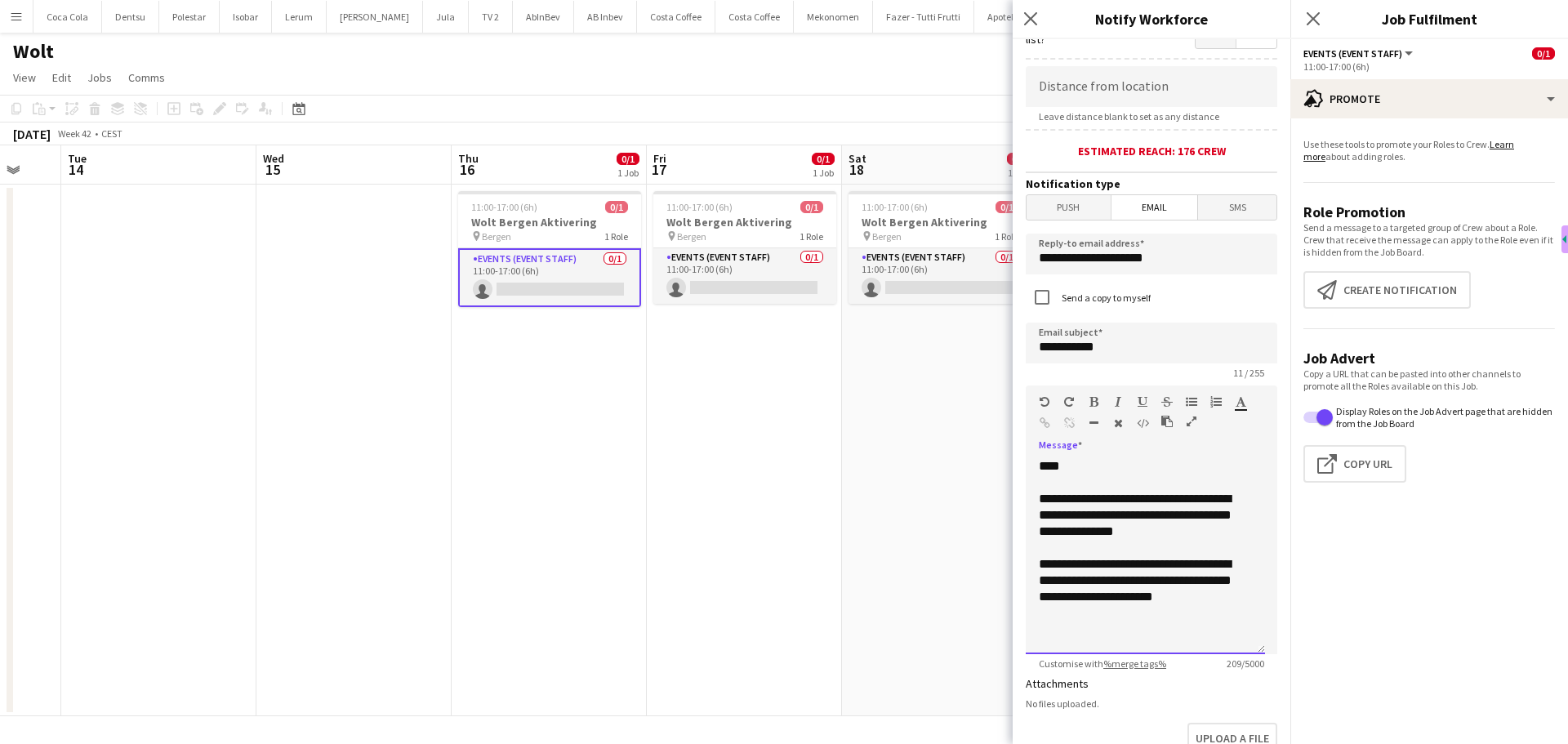
click at [1185, 582] on span "**********" at bounding box center [1135, 581] width 192 height 45
click at [1208, 583] on span "**********" at bounding box center [1135, 581] width 192 height 45
click at [1210, 609] on div "**********" at bounding box center [1145, 556] width 239 height 196
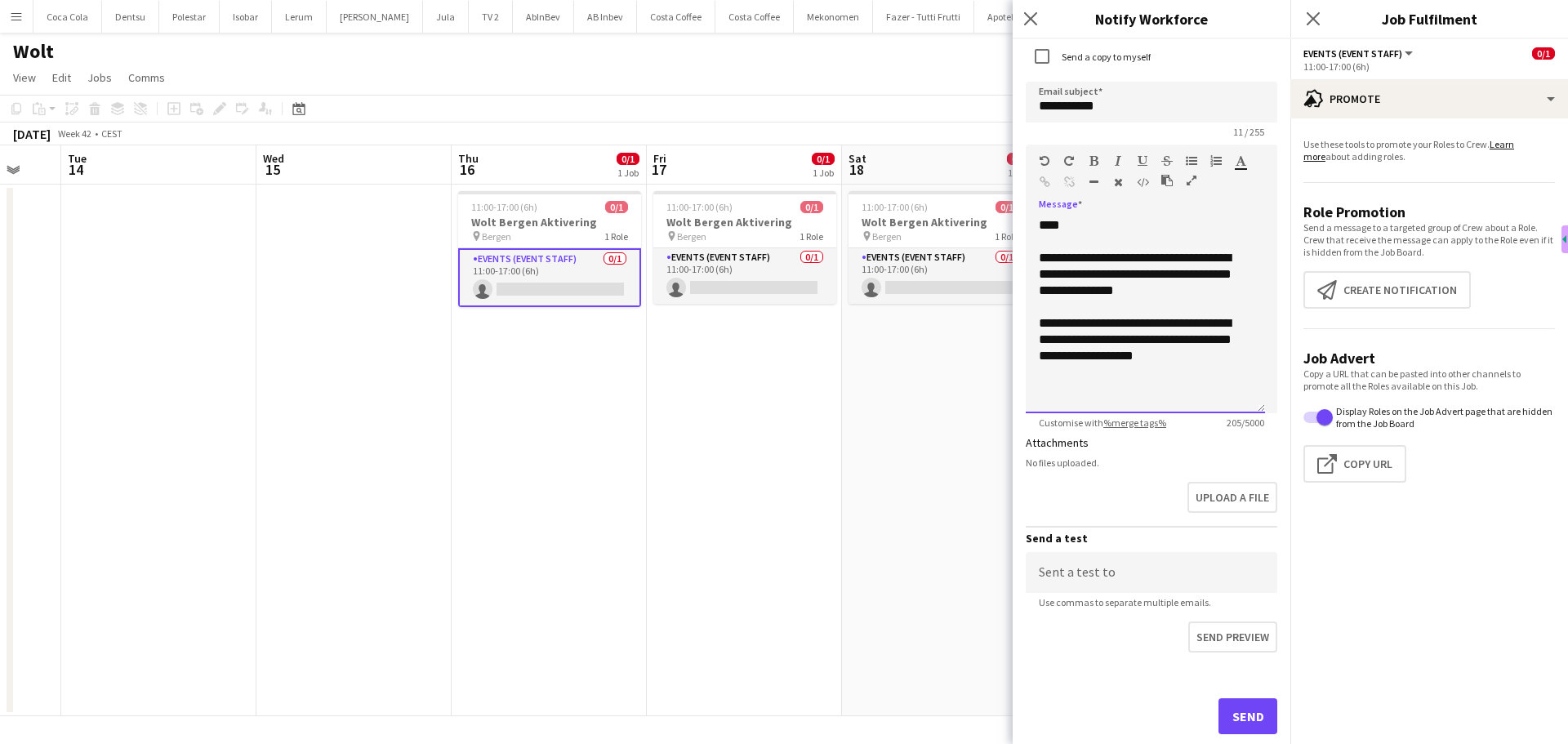
scroll to position [572, 0]
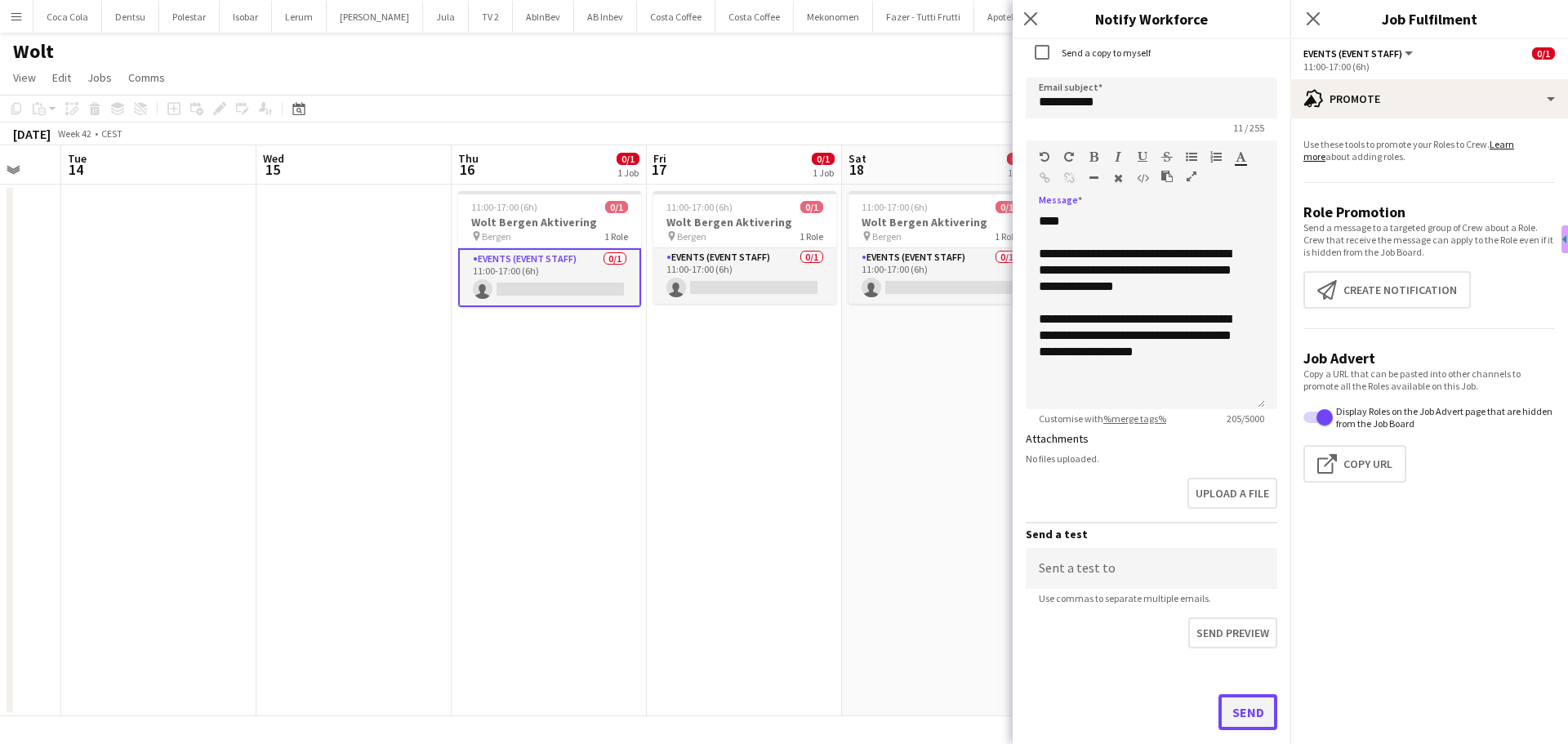
click at [1242, 716] on button "Send" at bounding box center [1247, 712] width 59 height 36
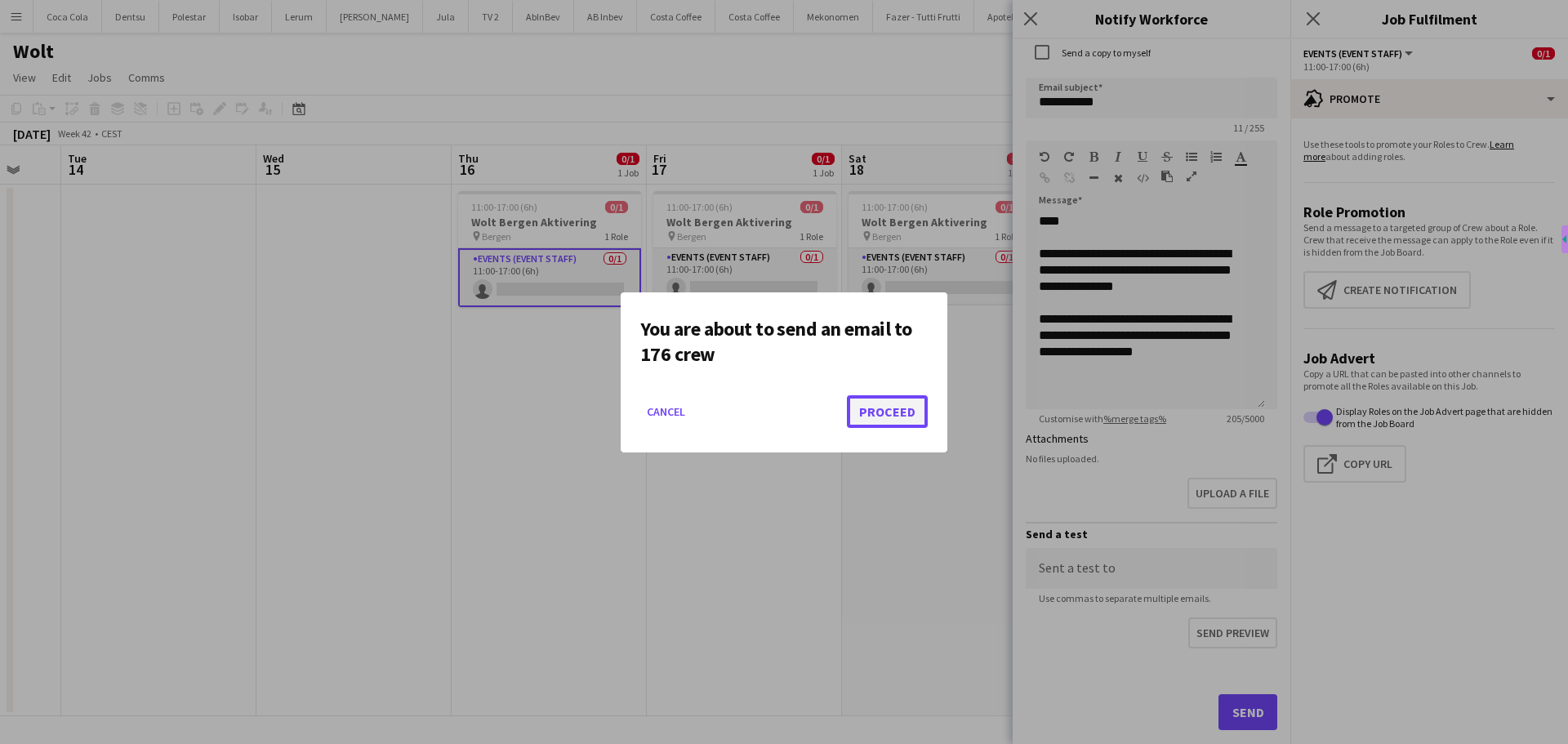
click at [889, 407] on button "Proceed" at bounding box center [887, 412] width 81 height 33
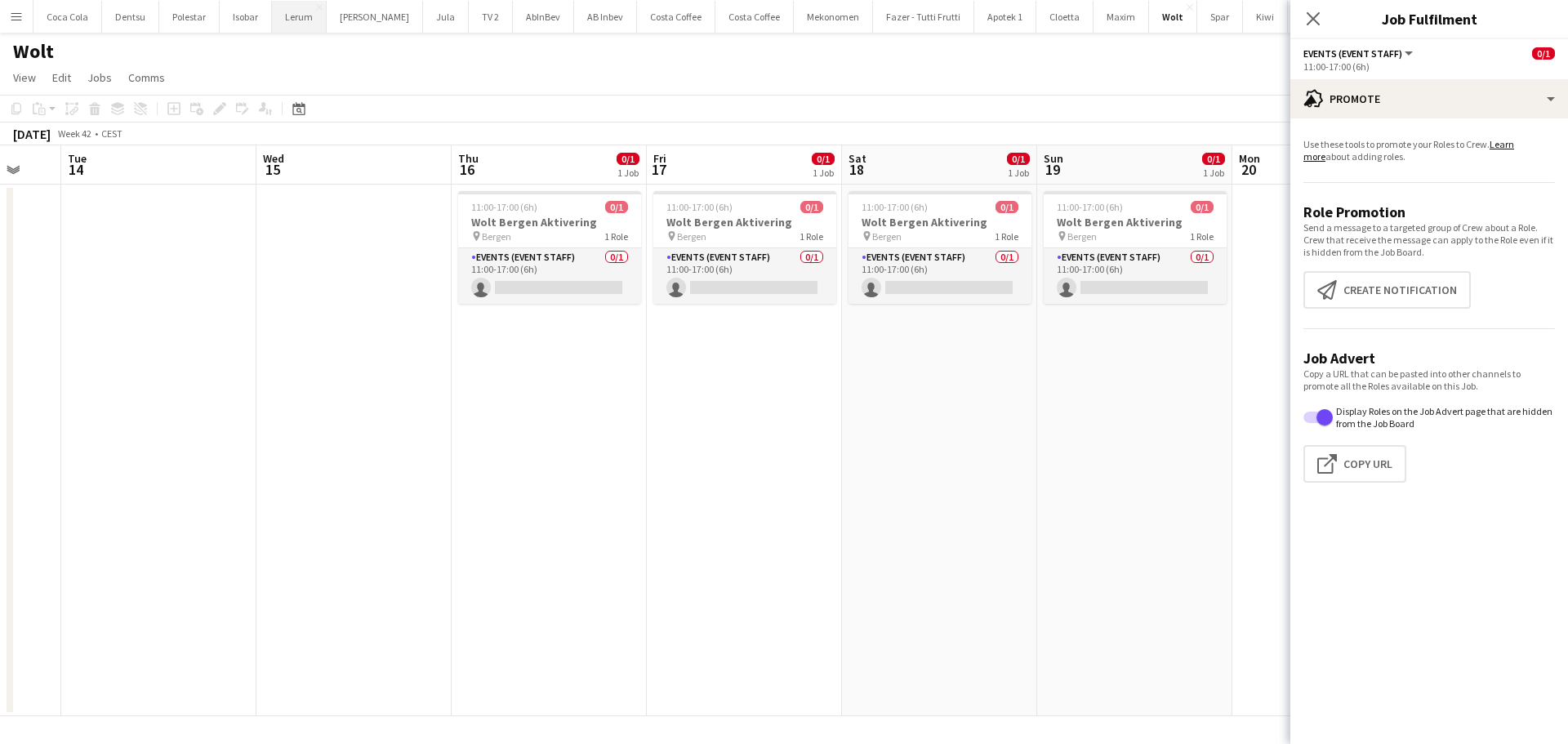
scroll to position [0, 524]
click at [705, 470] on app-date-cell "11:00-17:00 (6h) 0/1 Wolt Bergen Aktivering pin Bergen 1 Role Events (Event Sta…" at bounding box center [744, 450] width 195 height 532
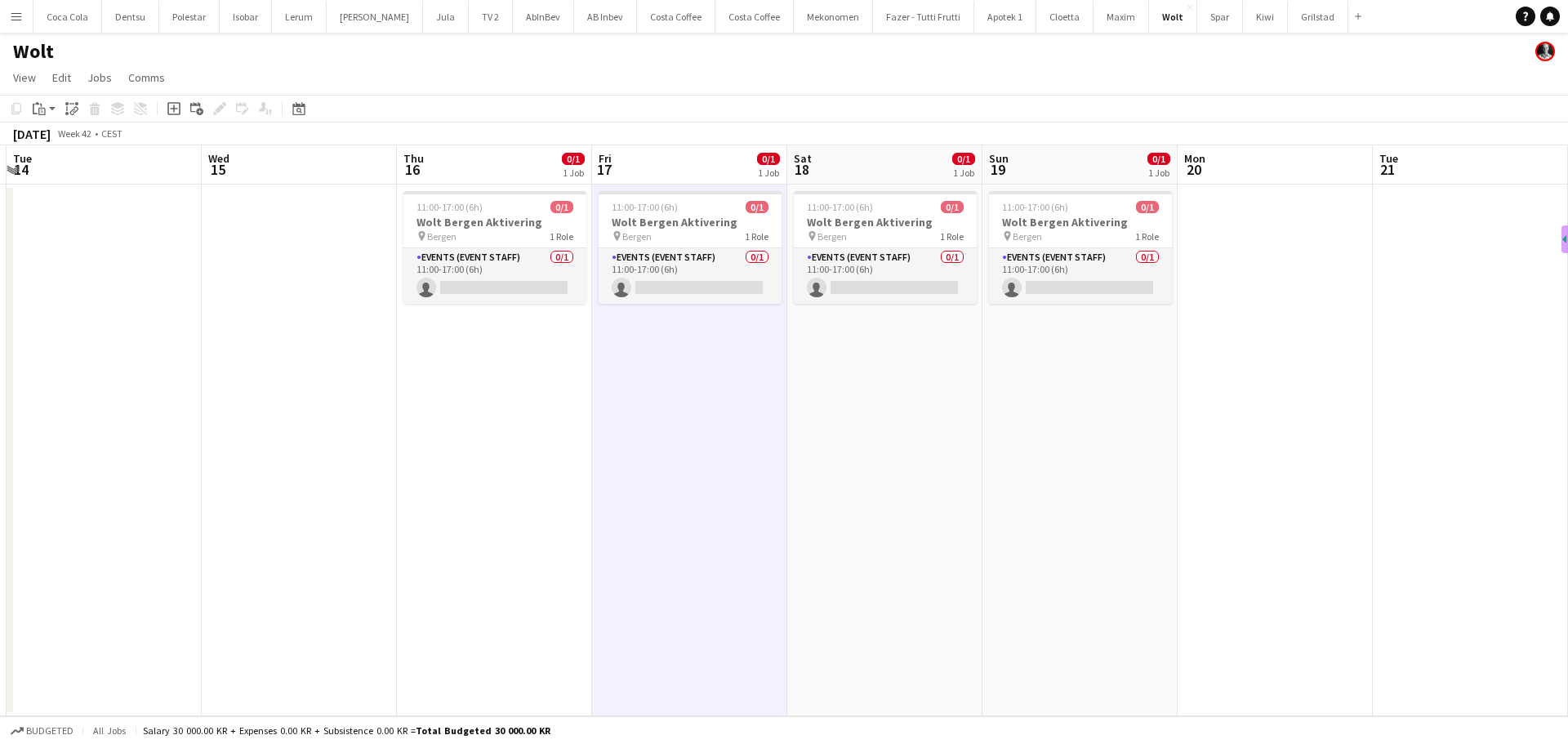
drag, startPoint x: 823, startPoint y: 455, endPoint x: 701, endPoint y: 455, distance: 122.0
click at [706, 455] on app-calendar-viewport "Sat 11 Sun 12 Mon 13 Tue 14 Wed 15 Thu 16 0/1 1 Job Fri 17 0/1 1 Job Sat 18 0/1…" at bounding box center [784, 430] width 1568 height 571
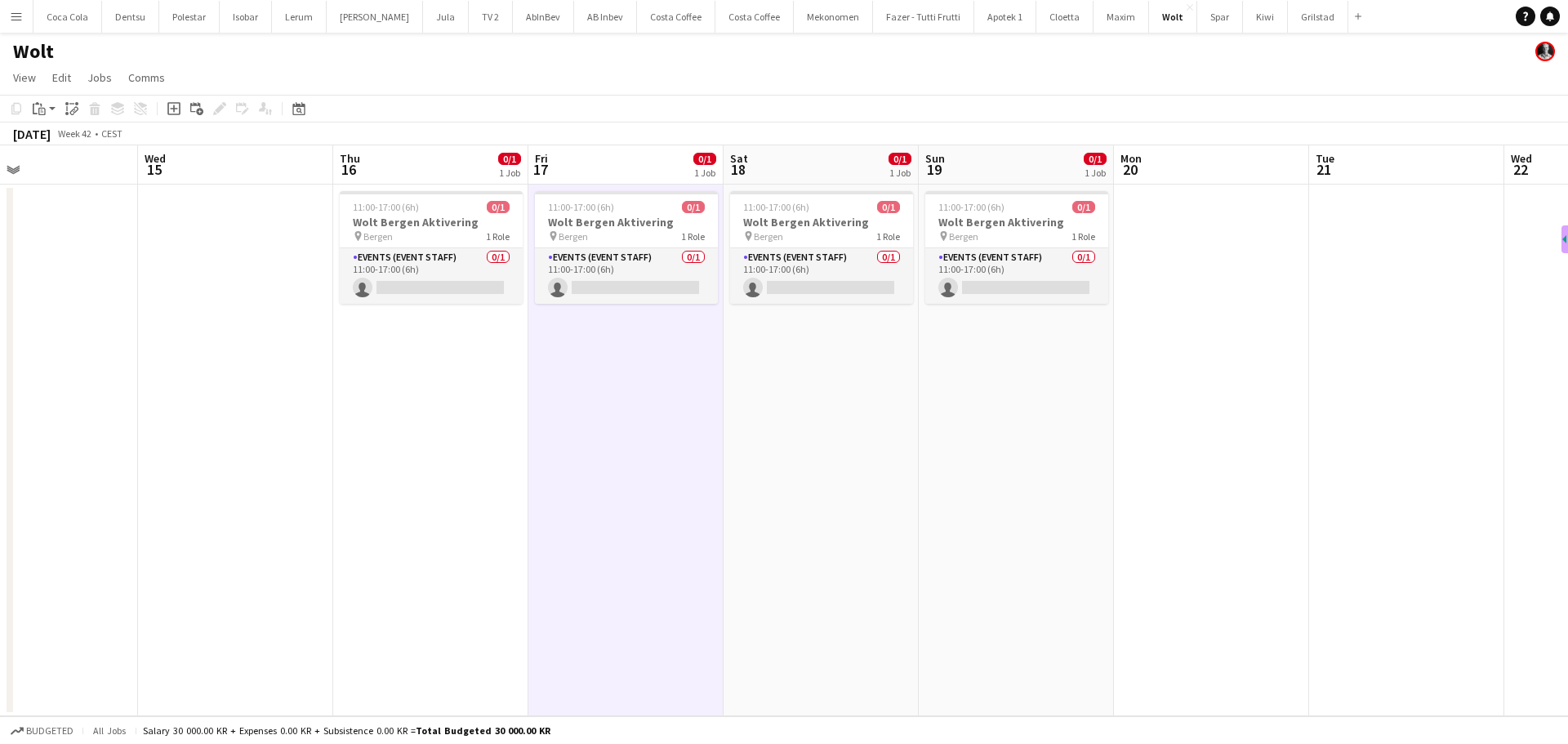
click at [307, 403] on app-date-cell at bounding box center [235, 450] width 195 height 532
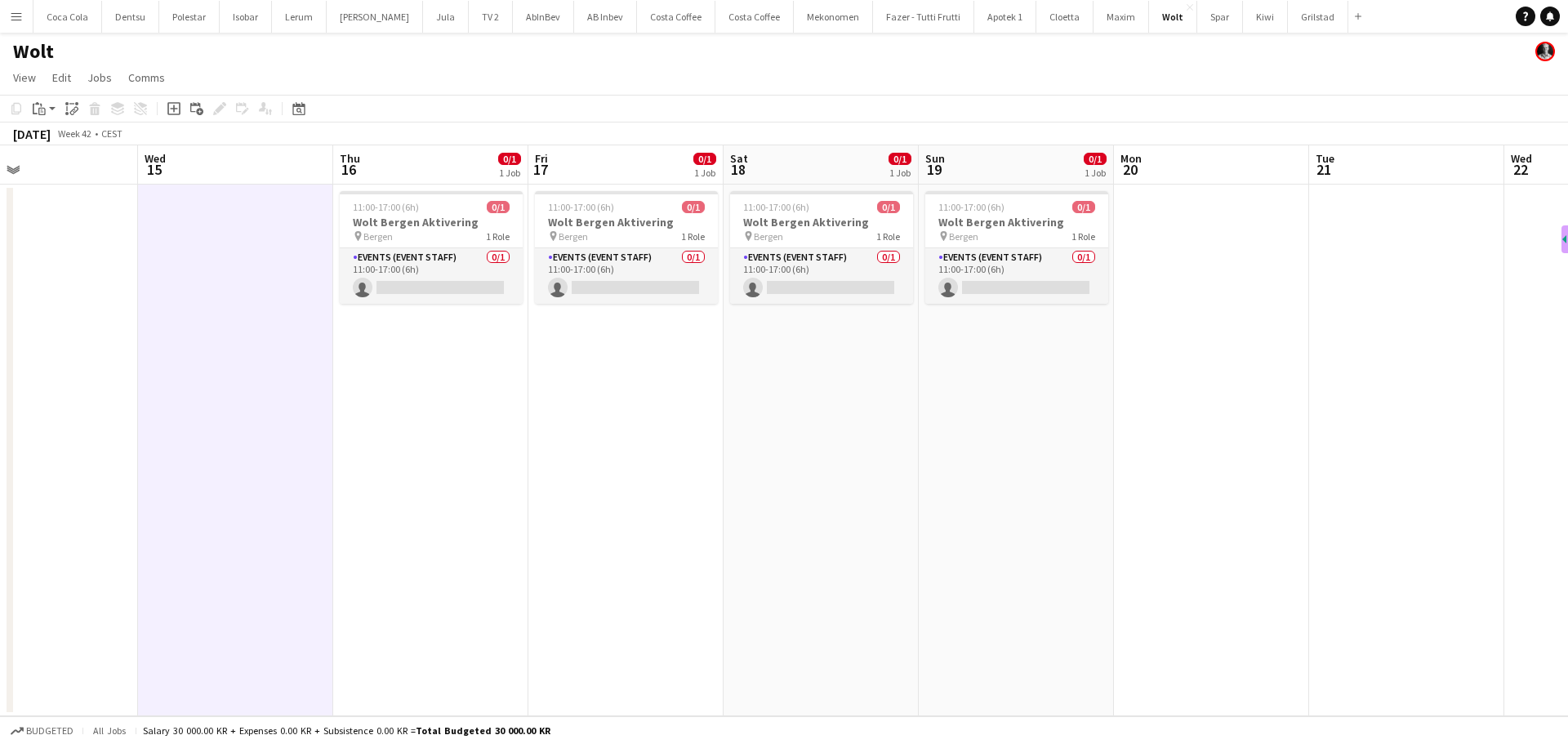
click at [15, 13] on app-icon "Menu" at bounding box center [16, 16] width 13 height 13
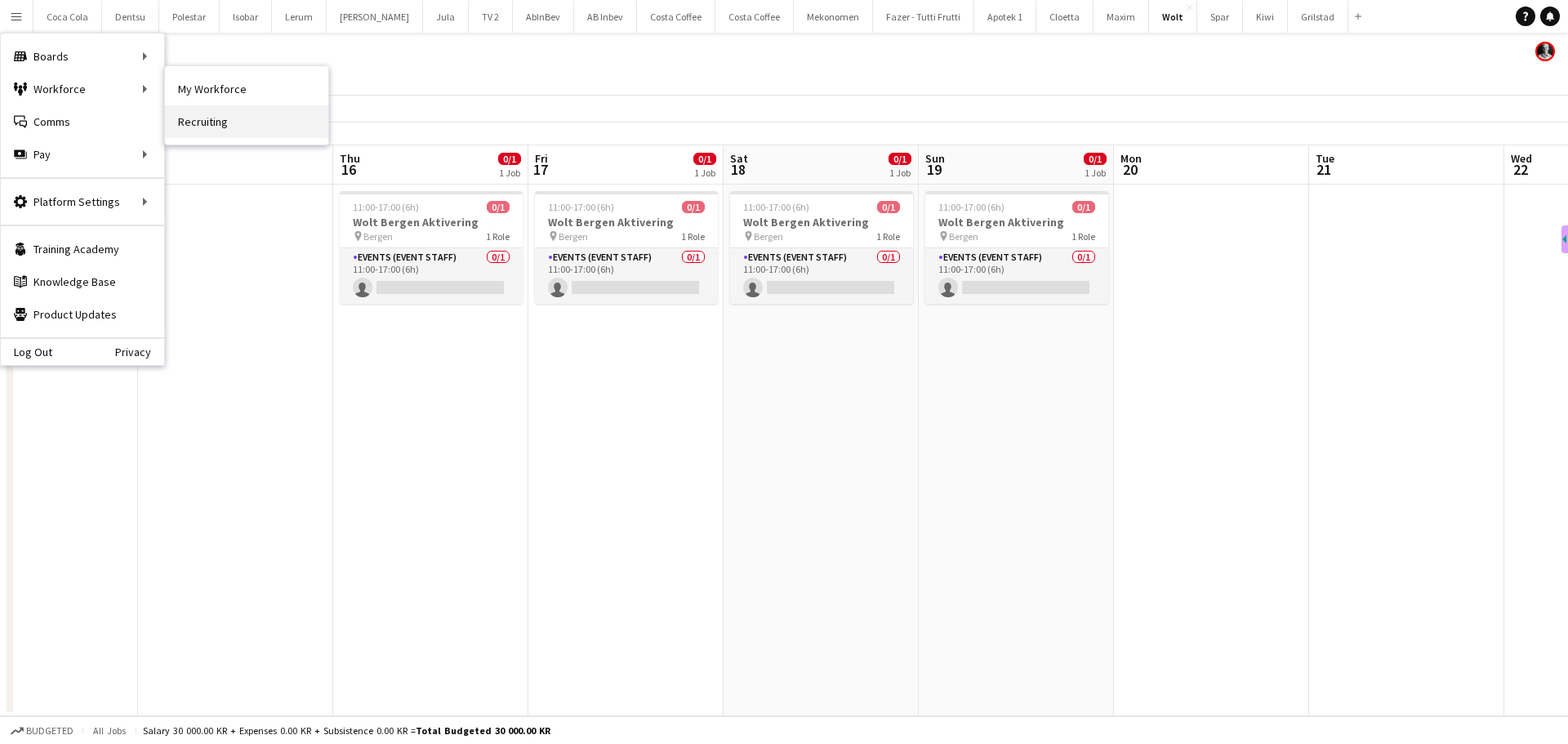
click at [213, 118] on link "Recruiting" at bounding box center [247, 122] width 163 height 33
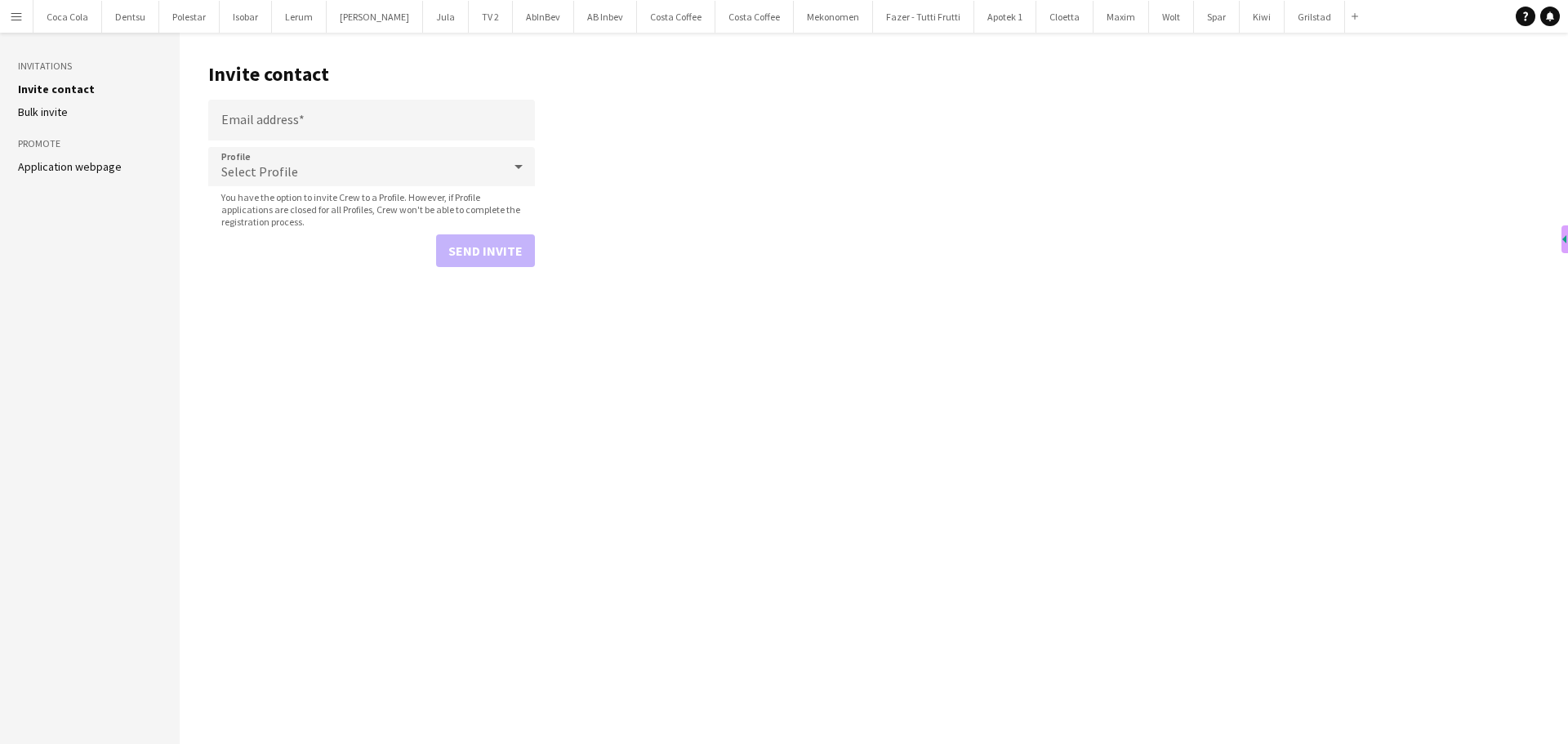
click at [8, 13] on button "Menu" at bounding box center [16, 16] width 33 height 33
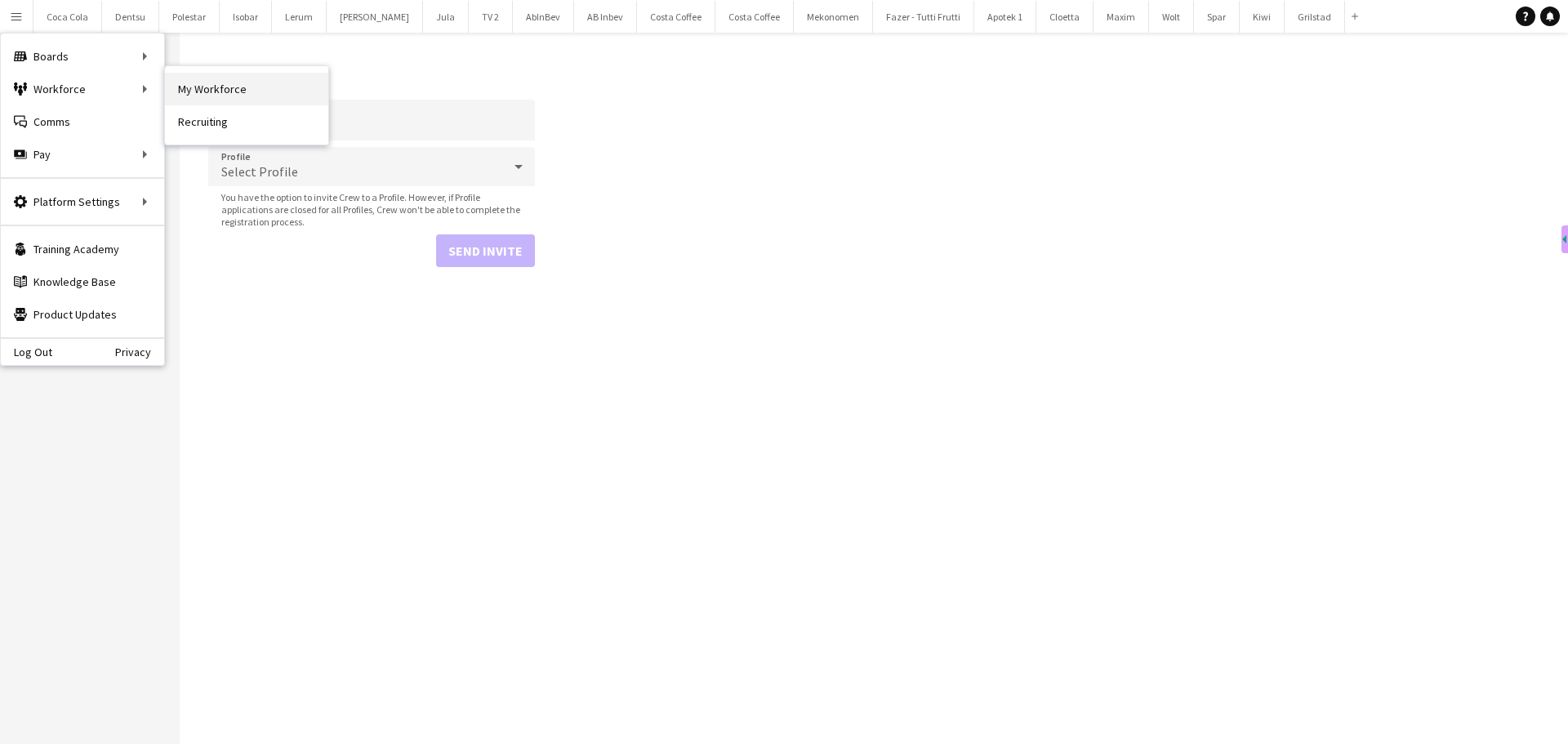
click at [189, 86] on link "My Workforce" at bounding box center [247, 89] width 163 height 33
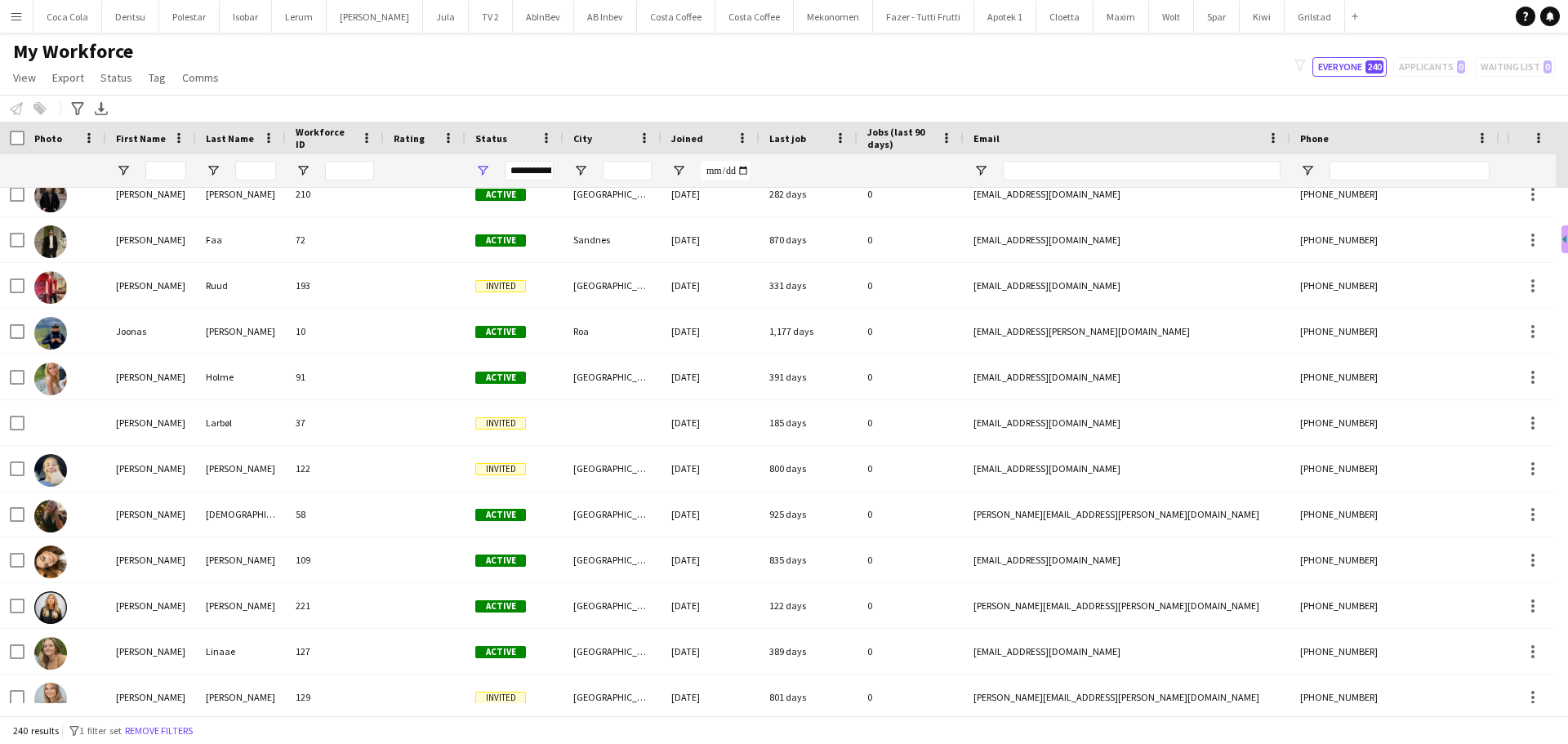
scroll to position [5391, 0]
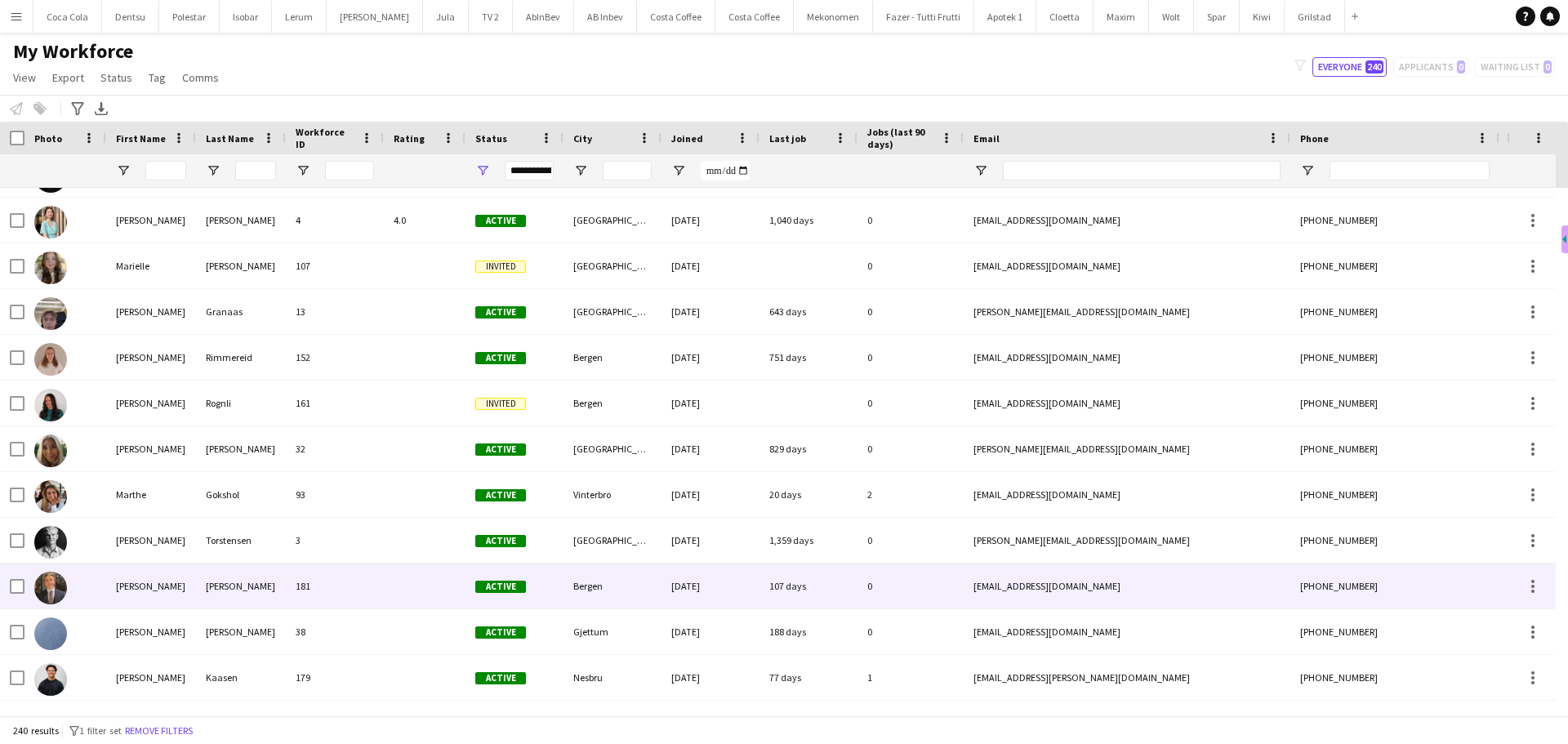
click at [165, 578] on div "[PERSON_NAME]" at bounding box center [151, 586] width 90 height 45
